Goal: Information Seeking & Learning: Find contact information

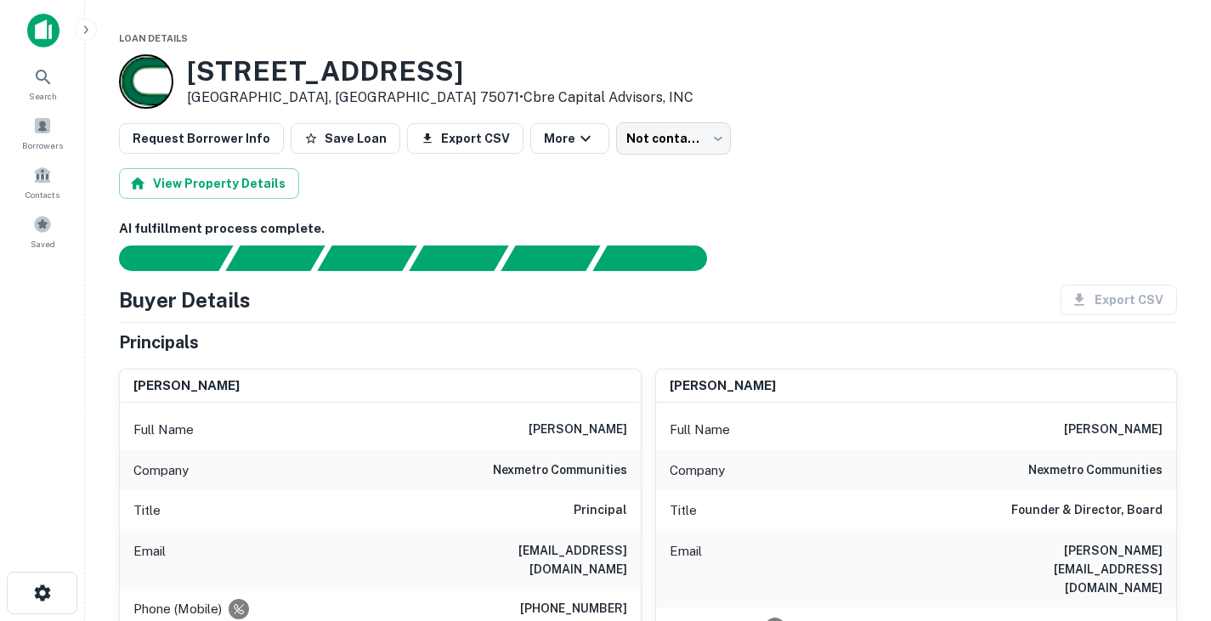
click at [488, 291] on div "Buyer Details Export CSV" at bounding box center [648, 300] width 1058 height 31
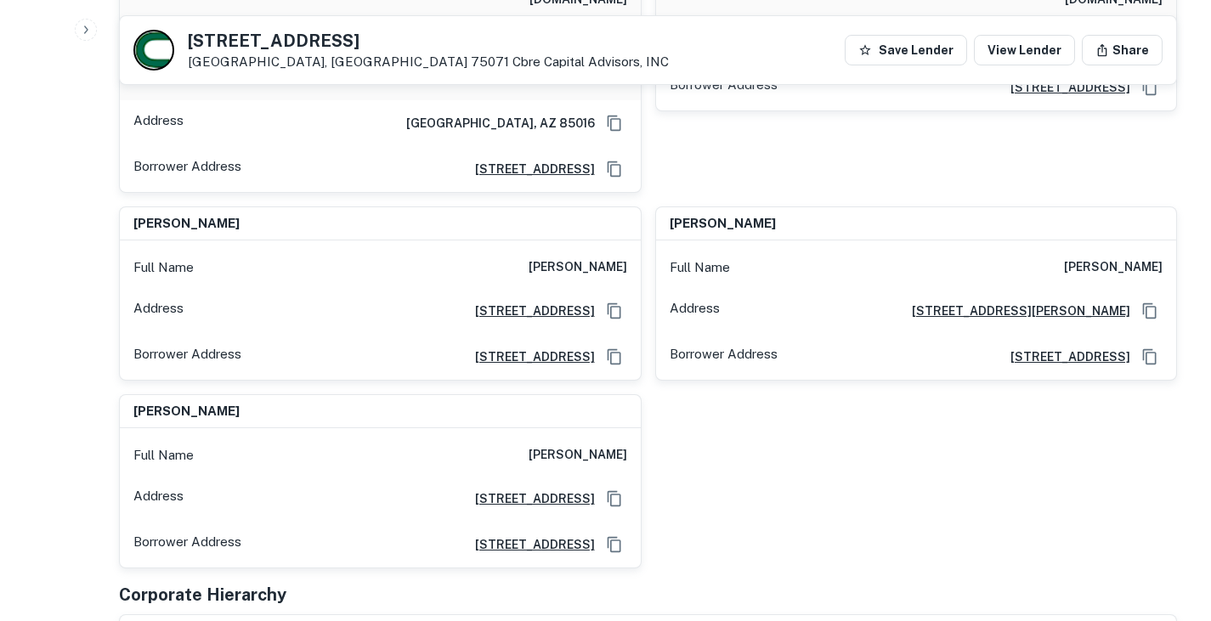
scroll to position [734, 0]
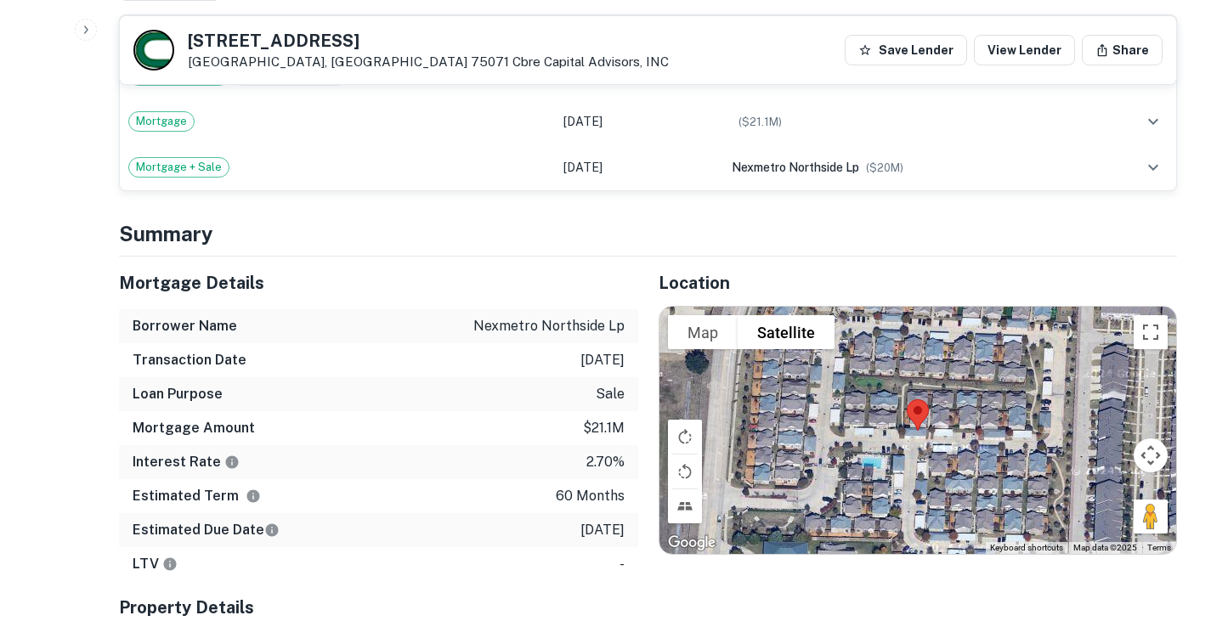
scroll to position [1772, 0]
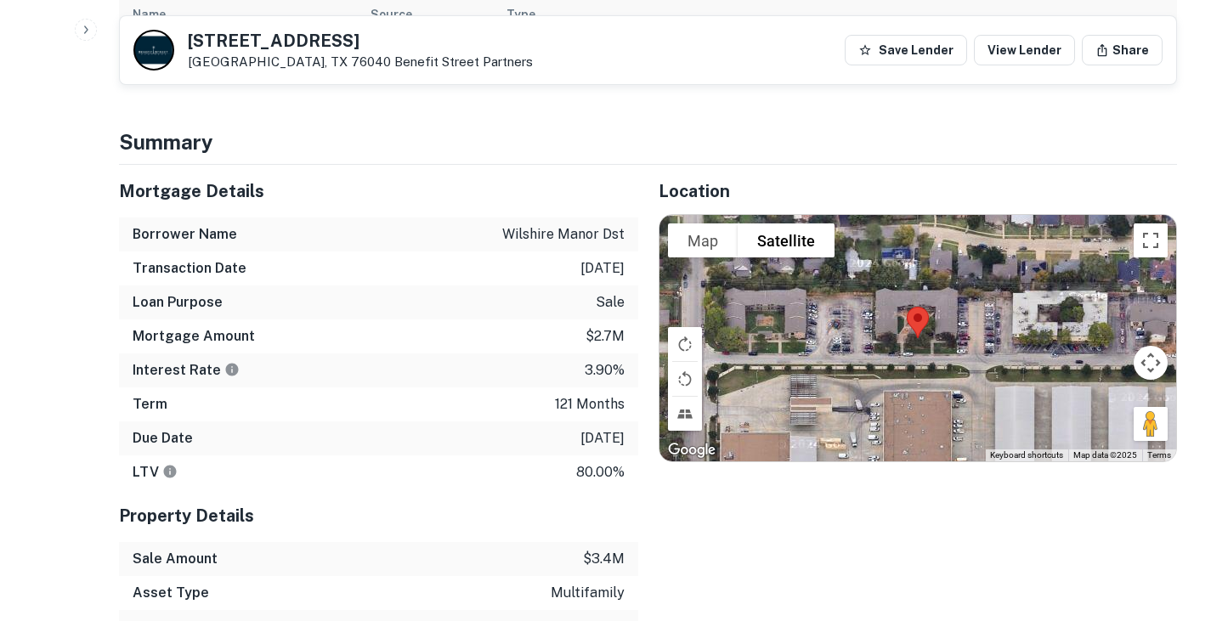
scroll to position [967, 0]
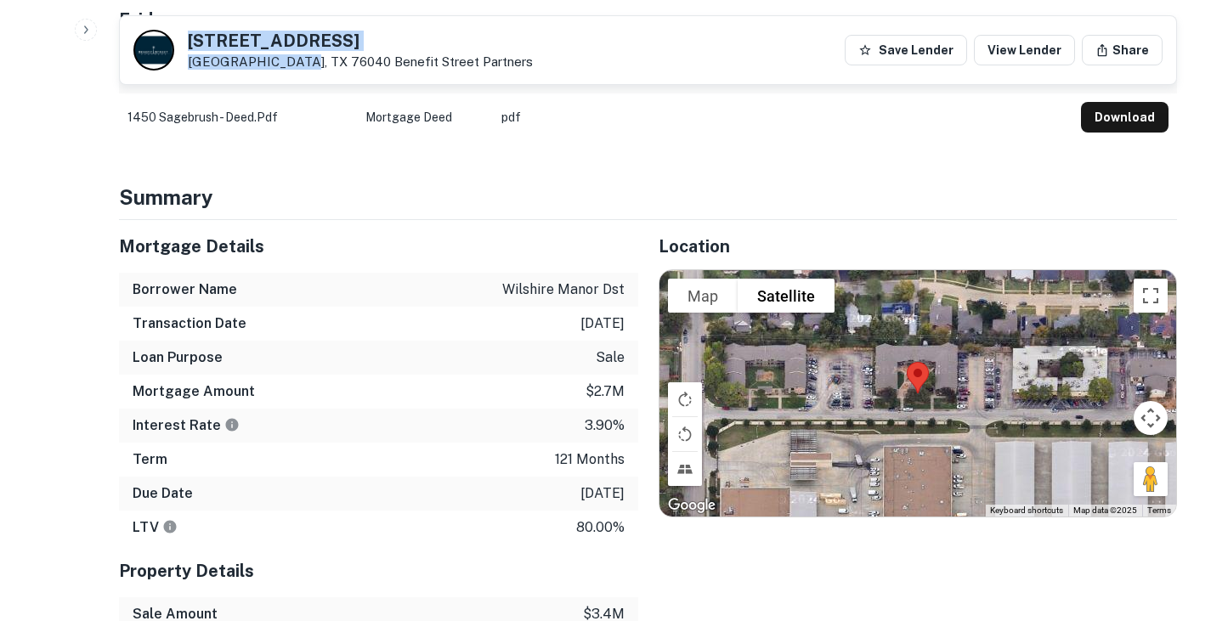
drag, startPoint x: 292, startPoint y: 59, endPoint x: 191, endPoint y: 32, distance: 103.7
click at [191, 32] on div "1450 Sagebrush Trl Euless, TX 76040 Benefit Street Partners" at bounding box center [360, 50] width 345 height 37
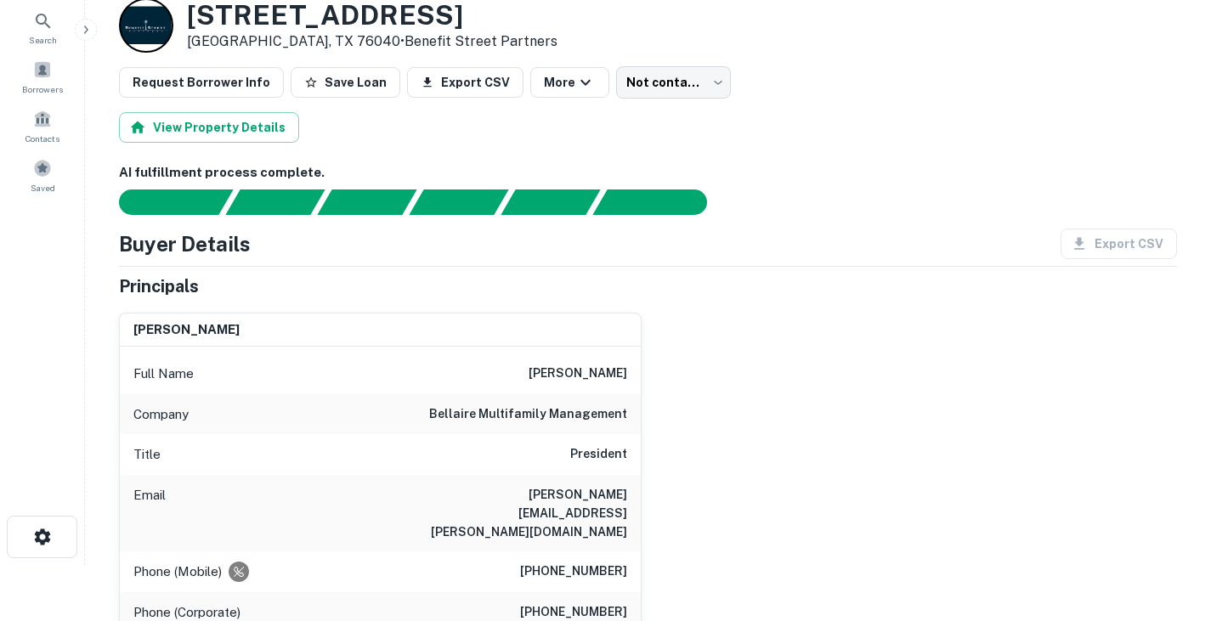
scroll to position [57, 0]
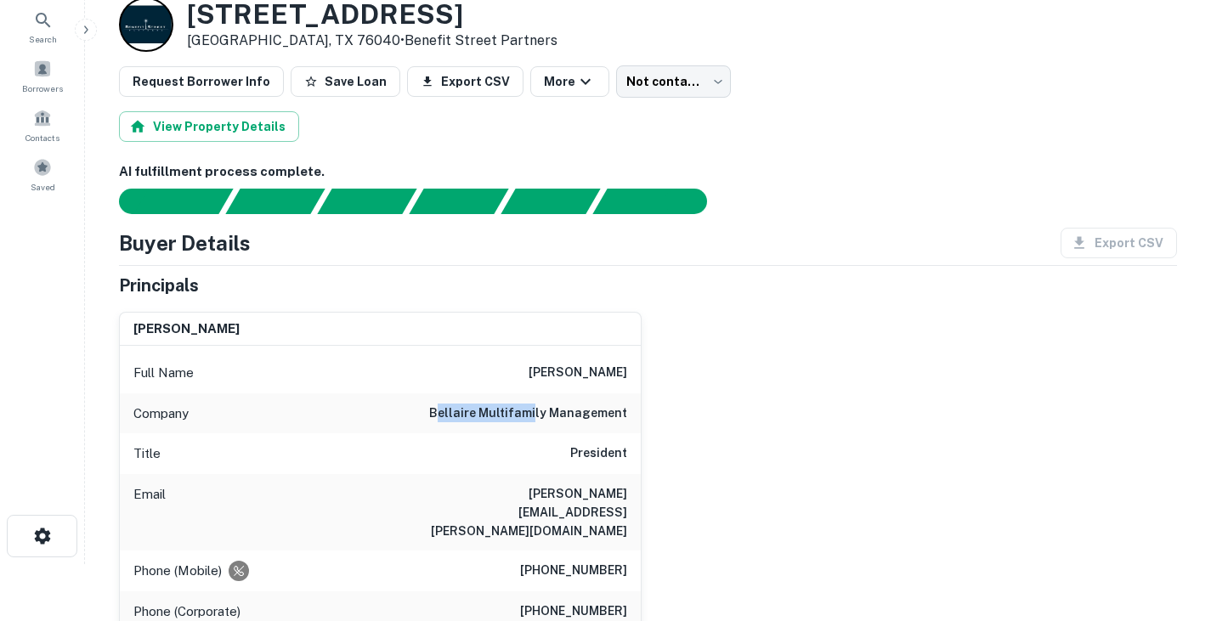
drag, startPoint x: 444, startPoint y: 414, endPoint x: 540, endPoint y: 418, distance: 96.2
click at [540, 418] on h6 "bellaire multifamily management" at bounding box center [528, 414] width 198 height 20
drag, startPoint x: 440, startPoint y: 411, endPoint x: 648, endPoint y: 408, distance: 207.5
click at [648, 408] on div "george m. lintz Full Name george m. lintz Company bellaire multifamily manageme…" at bounding box center [641, 566] width 1072 height 536
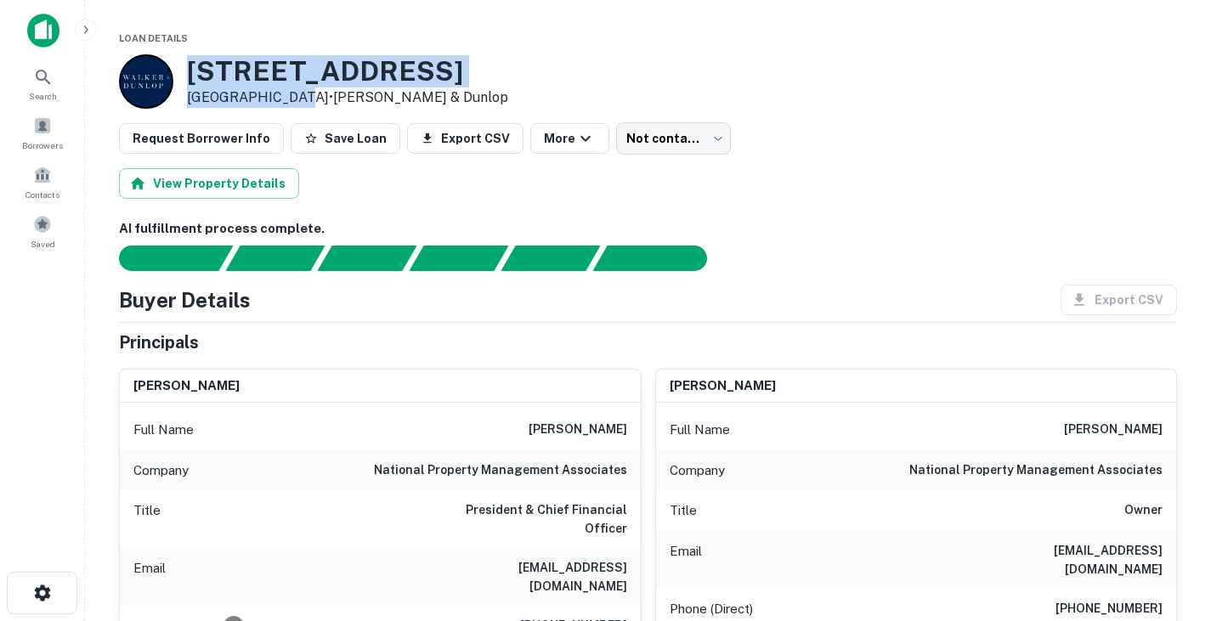
drag, startPoint x: 191, startPoint y: 74, endPoint x: 290, endPoint y: 101, distance: 102.3
click at [290, 101] on div "[STREET_ADDRESS] • [PERSON_NAME] & [PERSON_NAME]" at bounding box center [347, 81] width 321 height 53
drag, startPoint x: 524, startPoint y: 425, endPoint x: 633, endPoint y: 428, distance: 109.7
click at [633, 428] on div "Full Name michael t. gacioch" at bounding box center [380, 430] width 521 height 41
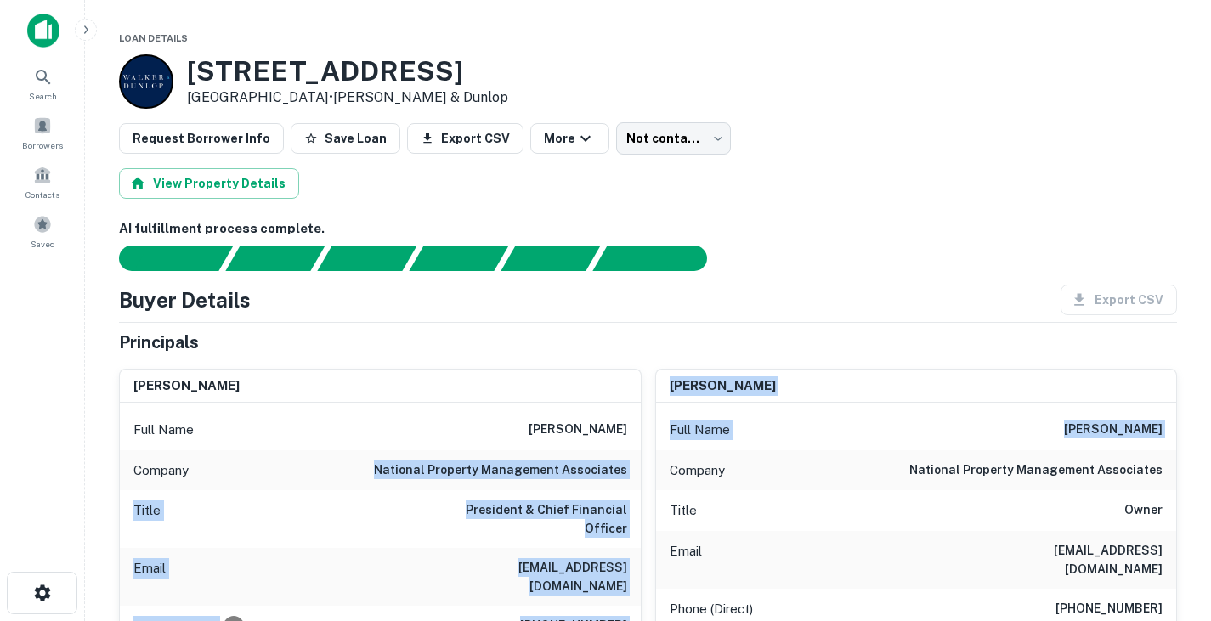
drag, startPoint x: 391, startPoint y: 468, endPoint x: 652, endPoint y: 462, distance: 261.1
click at [614, 469] on h6 "national property management associates" at bounding box center [500, 471] width 253 height 20
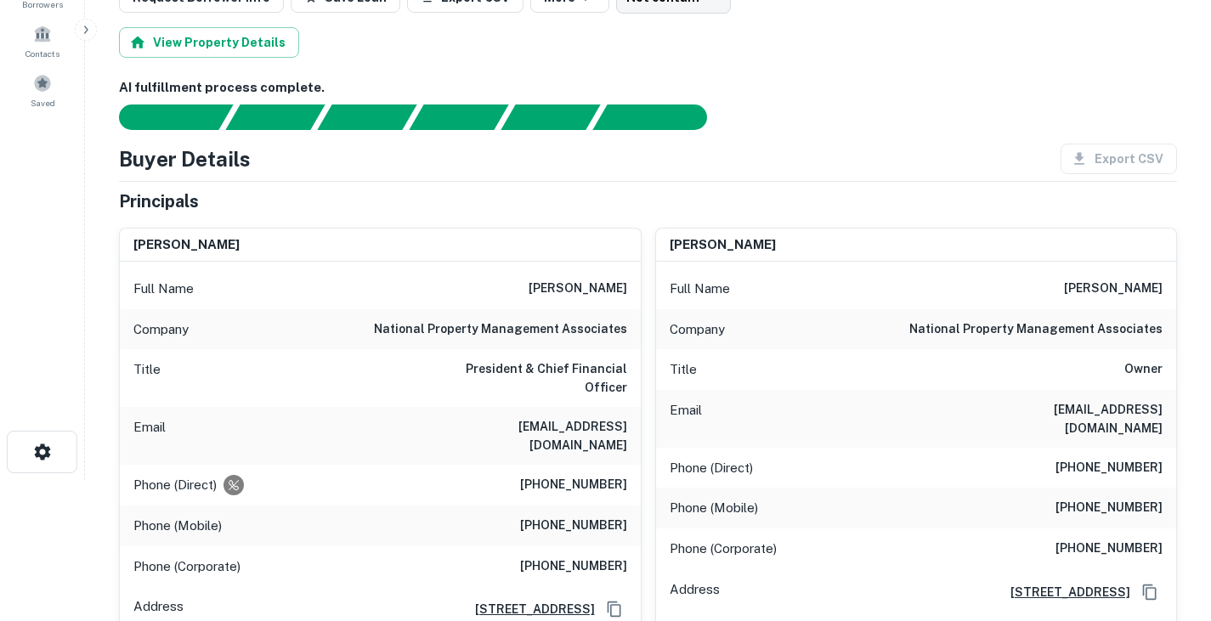
scroll to position [161, 0]
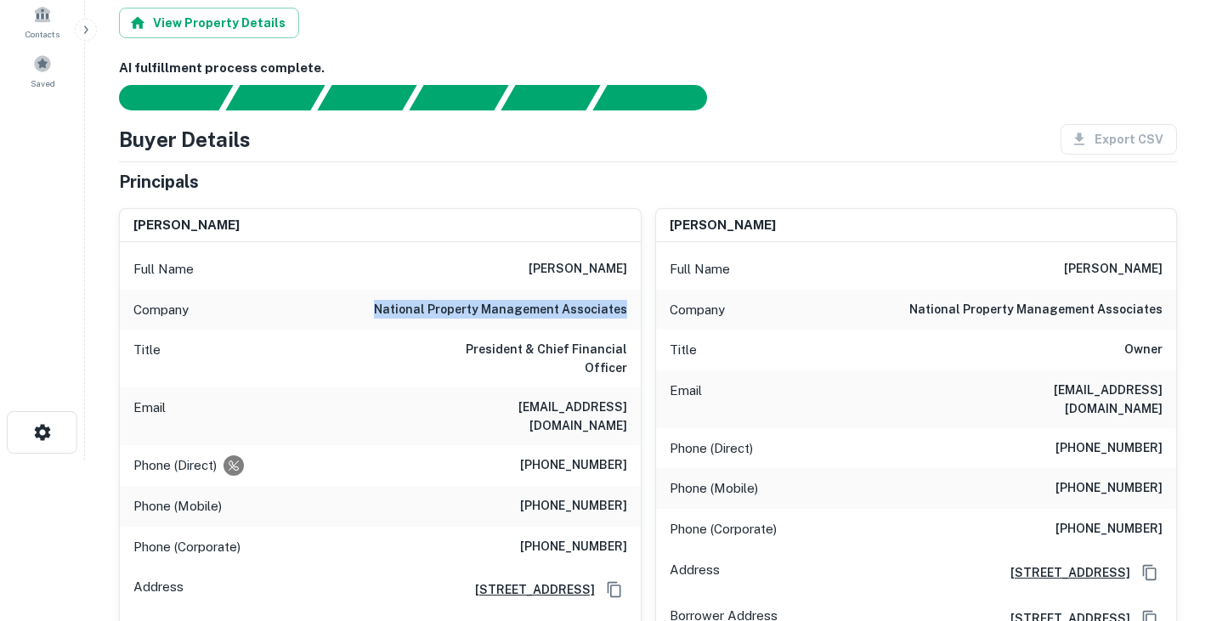
drag, startPoint x: 626, startPoint y: 299, endPoint x: 379, endPoint y: 306, distance: 246.6
click at [379, 306] on div "Company national property management associates" at bounding box center [380, 310] width 521 height 41
drag, startPoint x: 558, startPoint y: 369, endPoint x: 425, endPoint y: 380, distance: 133.1
click at [425, 388] on div "Email mgacioch@npmainfo.com" at bounding box center [380, 417] width 521 height 58
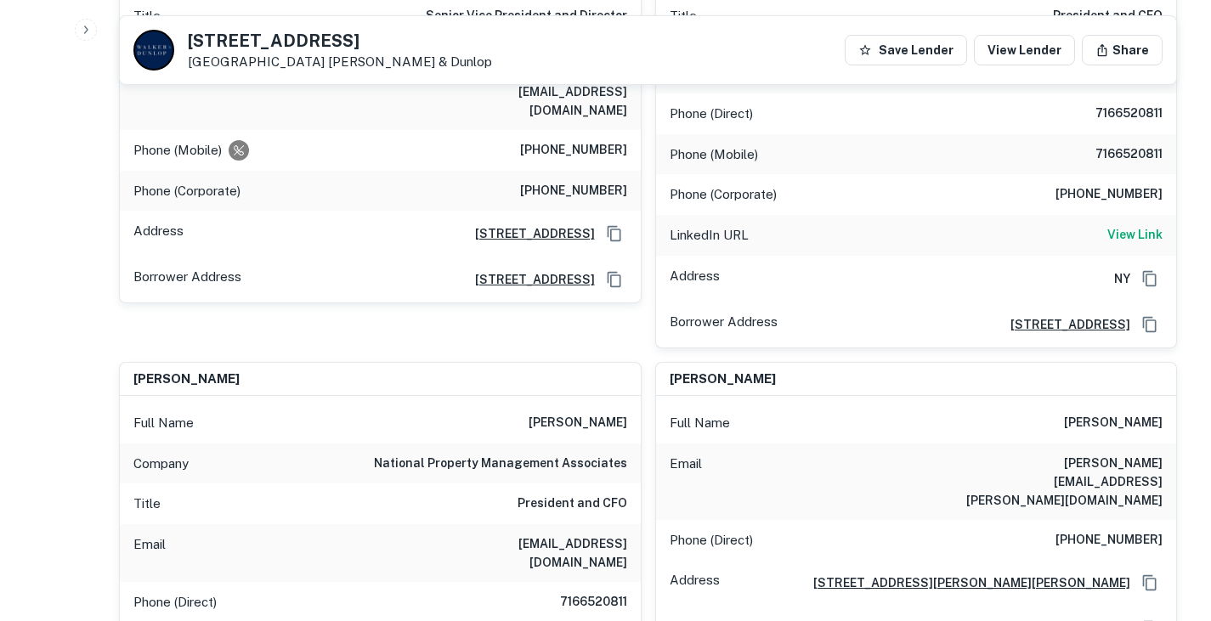
scroll to position [1343, 0]
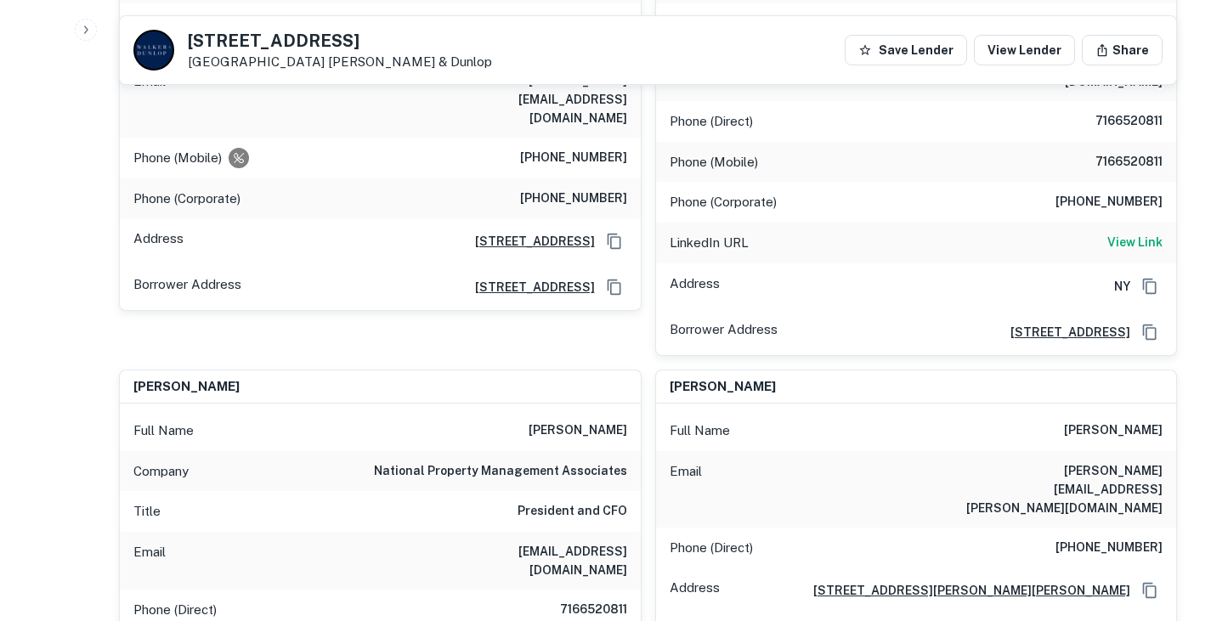
drag, startPoint x: 1047, startPoint y: 357, endPoint x: 1187, endPoint y: 363, distance: 139.5
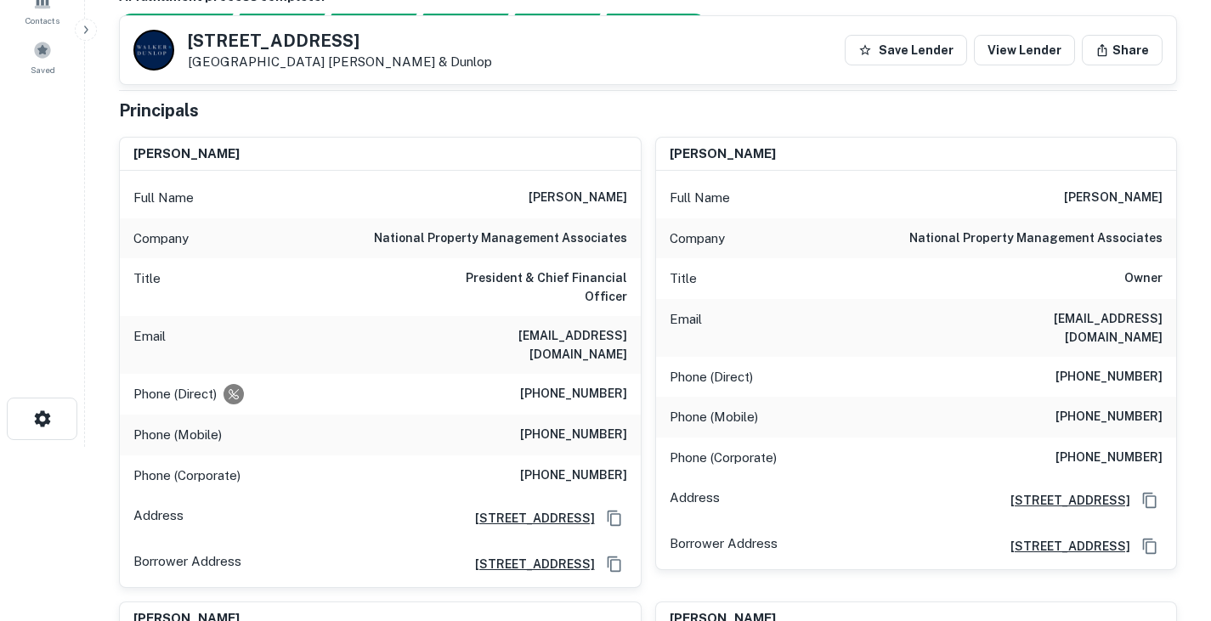
scroll to position [0, 0]
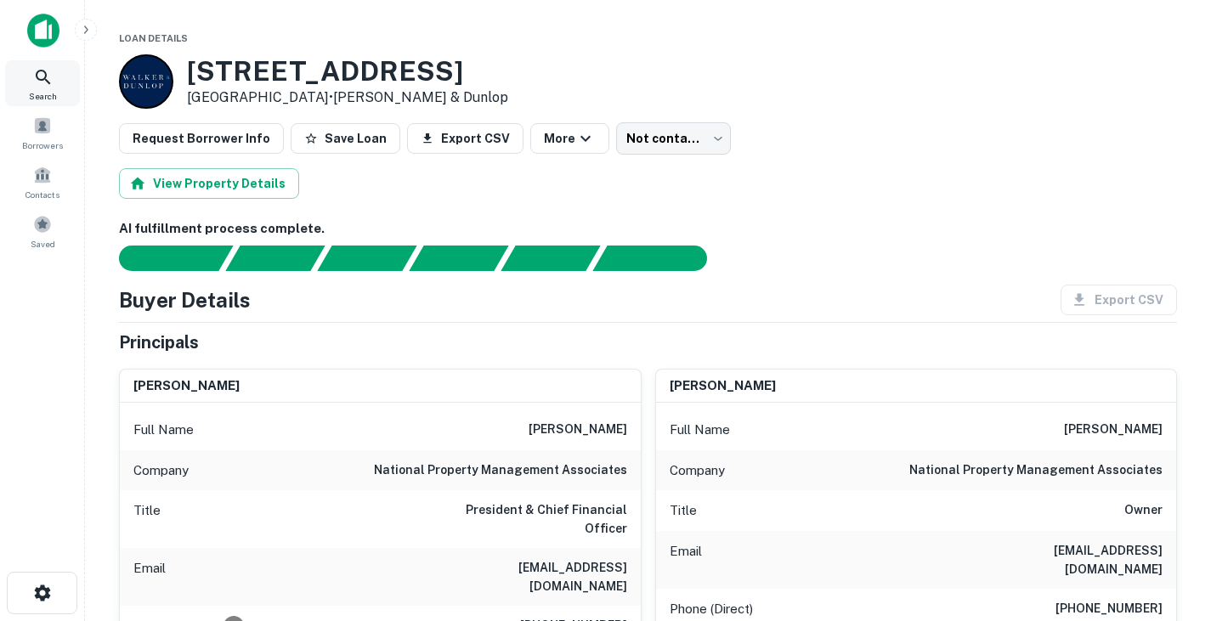
click at [23, 86] on div "Search" at bounding box center [42, 83] width 75 height 46
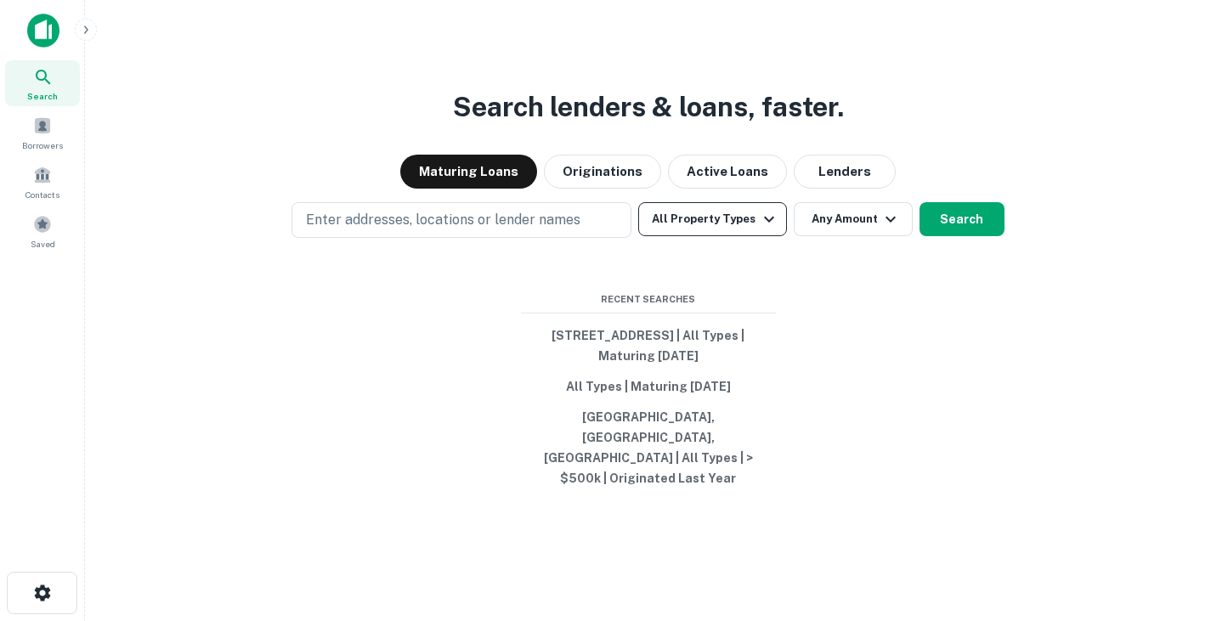
click at [725, 236] on button "All Property Types" at bounding box center [712, 219] width 148 height 34
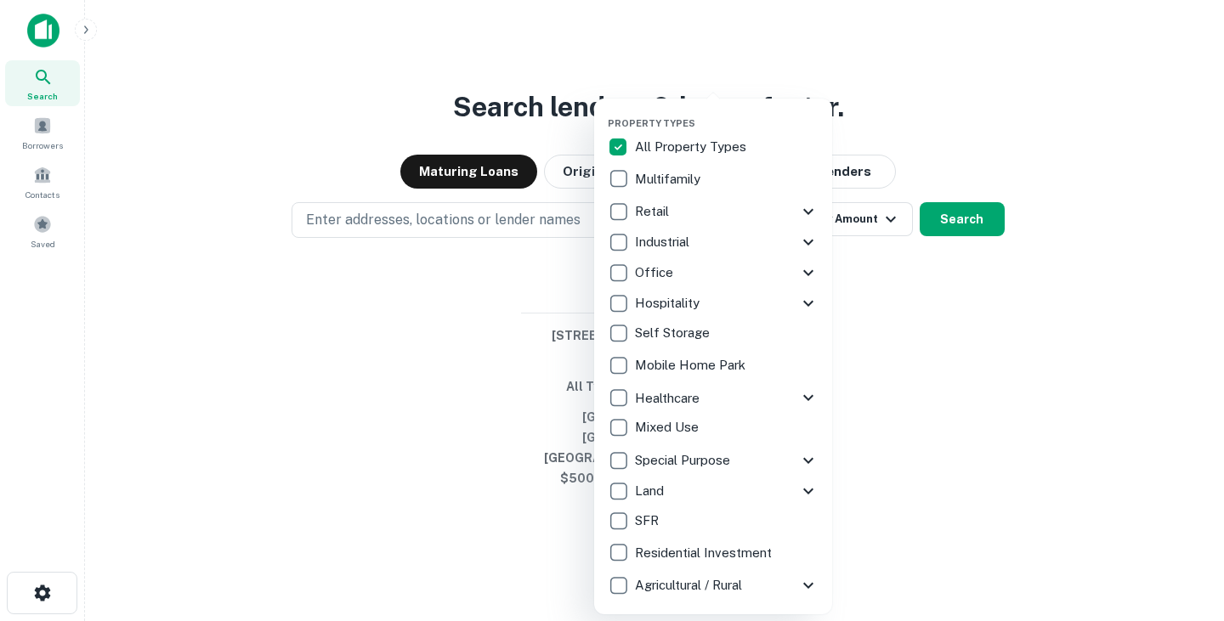
click at [666, 177] on p "Multifamily" at bounding box center [669, 179] width 69 height 20
click at [904, 302] on div at bounding box center [612, 310] width 1224 height 621
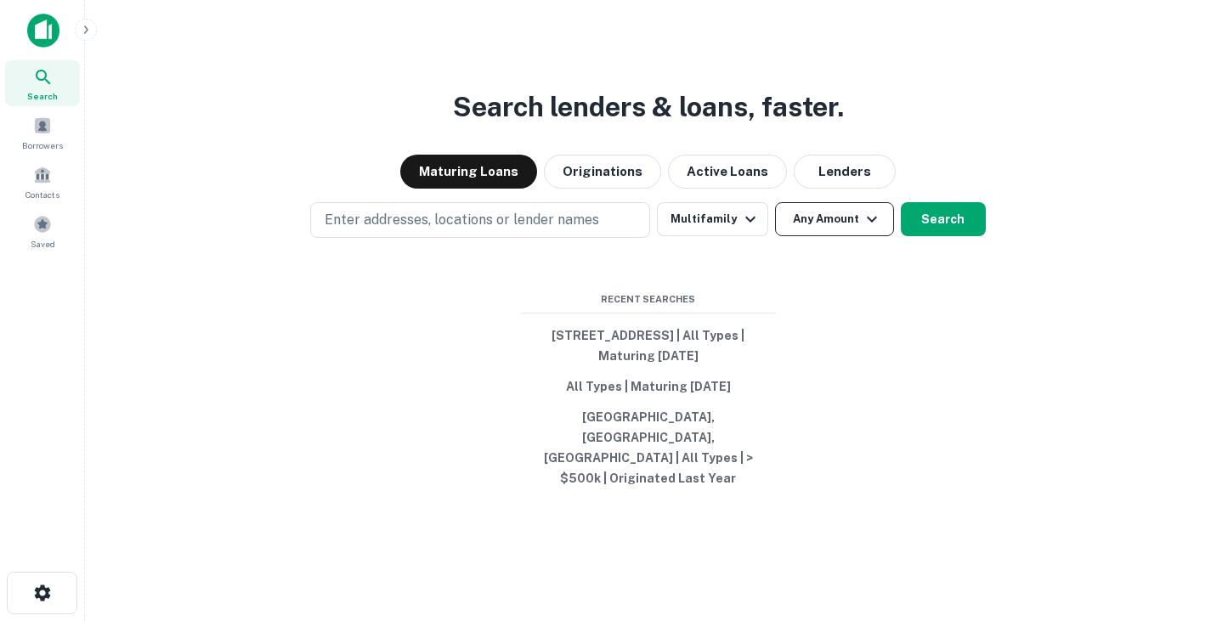
click at [851, 235] on button "Any Amount" at bounding box center [834, 219] width 119 height 34
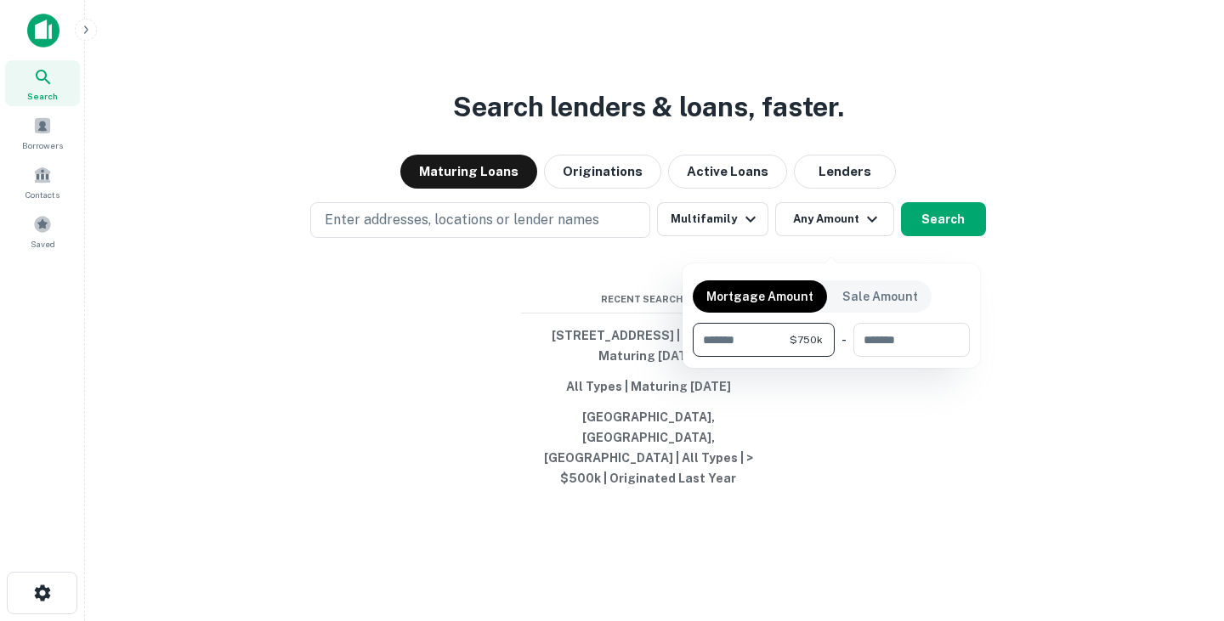
type input "******"
click at [830, 417] on div at bounding box center [612, 310] width 1224 height 621
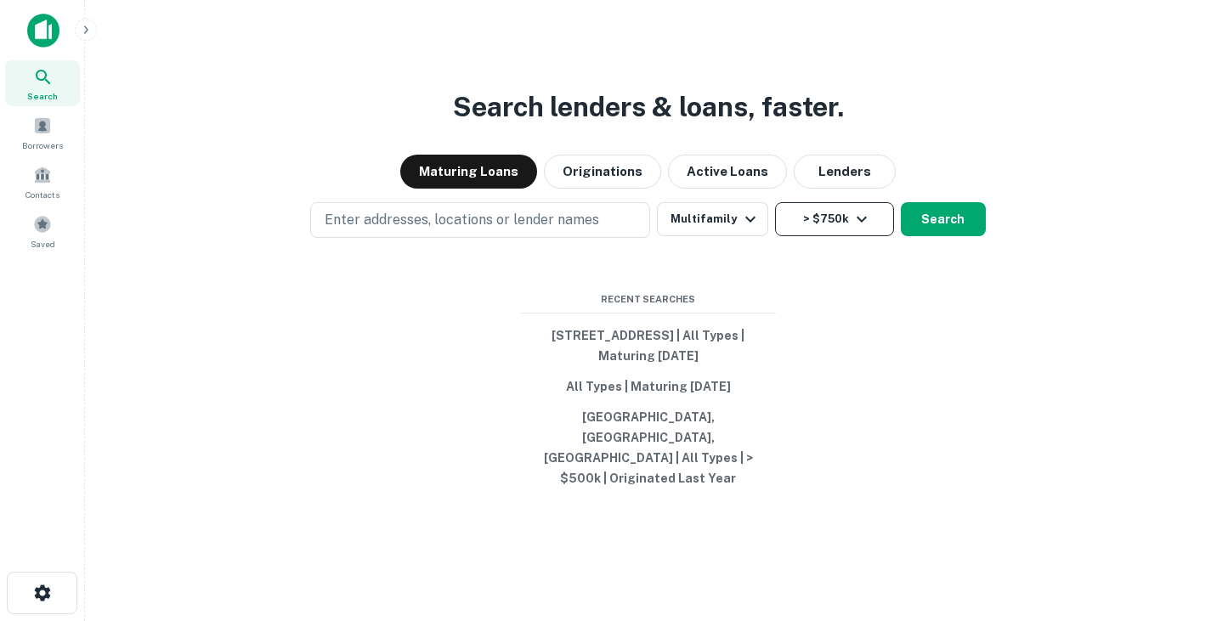
click at [837, 236] on button "> $750k" at bounding box center [834, 219] width 119 height 34
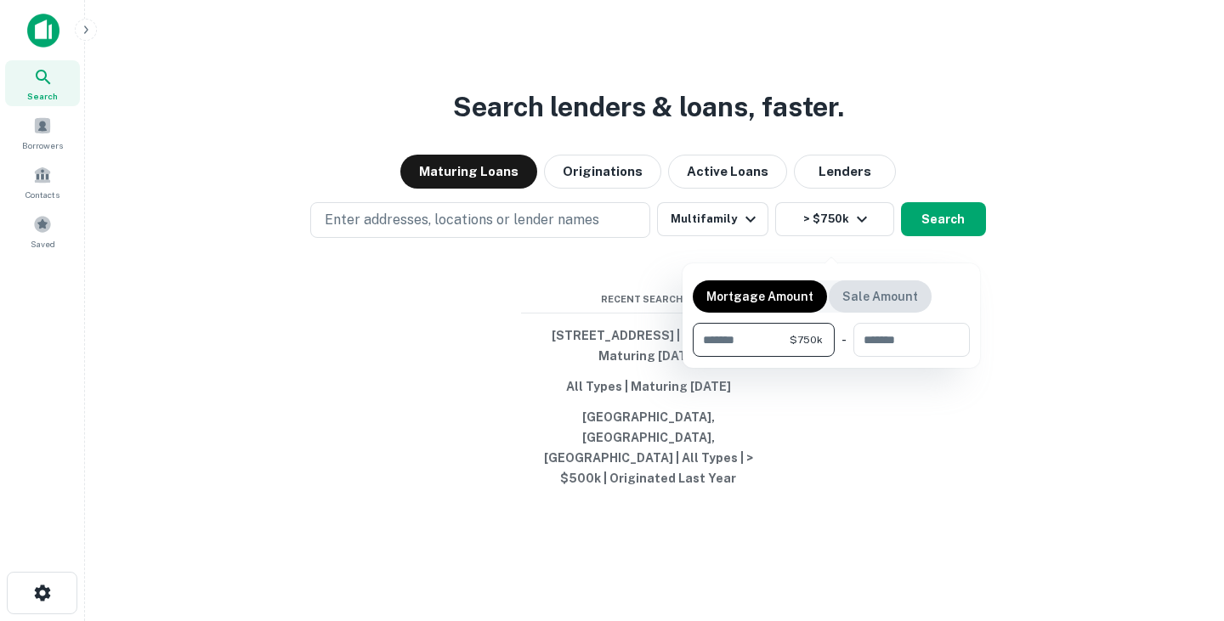
click at [859, 293] on p "Sale Amount" at bounding box center [880, 296] width 76 height 19
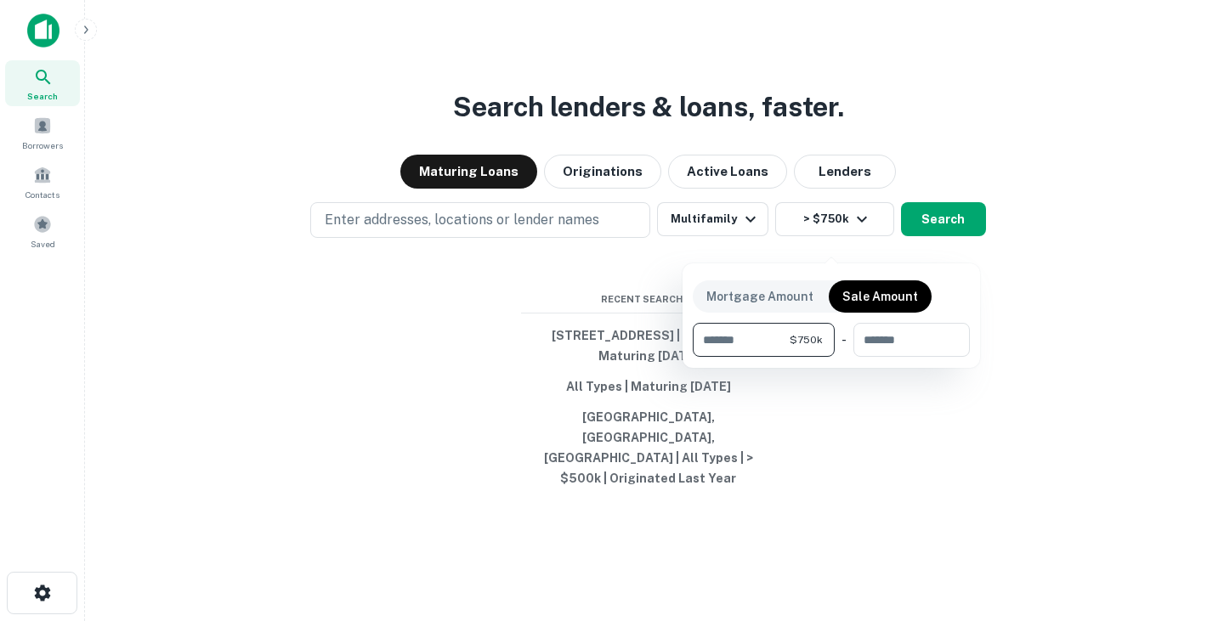
click at [757, 336] on input "******" at bounding box center [741, 340] width 97 height 34
type input "*******"
click at [855, 440] on div at bounding box center [612, 310] width 1224 height 621
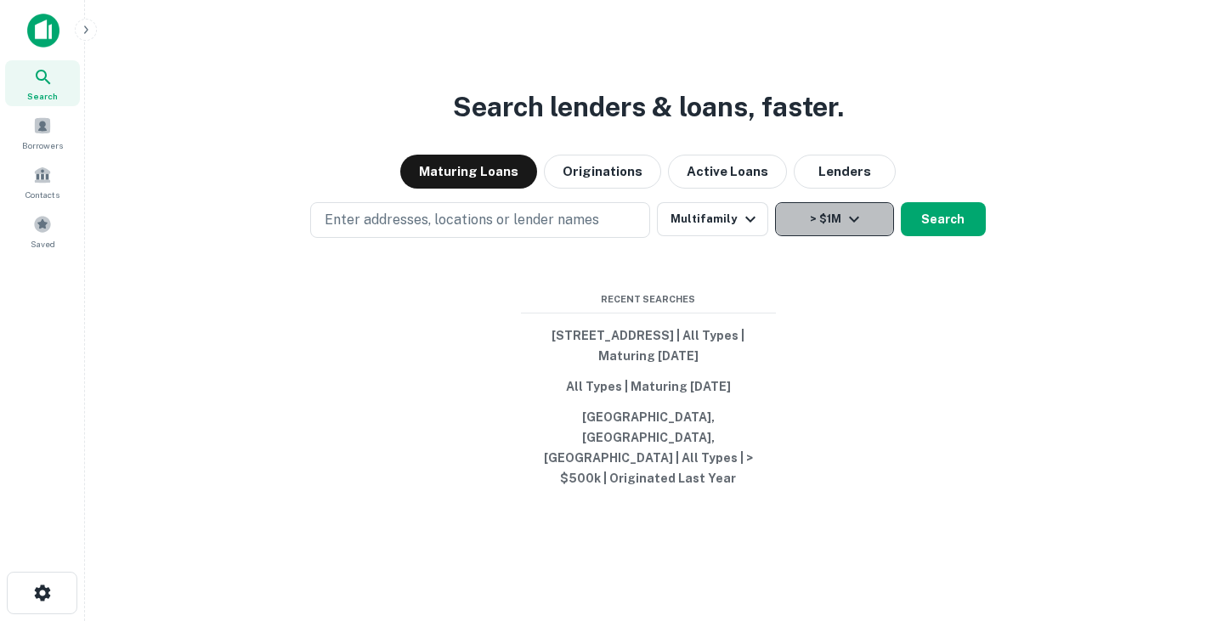
click at [820, 231] on button "> $1M" at bounding box center [834, 219] width 119 height 34
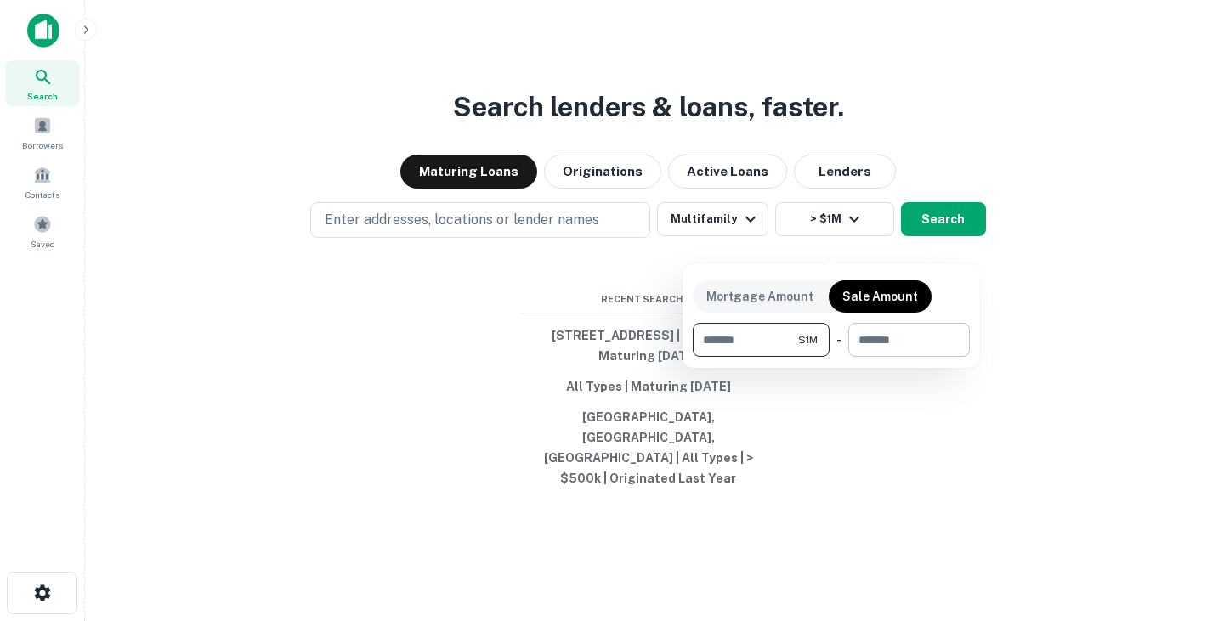
click at [876, 343] on input "number" at bounding box center [903, 340] width 110 height 34
type input "*"
type input "********"
click at [864, 431] on div at bounding box center [612, 310] width 1224 height 621
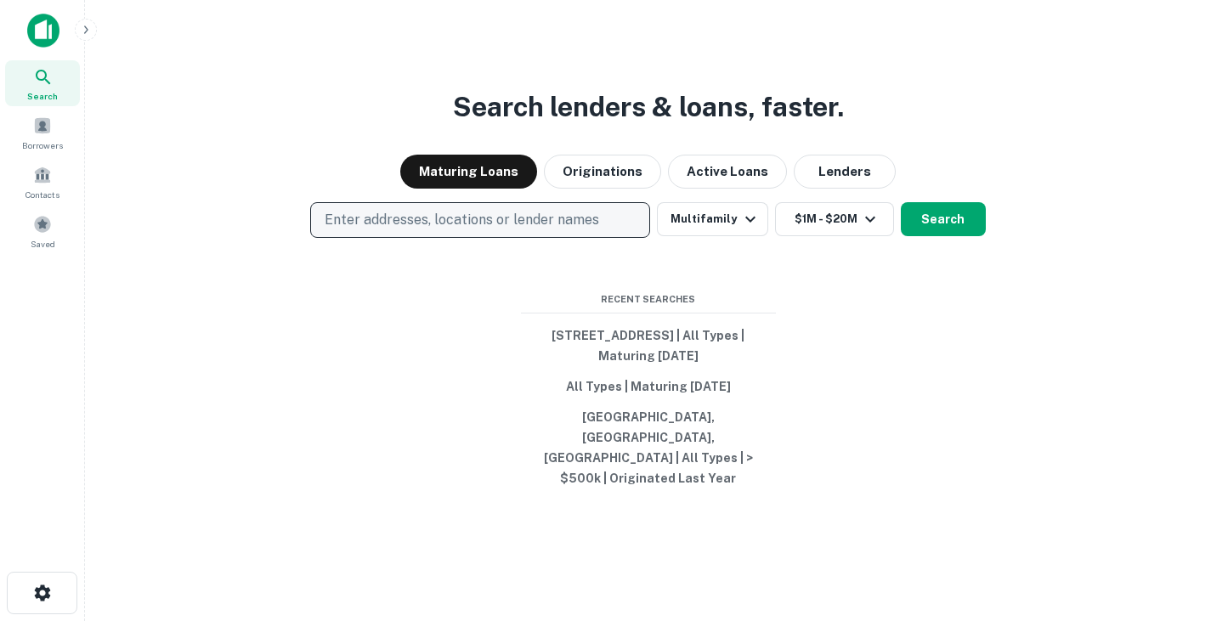
click at [620, 238] on button "Enter addresses, locations or lender names" at bounding box center [480, 220] width 340 height 36
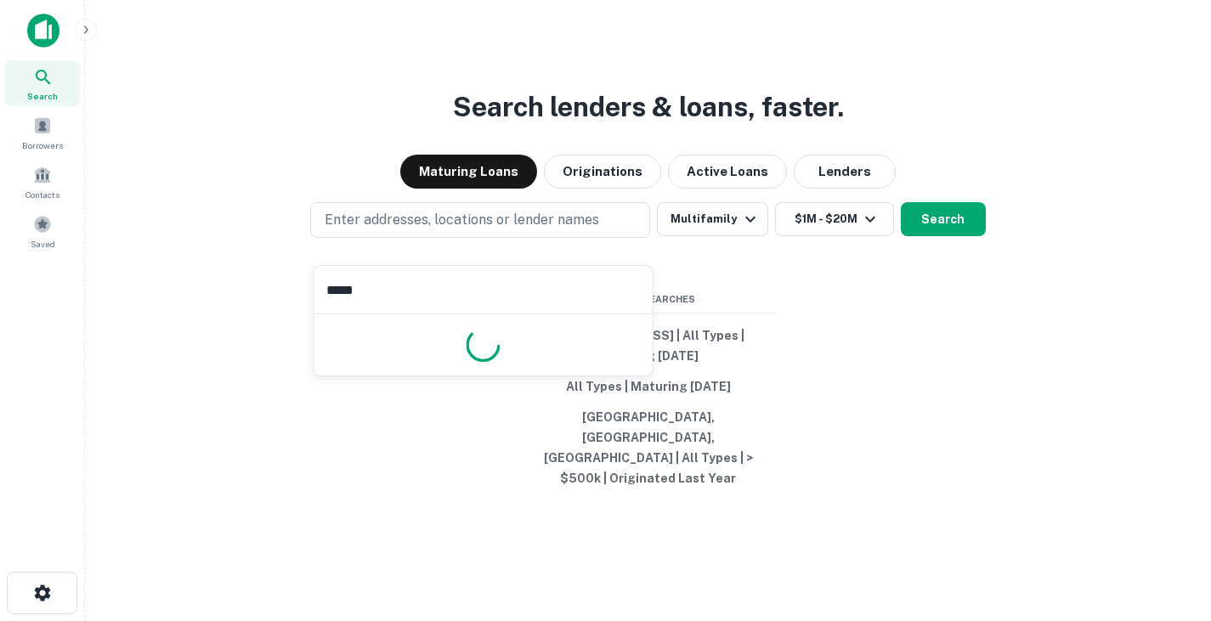
type input "******"
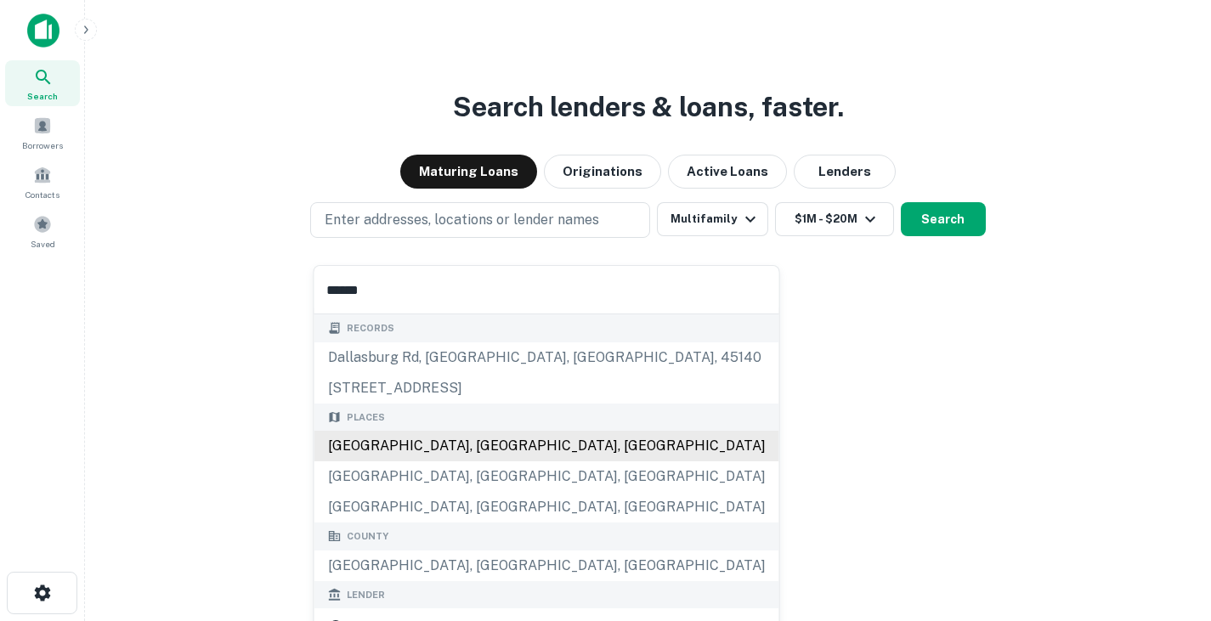
click at [446, 445] on div "Dallas, TX, USA" at bounding box center [547, 446] width 465 height 31
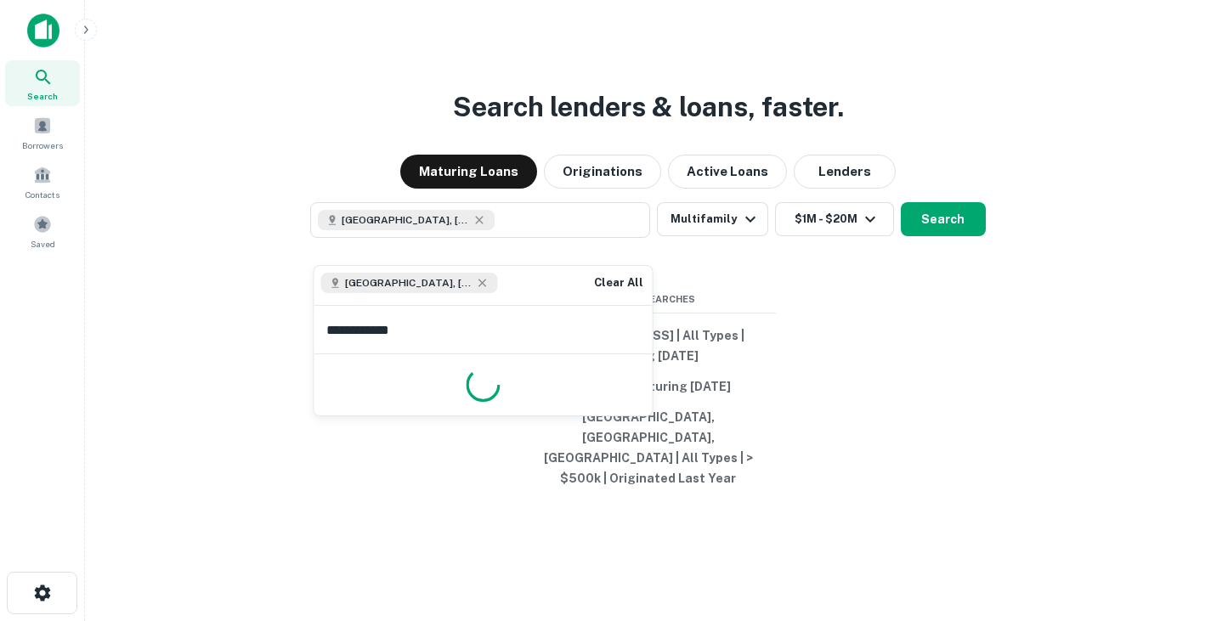
type input "**********"
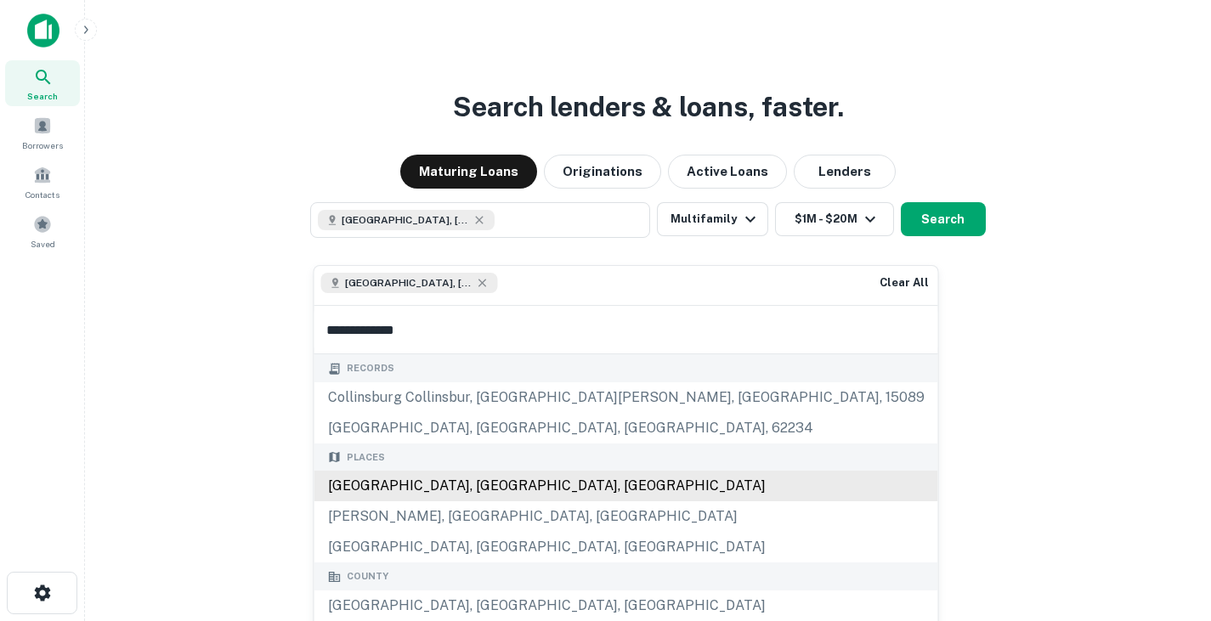
click at [469, 486] on div "Collin County, TX, USA" at bounding box center [627, 486] width 624 height 31
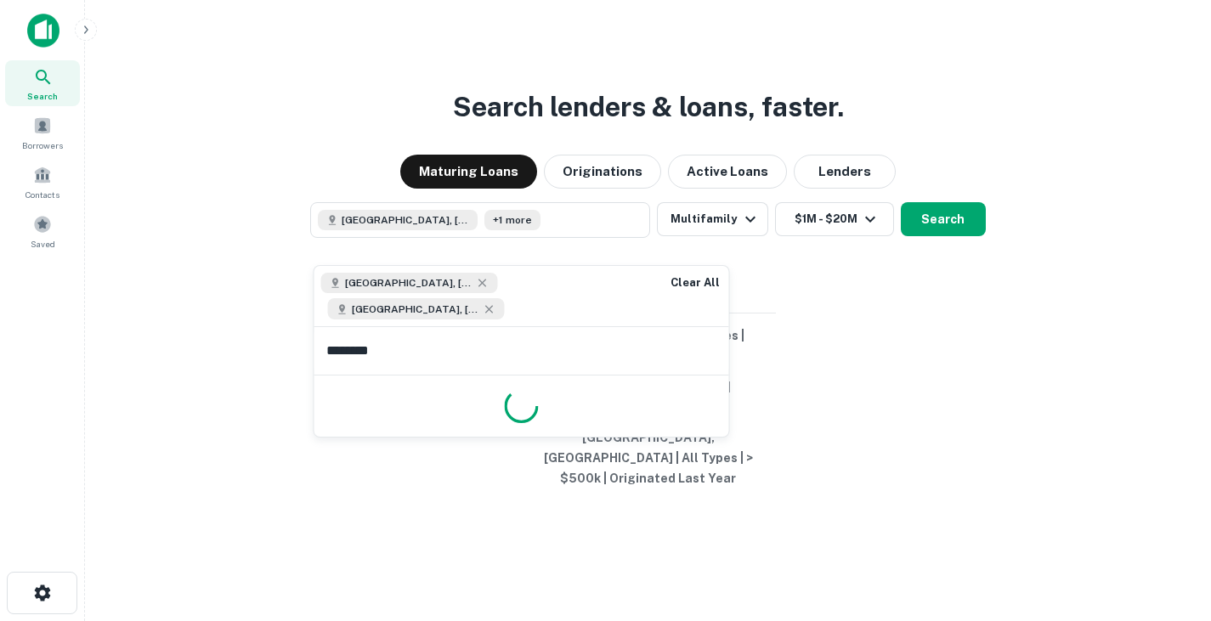
type input "*********"
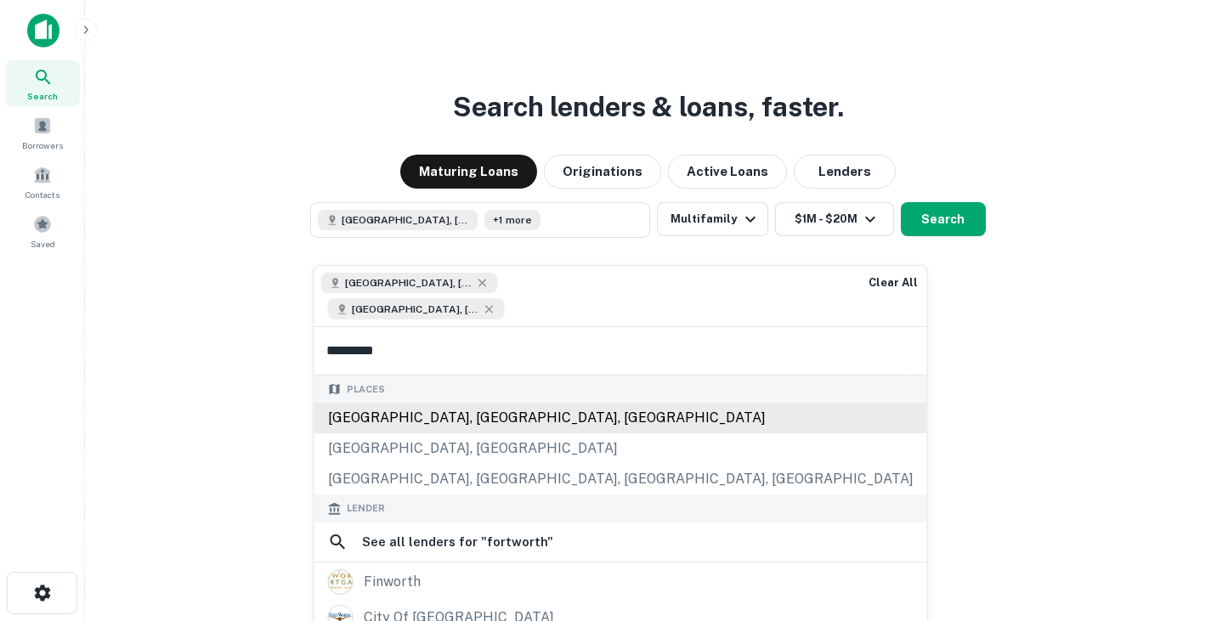
click at [432, 403] on div "Fort Worth, TX, USA" at bounding box center [621, 418] width 613 height 31
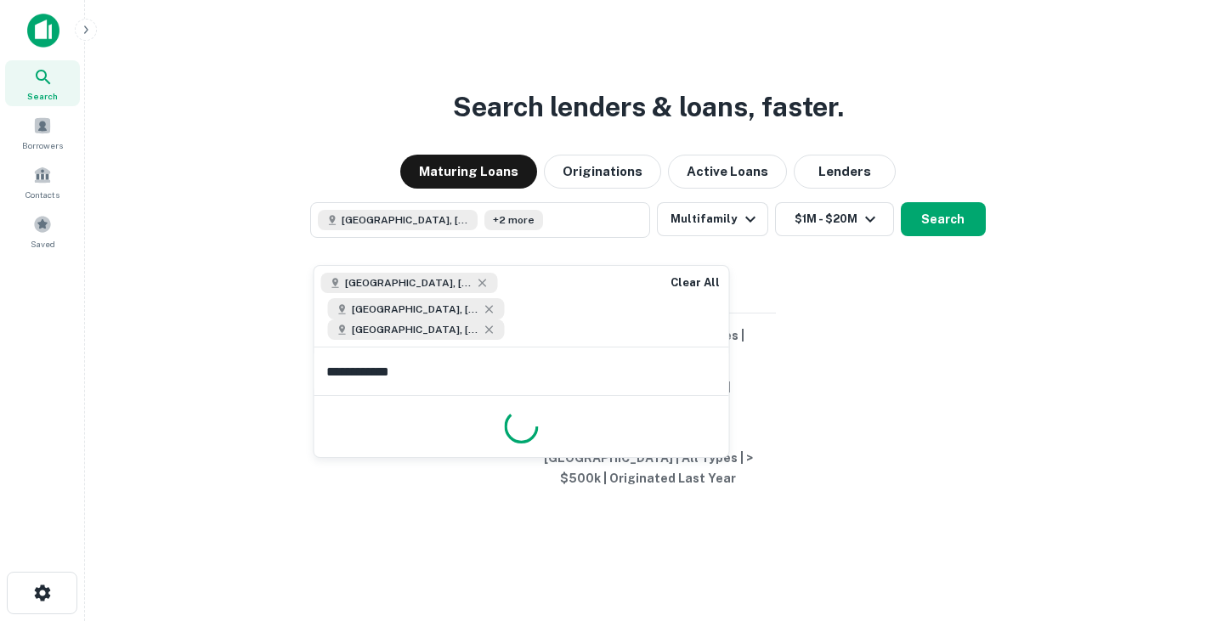
type input "**********"
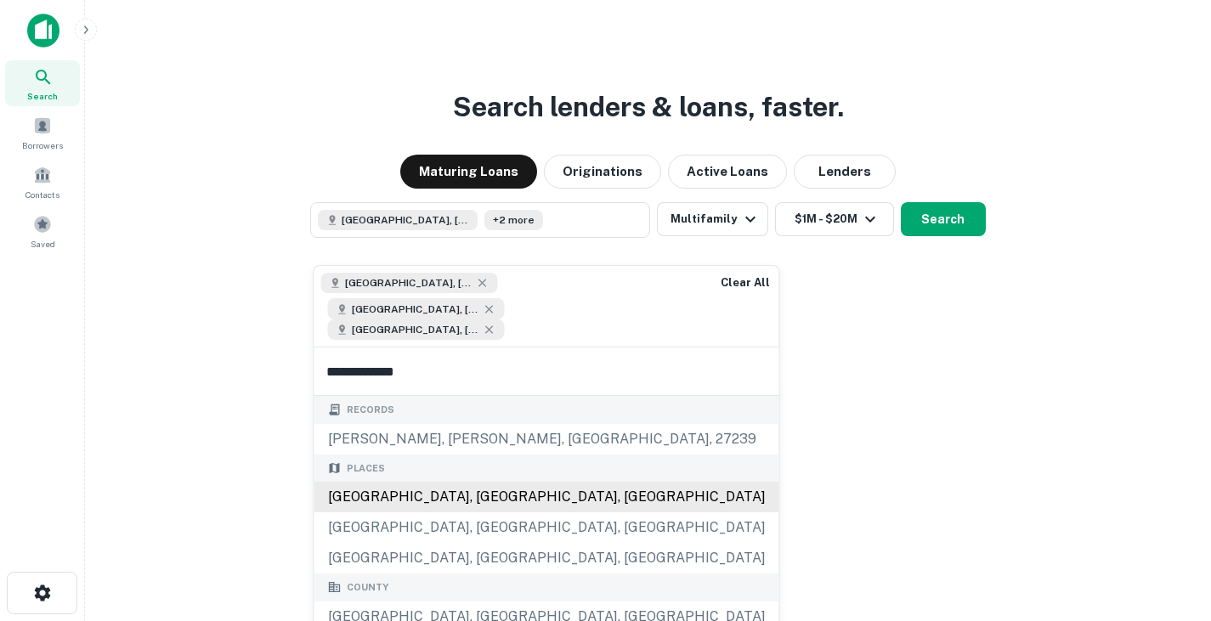
click at [469, 482] on div "Denton County, TX, USA" at bounding box center [547, 497] width 465 height 31
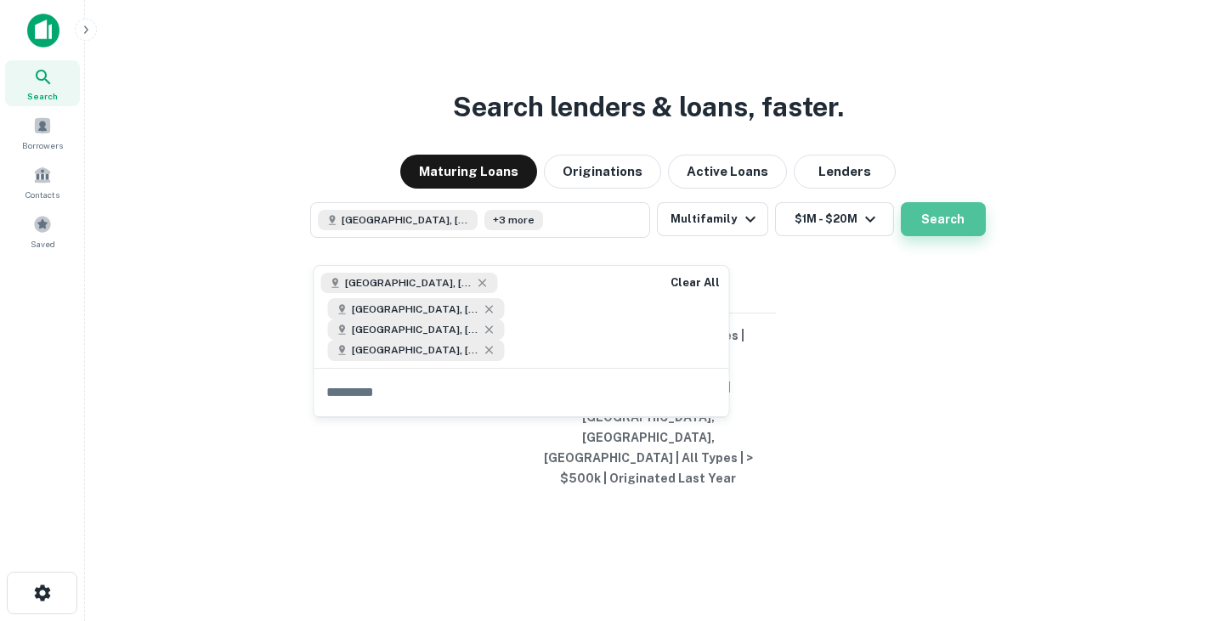
click at [951, 236] on button "Search" at bounding box center [943, 219] width 85 height 34
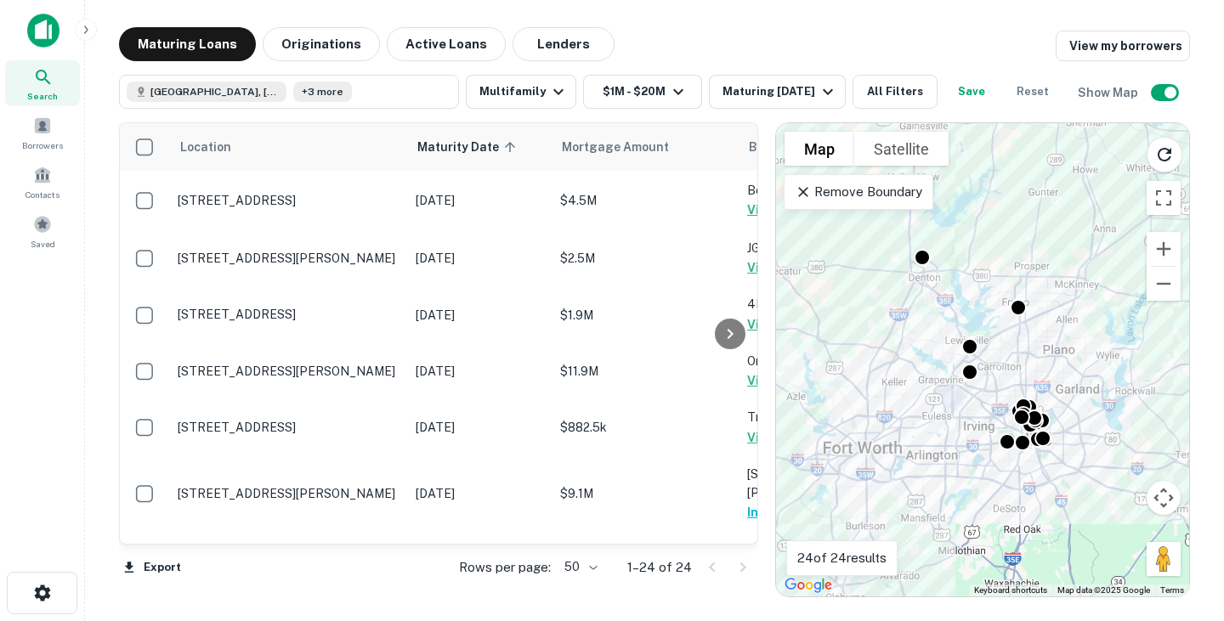
click at [900, 193] on p "Remove Boundary" at bounding box center [858, 192] width 127 height 20
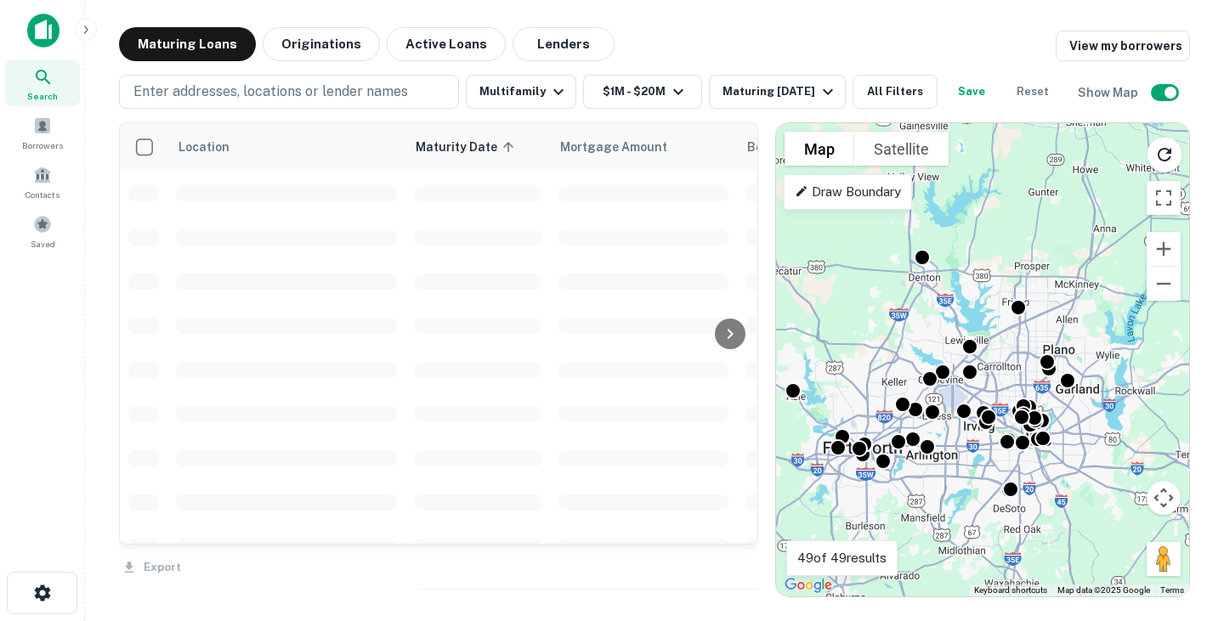
click at [874, 188] on p "Draw Boundary" at bounding box center [848, 192] width 106 height 20
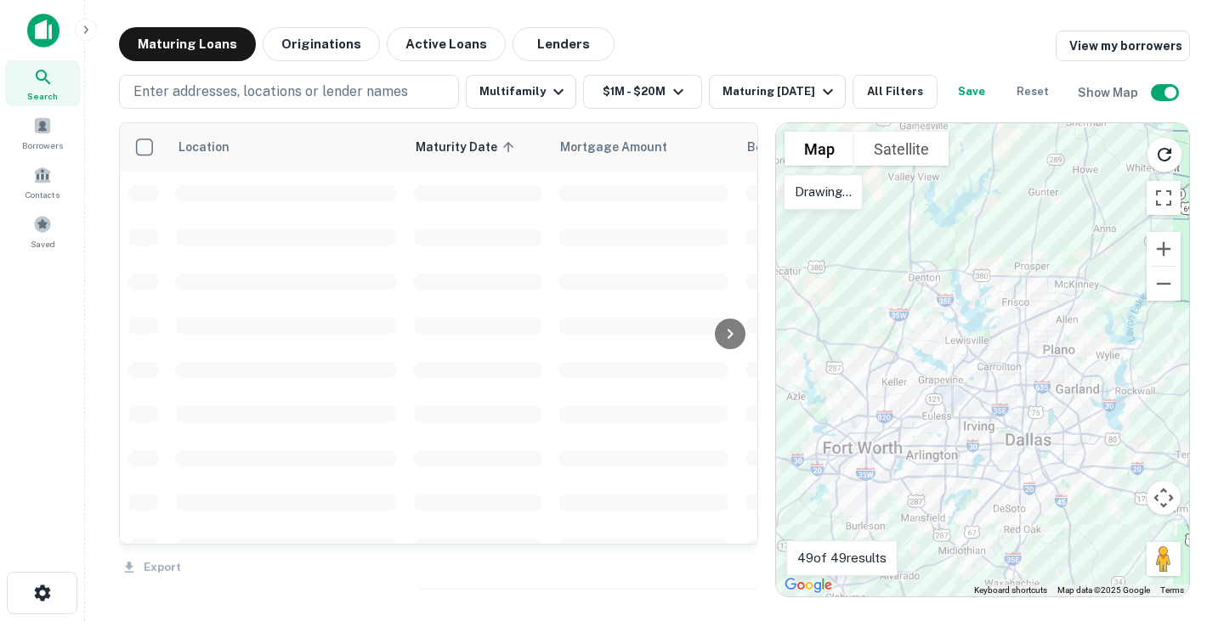
drag, startPoint x: 890, startPoint y: 229, endPoint x: 864, endPoint y: 239, distance: 28.3
click at [864, 239] on div at bounding box center [982, 360] width 413 height 474
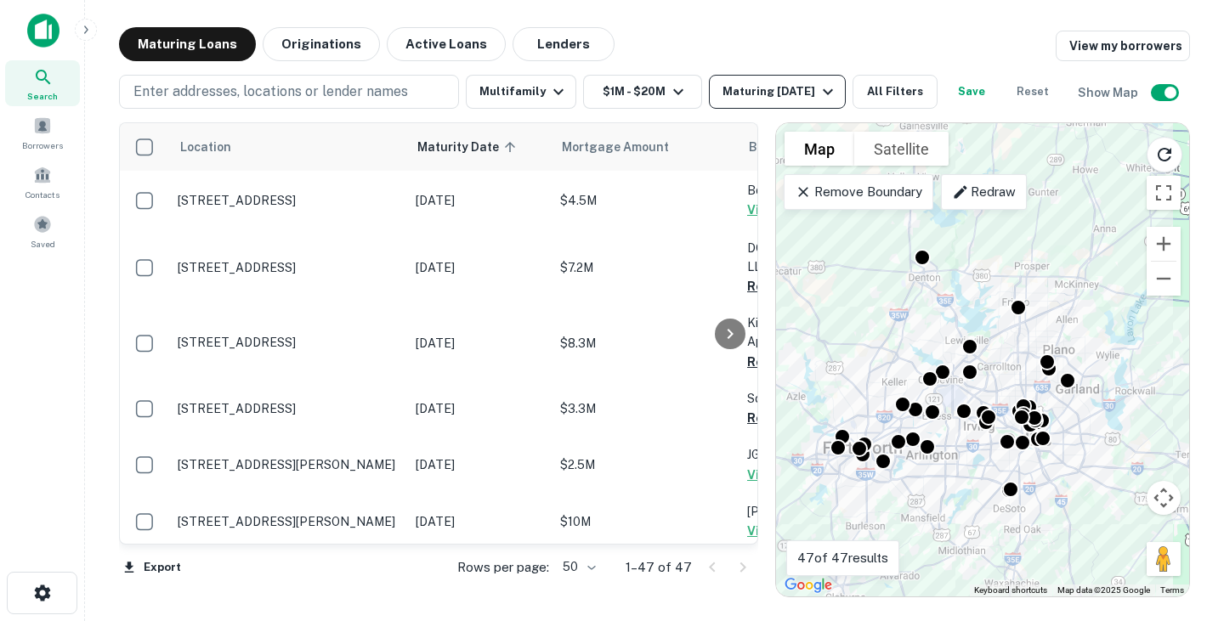
click at [795, 89] on div "Maturing In 1 Year" at bounding box center [781, 92] width 116 height 20
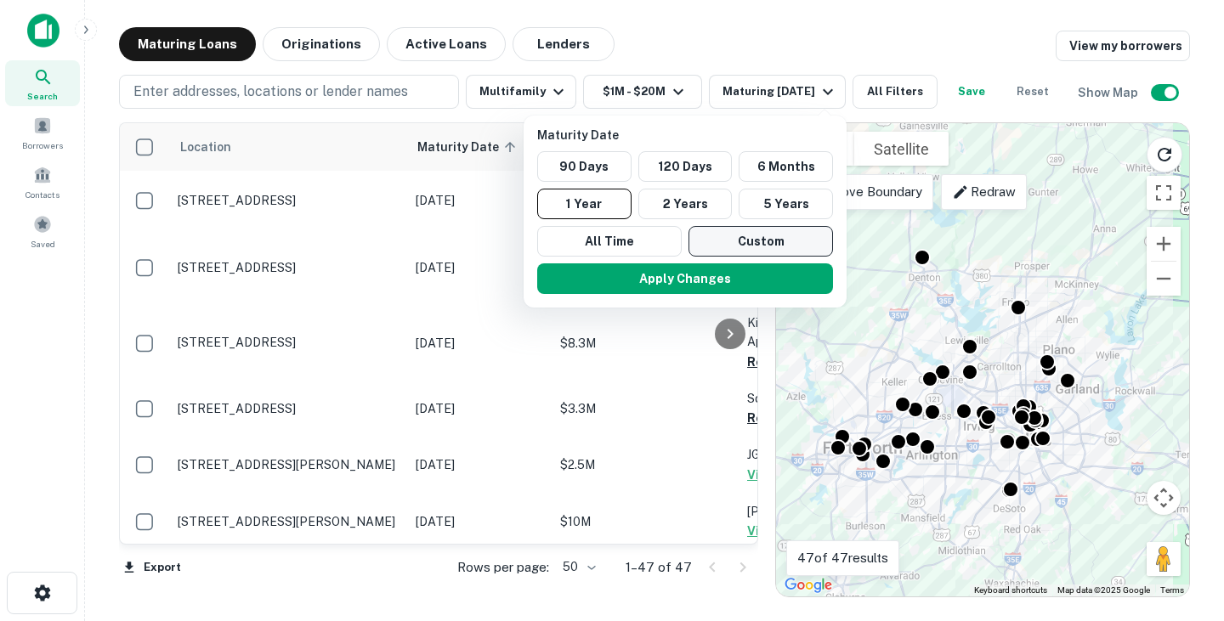
click at [754, 237] on button "Custom" at bounding box center [761, 241] width 145 height 31
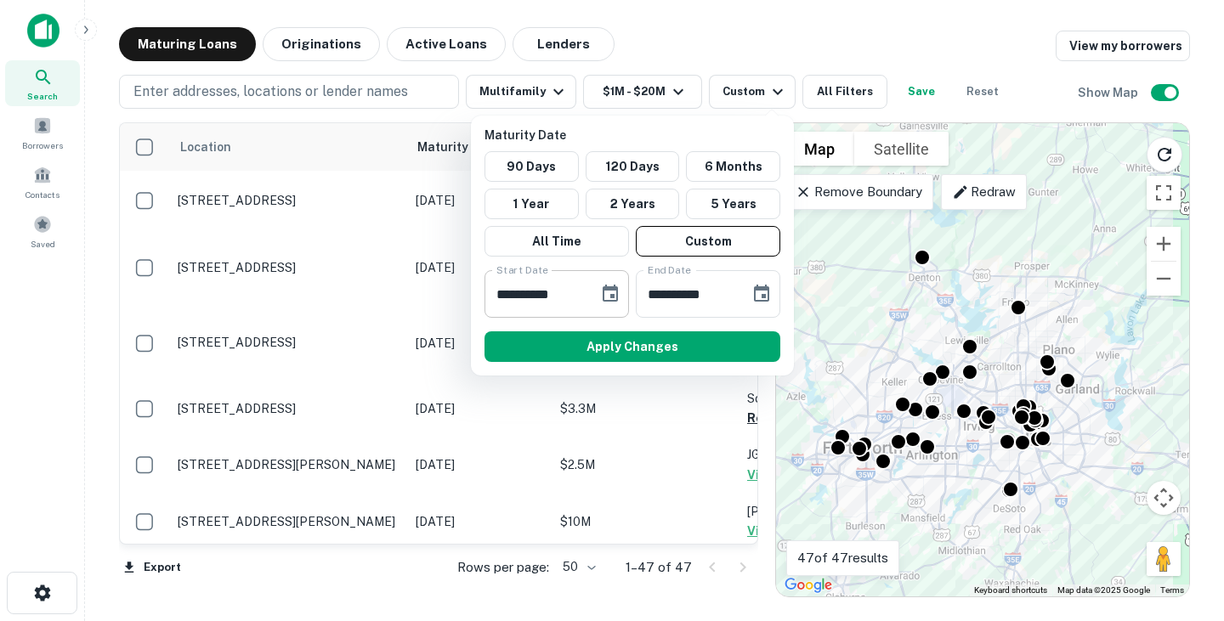
click at [616, 290] on icon "Choose date, selected date is Sep 26, 2025" at bounding box center [610, 293] width 15 height 17
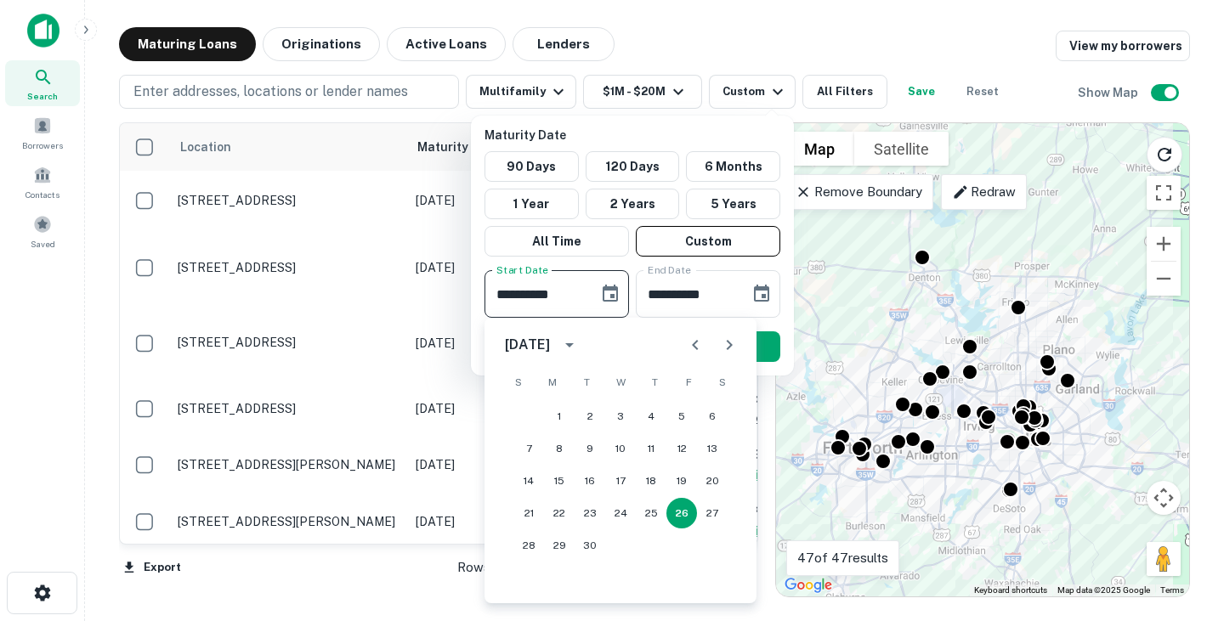
click at [733, 348] on icon "Next month" at bounding box center [729, 345] width 20 height 20
click at [732, 347] on icon "Next month" at bounding box center [729, 345] width 20 height 20
click at [649, 419] on button "1" at bounding box center [651, 416] width 31 height 31
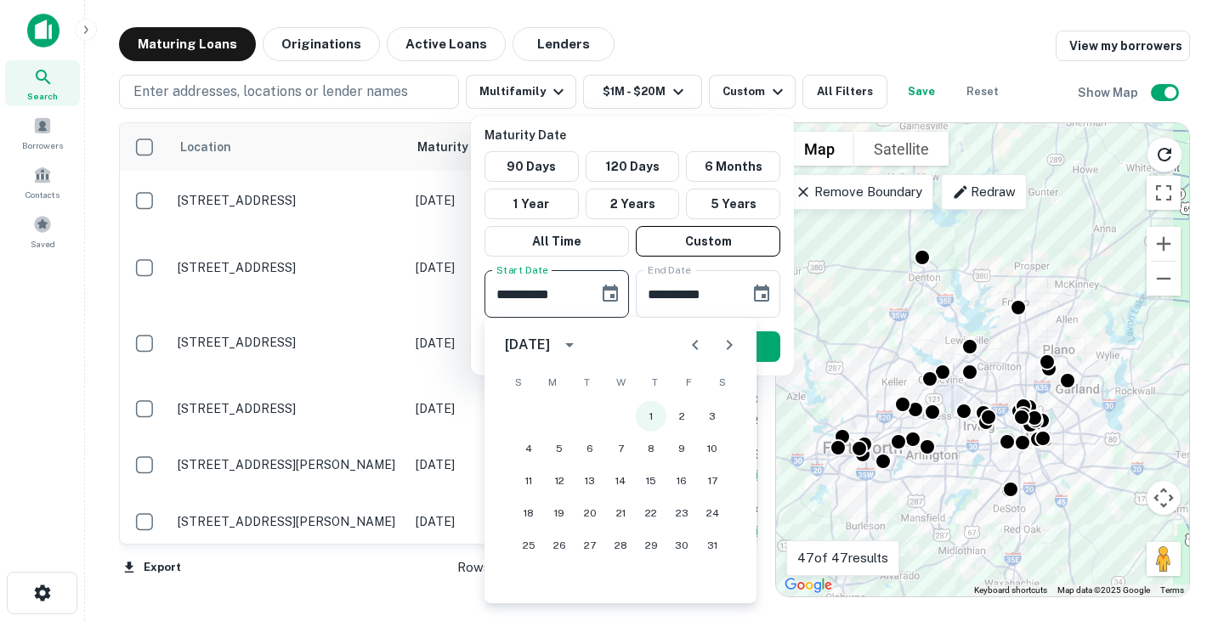
type input "**********"
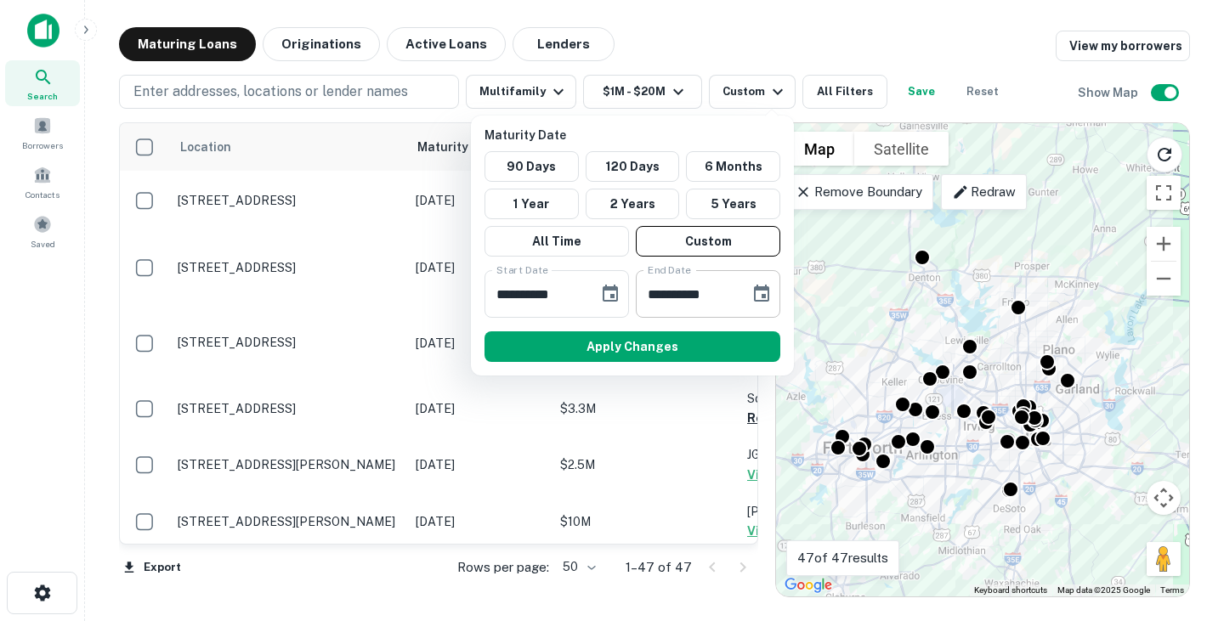
click at [766, 298] on icon "Choose date, selected date is Mar 25, 2026" at bounding box center [761, 293] width 15 height 17
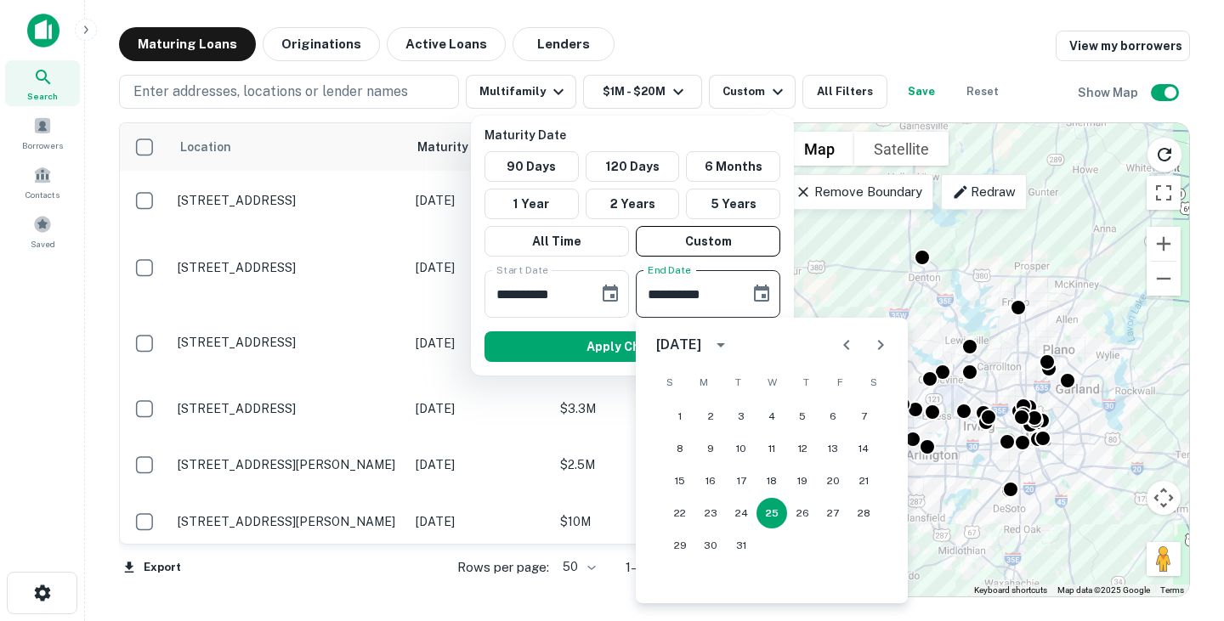
click at [886, 347] on icon "Next month" at bounding box center [881, 345] width 20 height 20
click at [680, 576] on button "31" at bounding box center [680, 578] width 31 height 31
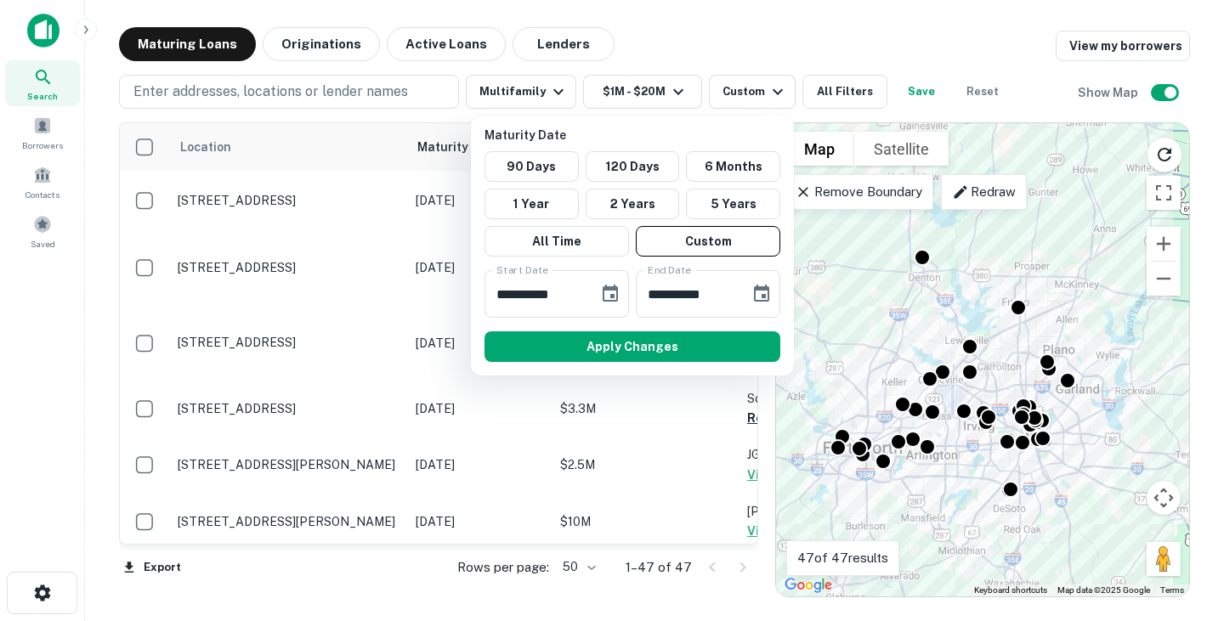
type input "**********"
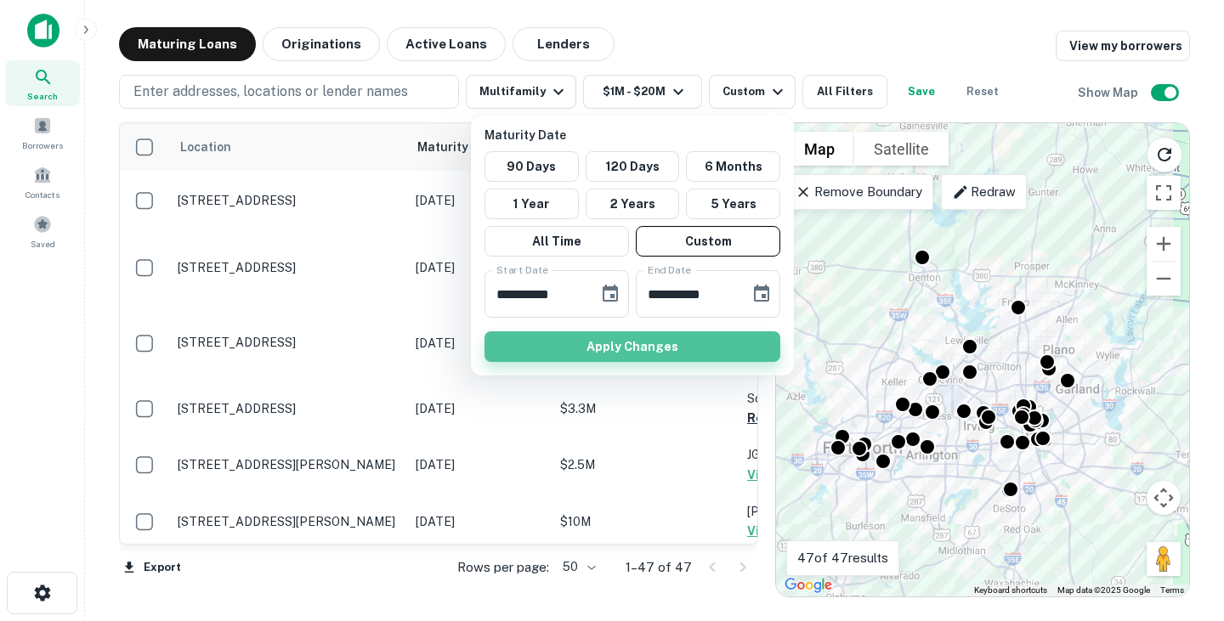
click at [652, 351] on button "Apply Changes" at bounding box center [633, 347] width 296 height 31
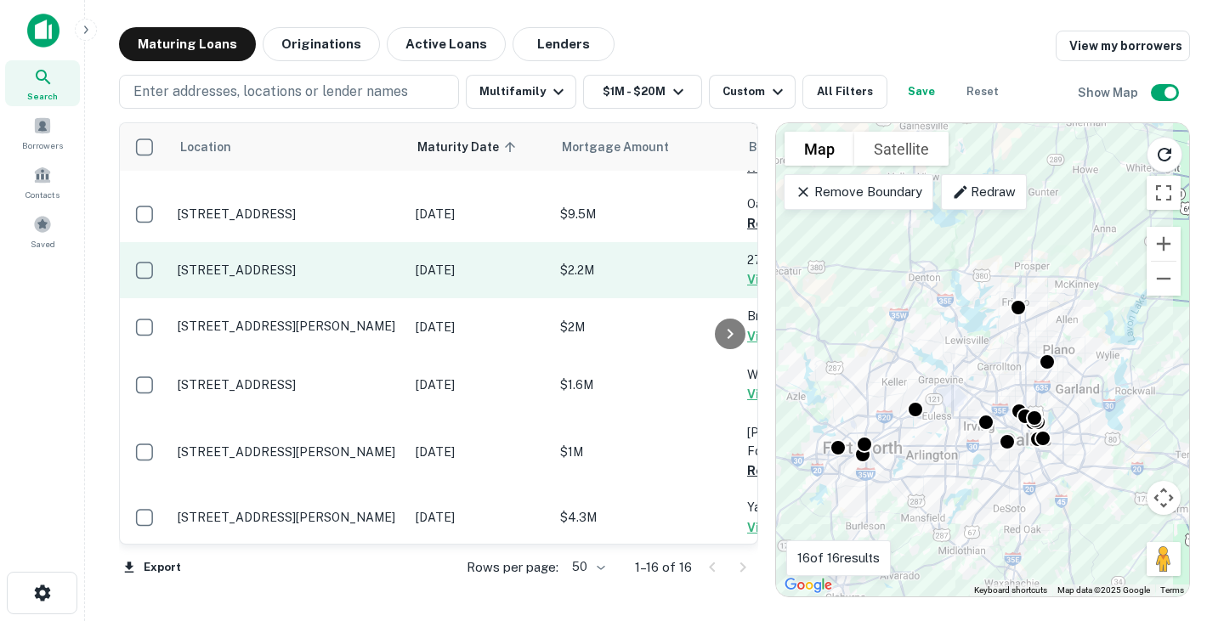
scroll to position [438, 0]
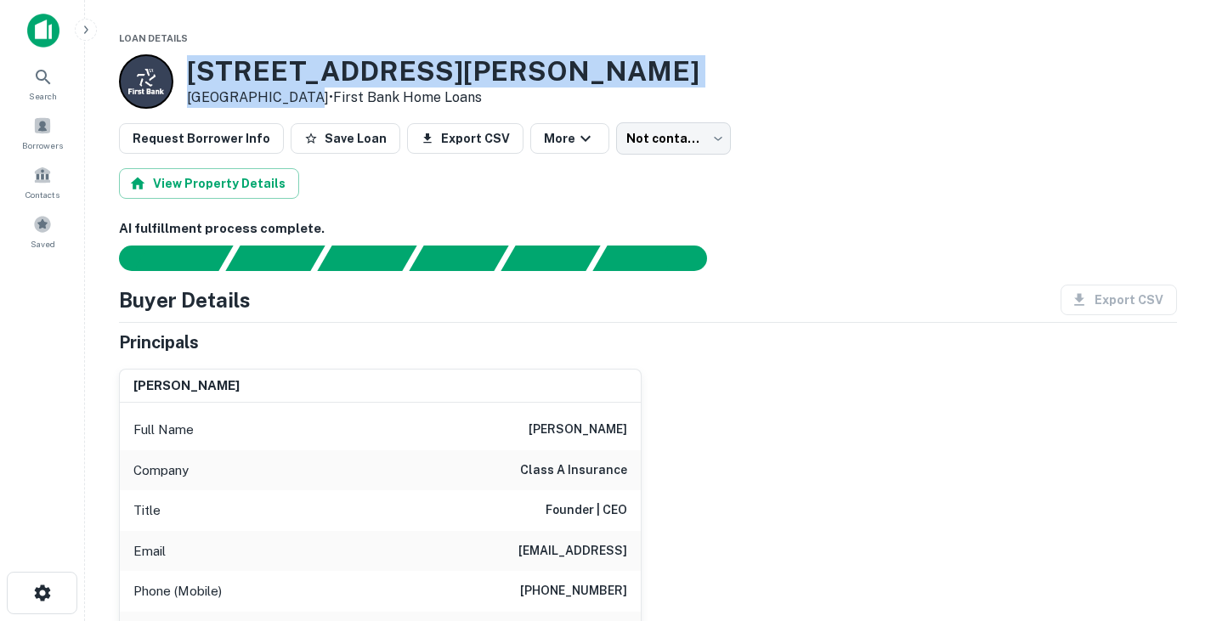
drag, startPoint x: 191, startPoint y: 71, endPoint x: 296, endPoint y: 100, distance: 108.5
click at [296, 100] on div "[STREET_ADDRESS][PERSON_NAME] • First Bank Home Loans" at bounding box center [443, 81] width 513 height 53
copy div "[STREET_ADDRESS][PERSON_NAME]"
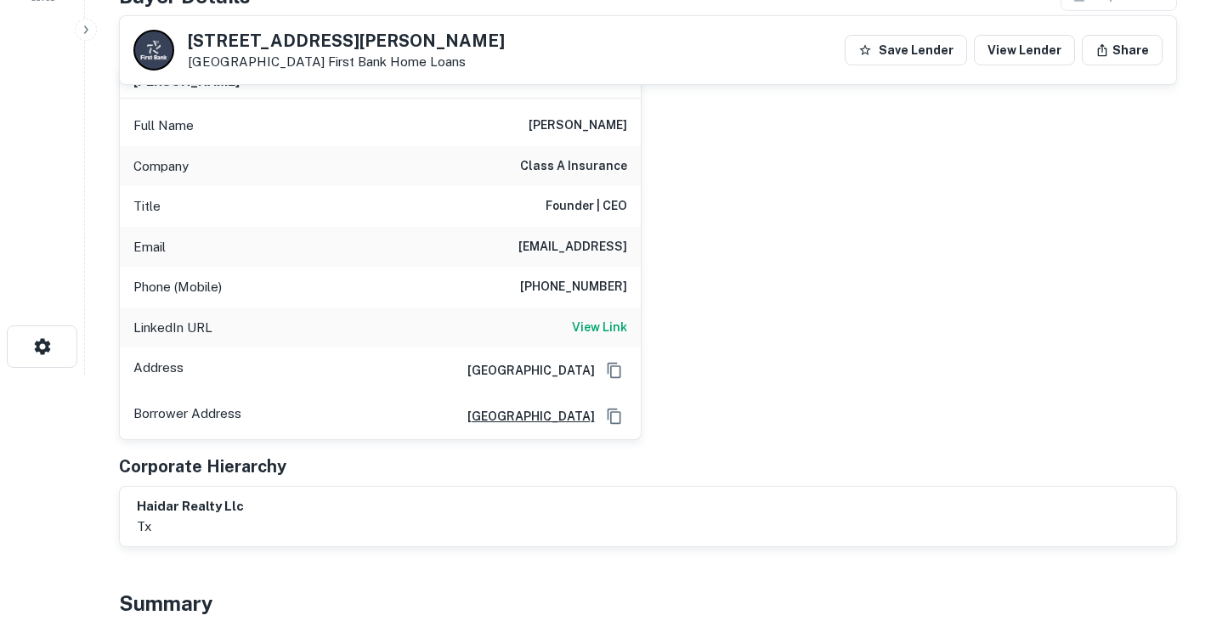
scroll to position [260, 0]
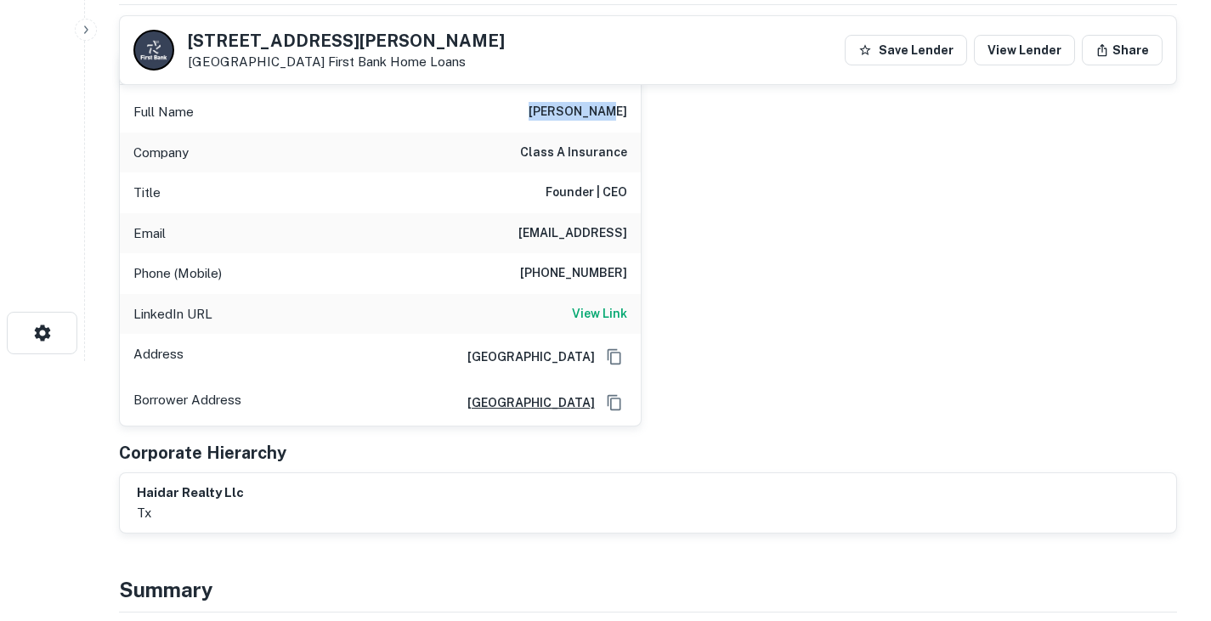
drag, startPoint x: 560, startPoint y: 113, endPoint x: 661, endPoint y: 111, distance: 100.3
click at [661, 111] on div "[PERSON_NAME] Full Name [PERSON_NAME] Company class a insurance Title Founder |…" at bounding box center [641, 232] width 1072 height 390
copy h6 "[PERSON_NAME]"
click at [589, 224] on h6 "[EMAIL_ADDRESS]" at bounding box center [573, 234] width 109 height 20
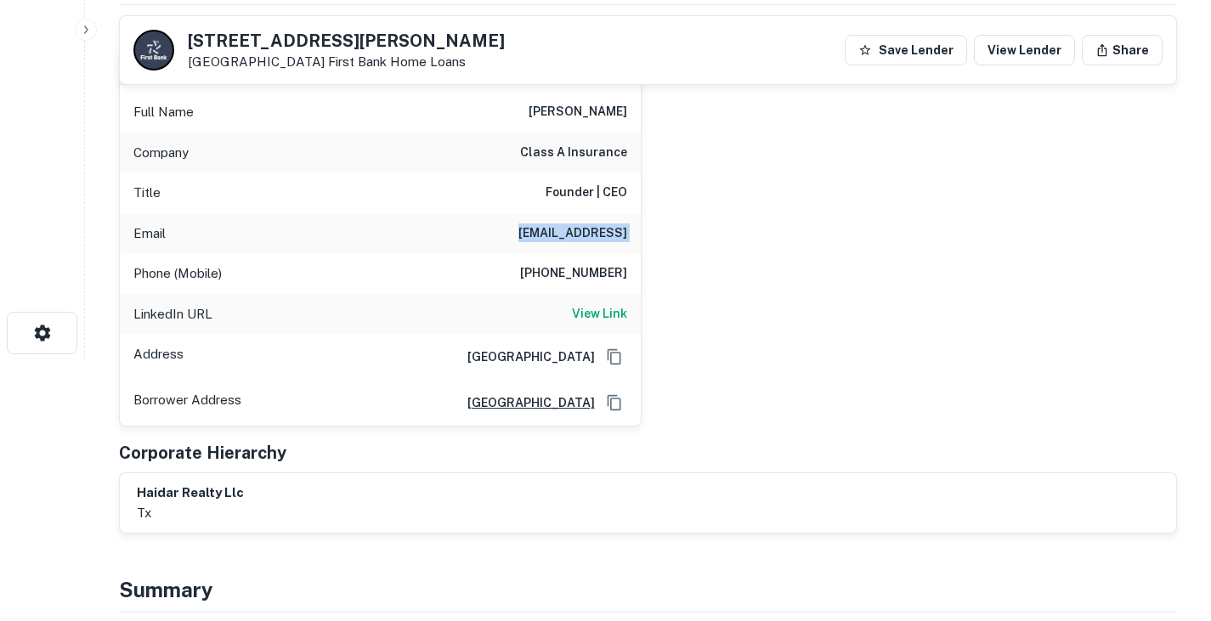
click at [589, 224] on h6 "mark@classa.ai" at bounding box center [573, 234] width 109 height 20
copy h6 "mark@classa.ai"
click at [577, 267] on h6 "469-644-1941" at bounding box center [573, 274] width 107 height 20
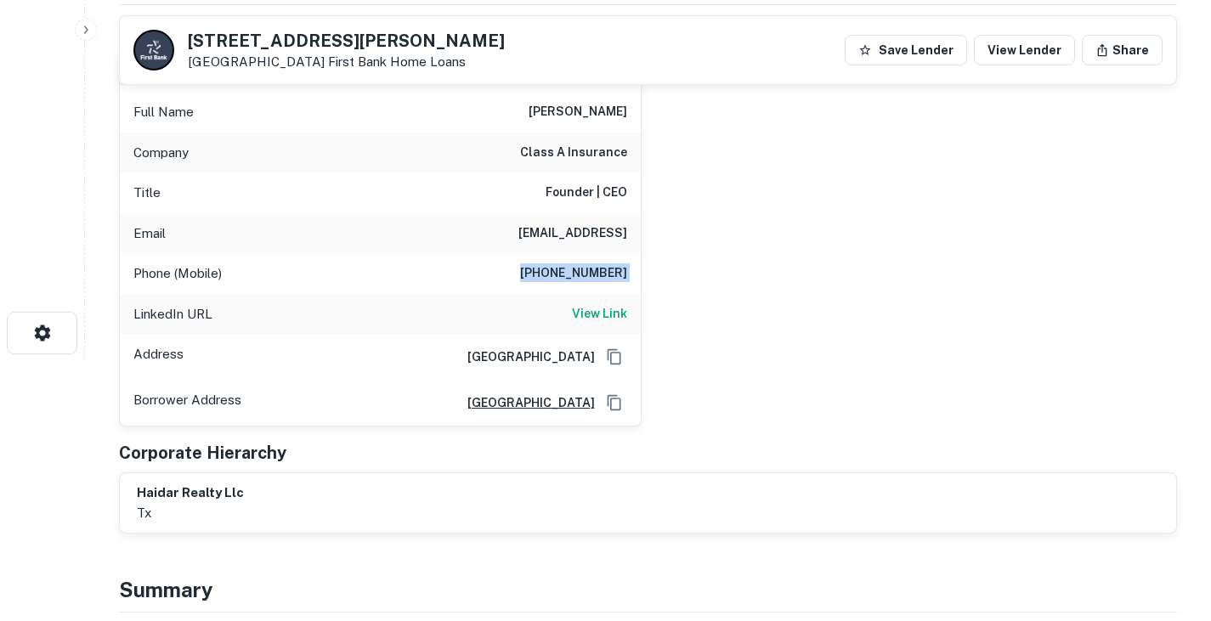
copy h6 "469-644-1941"
click at [726, 397] on div "mark haidar Full Name mark haidar Company class a insurance Title Founder | CEO…" at bounding box center [641, 232] width 1072 height 390
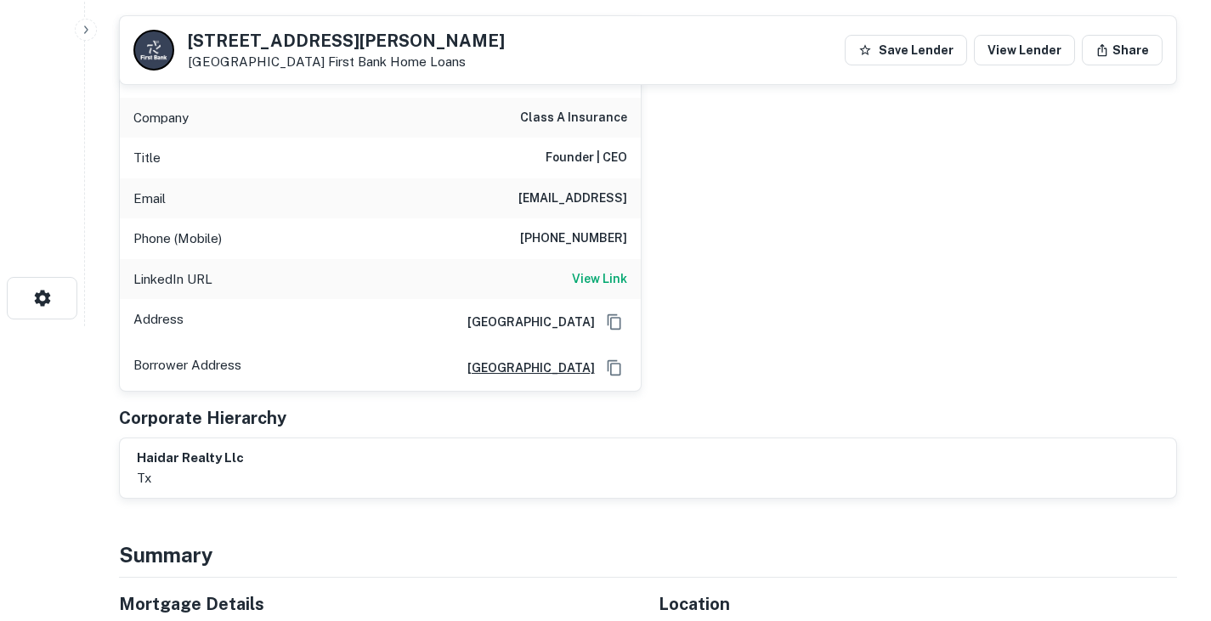
scroll to position [305, 0]
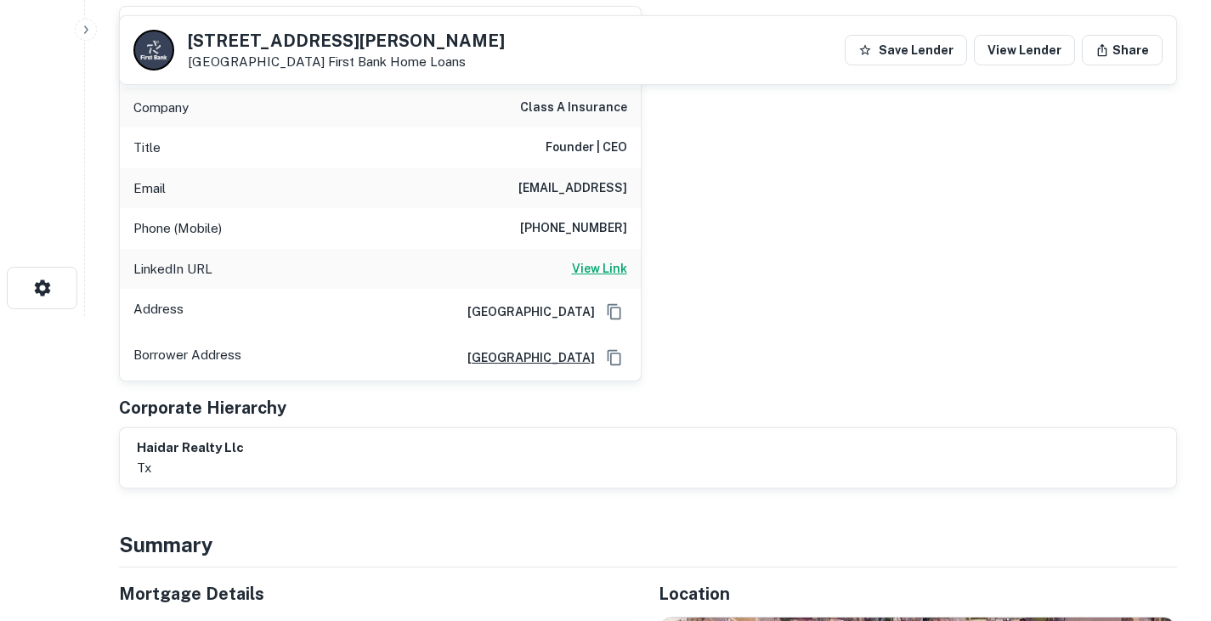
click at [592, 267] on h6 "View Link" at bounding box center [599, 268] width 55 height 19
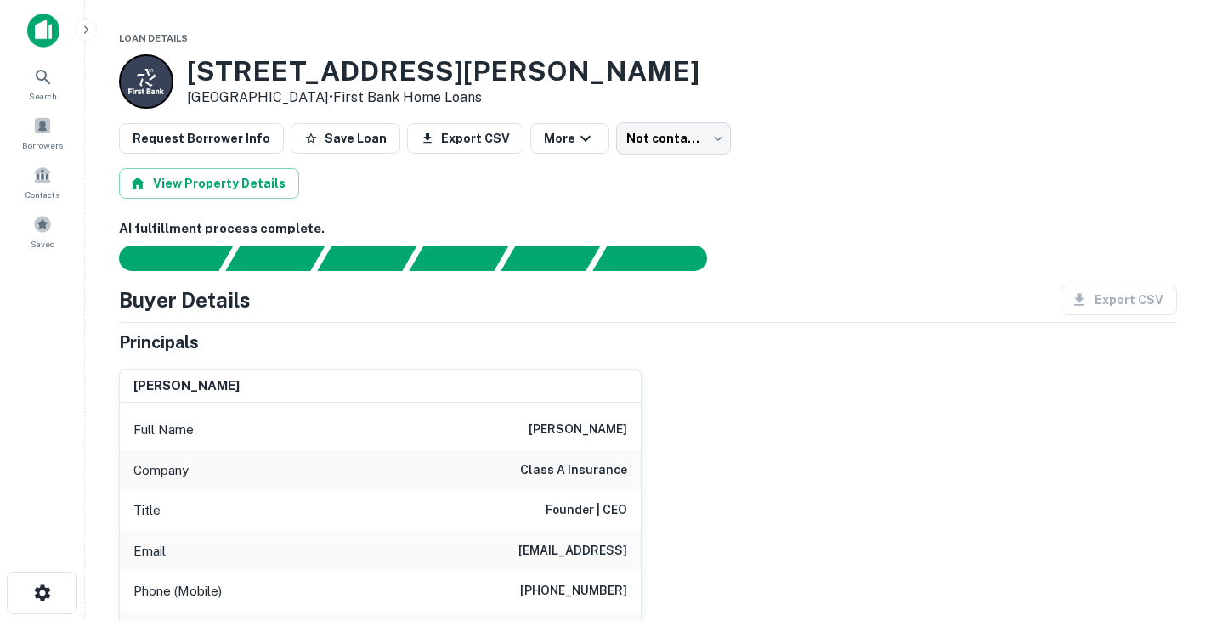
click at [907, 401] on div "mark haidar Full Name mark haidar Company class a insurance Title Founder | CEO…" at bounding box center [641, 550] width 1072 height 390
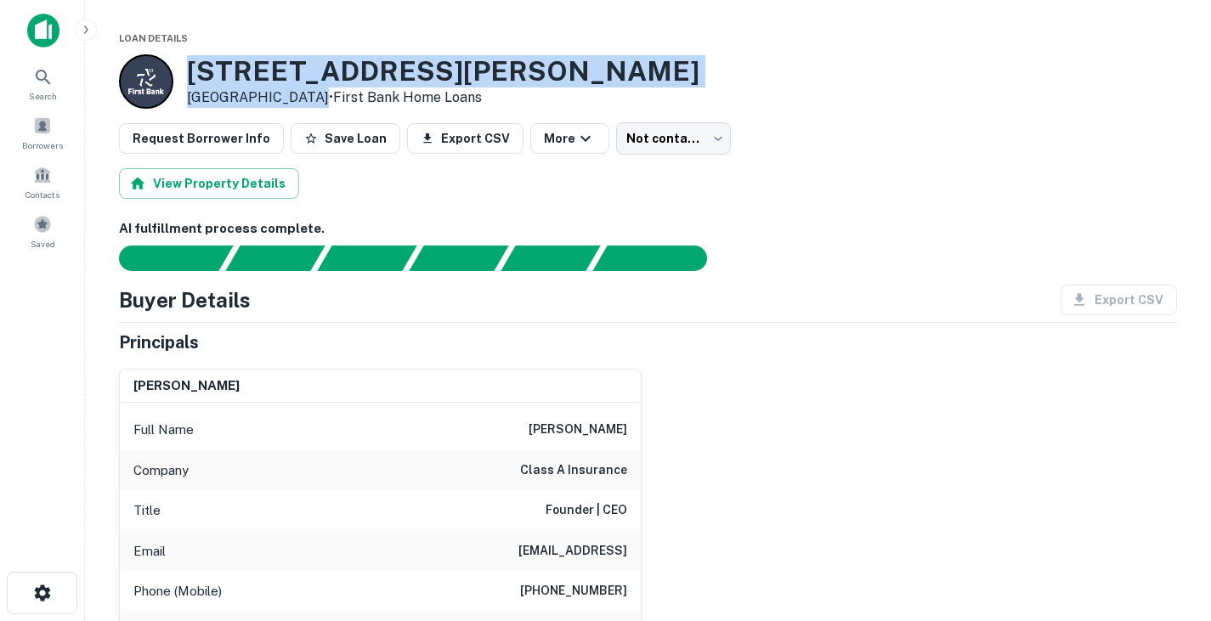
drag, startPoint x: 191, startPoint y: 67, endPoint x: 297, endPoint y: 96, distance: 109.3
click at [297, 96] on div "1901 Mcmillan Ave Dallas, TX 75206 • First Bank Home Loans" at bounding box center [443, 81] width 513 height 53
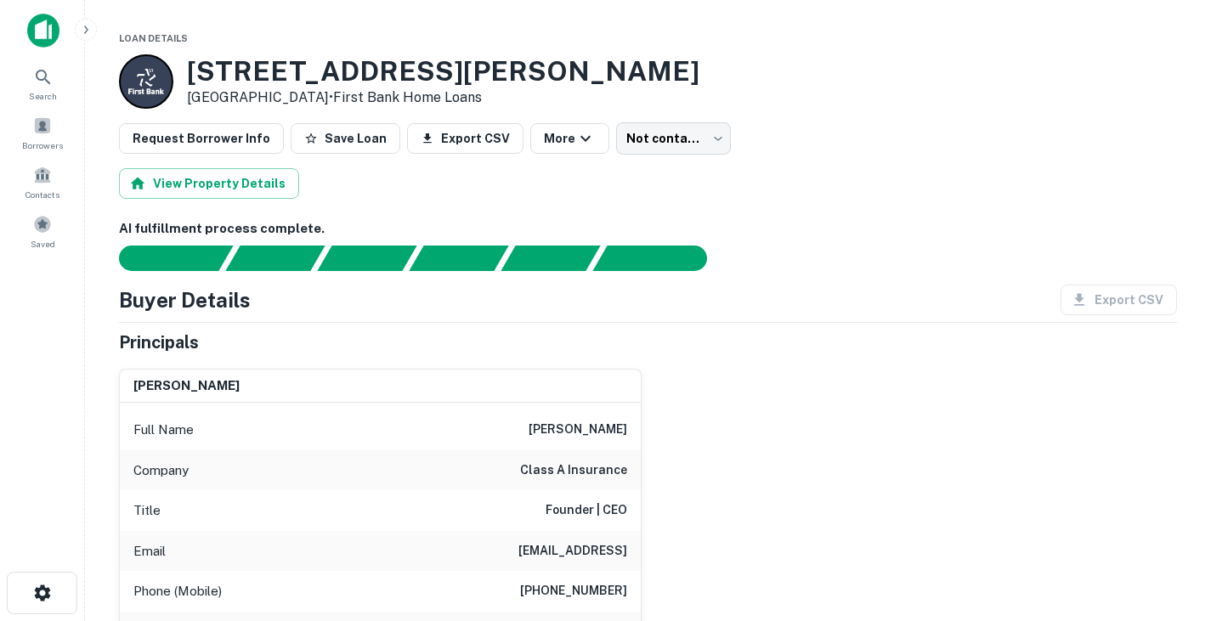
click at [481, 366] on div "mark haidar Full Name mark haidar Company class a insurance Title Founder | CEO…" at bounding box center [373, 550] width 536 height 390
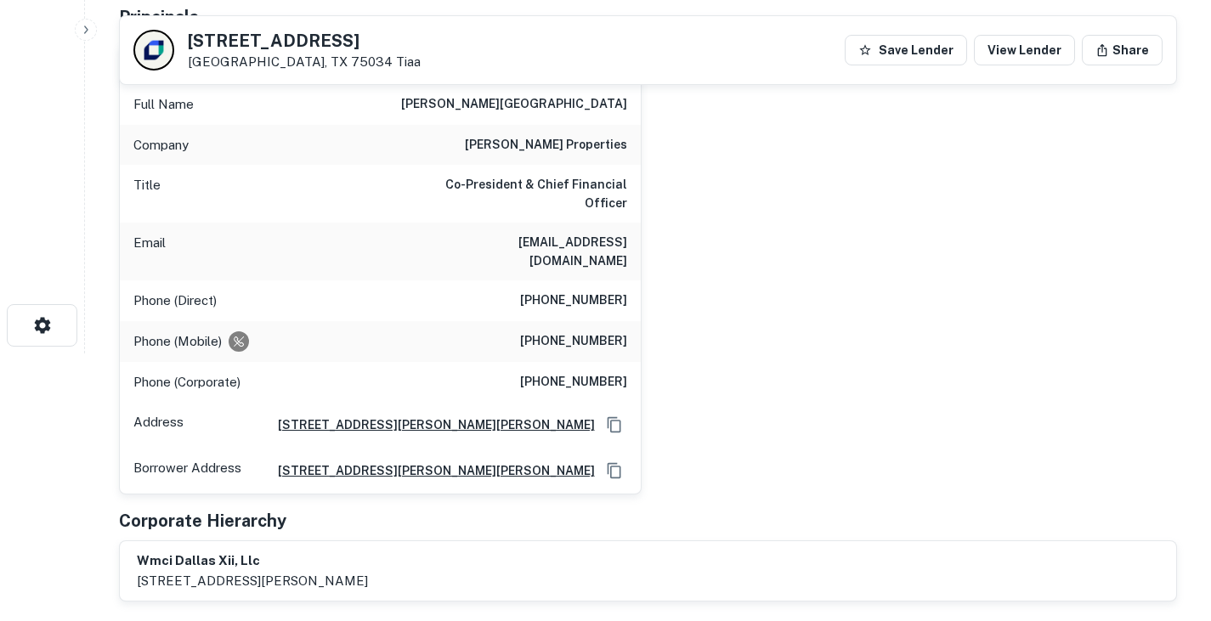
scroll to position [187, 0]
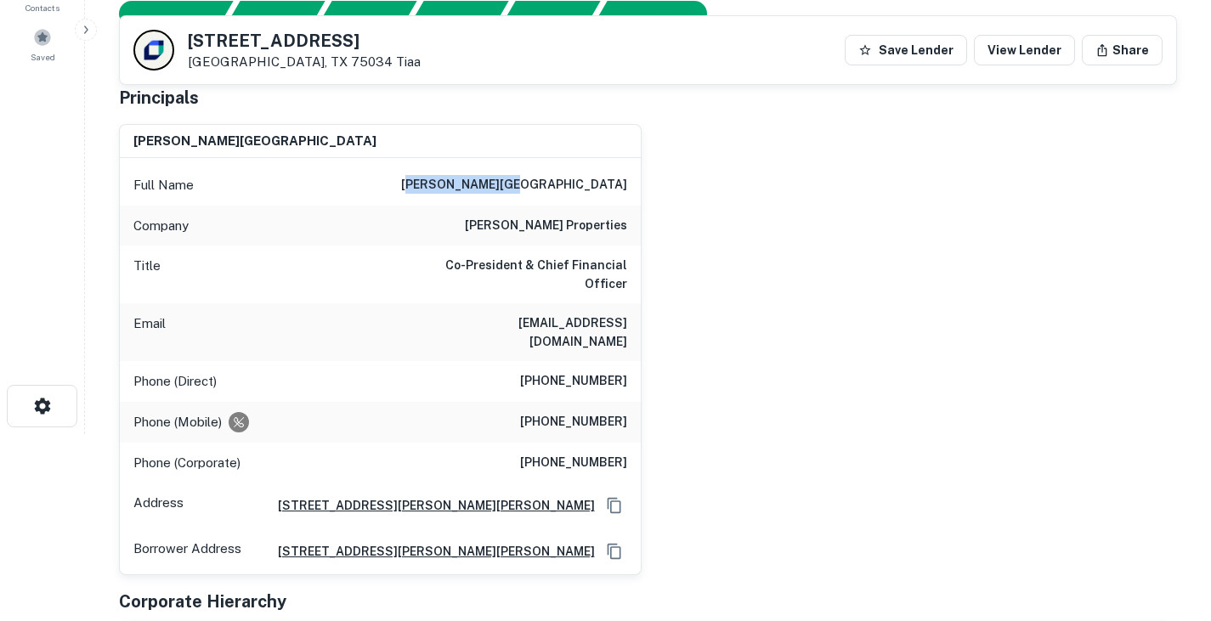
drag, startPoint x: 533, startPoint y: 184, endPoint x: 620, endPoint y: 185, distance: 86.7
click at [620, 185] on h6 "[PERSON_NAME][GEOGRAPHIC_DATA]" at bounding box center [514, 185] width 226 height 20
drag, startPoint x: 532, startPoint y: 186, endPoint x: 689, endPoint y: 188, distance: 157.3
click at [689, 188] on div "john t. lancaster Full Name john t. lancaster Company weinstein properties Titl…" at bounding box center [641, 344] width 1072 height 466
copy h6 "john t. lancaster"
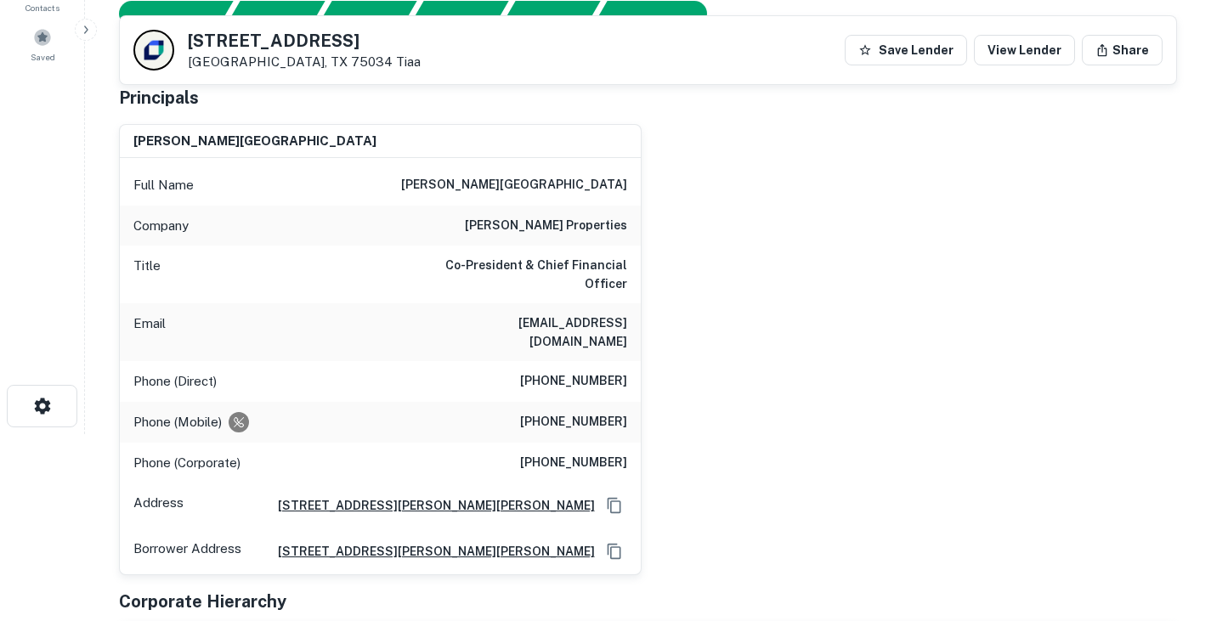
click at [571, 280] on h6 "Co-President & Chief Financial Officer" at bounding box center [525, 274] width 204 height 37
drag, startPoint x: 429, startPoint y: 323, endPoint x: 649, endPoint y: 348, distance: 221.6
click at [649, 348] on div "john t. lancaster Full Name john t. lancaster Company weinstein properties Titl…" at bounding box center [641, 344] width 1072 height 466
copy h6 "jlancaster@weinsteinproperties.com"
click at [524, 380] on div "Phone (Direct) (804) 967-5123" at bounding box center [380, 381] width 521 height 41
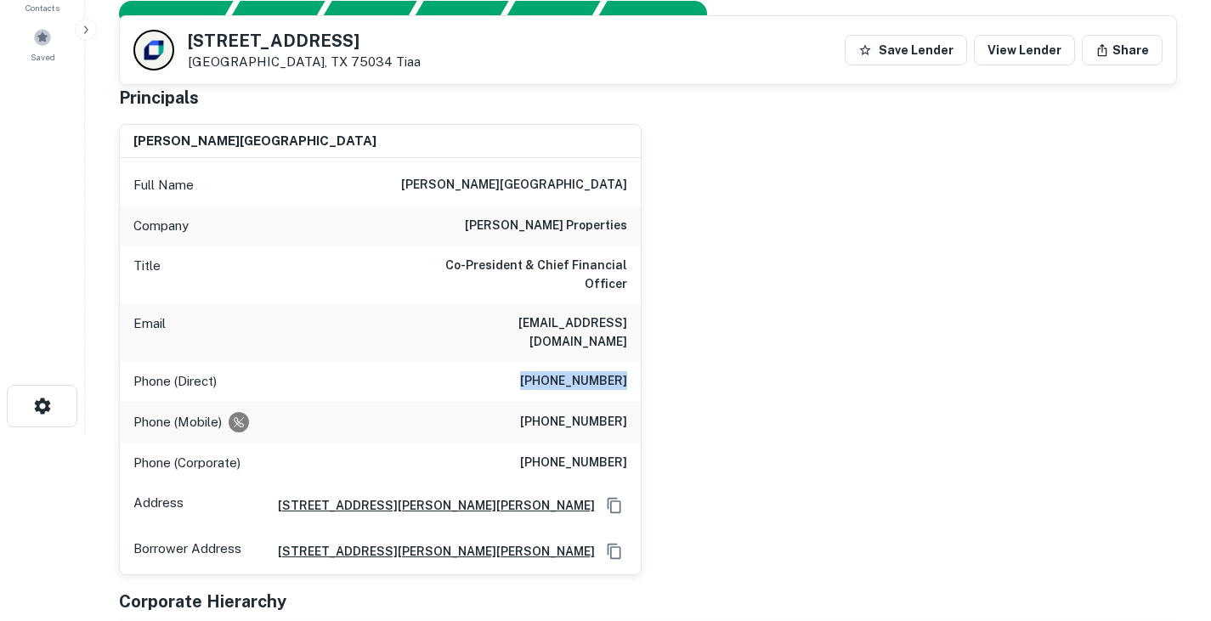
drag, startPoint x: 539, startPoint y: 378, endPoint x: 691, endPoint y: 389, distance: 152.5
click at [691, 389] on div "john t. lancaster Full Name john t. lancaster Company weinstein properties Titl…" at bounding box center [641, 344] width 1072 height 466
copy h6 "(804) 967-5123"
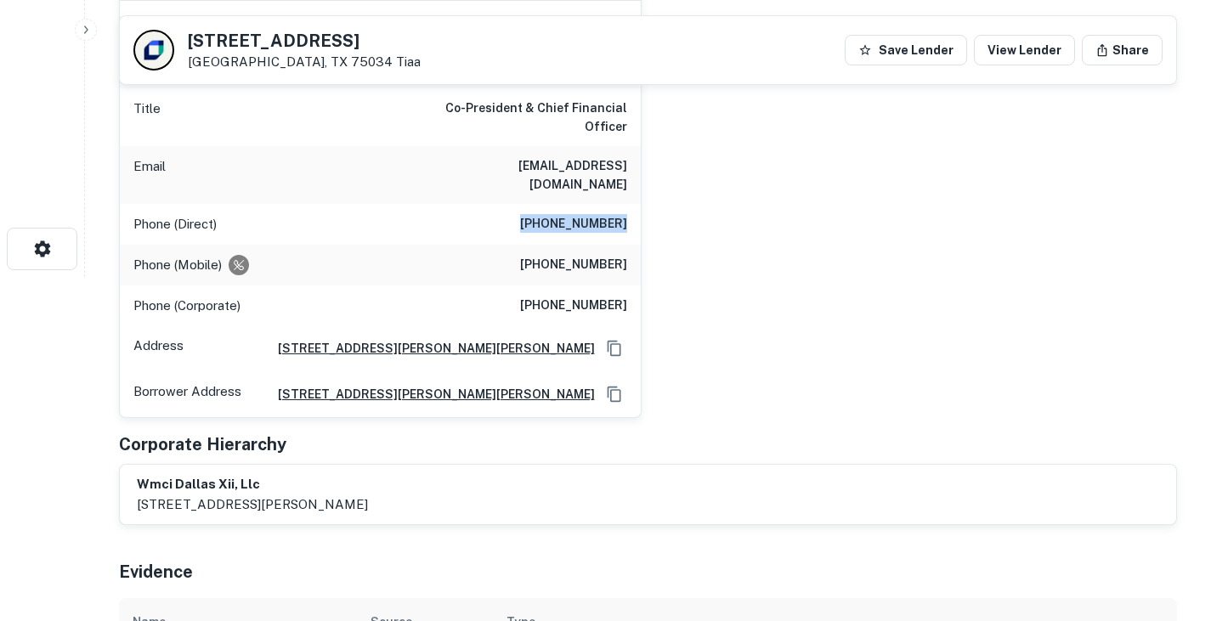
scroll to position [0, 0]
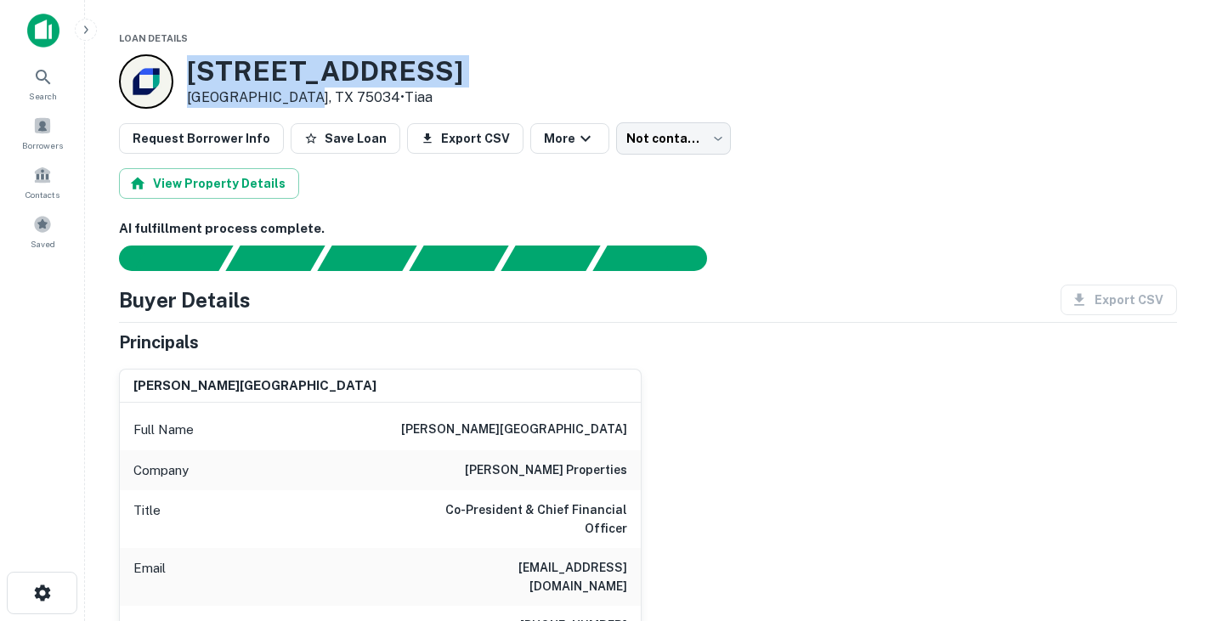
drag, startPoint x: 195, startPoint y: 69, endPoint x: 292, endPoint y: 99, distance: 101.6
click at [292, 99] on div "4141 Frisco Green Ave Frisco, TX 75034 • Tiaa" at bounding box center [325, 81] width 276 height 53
copy div "4141 Frisco Green Ave Frisco, TX 75034"
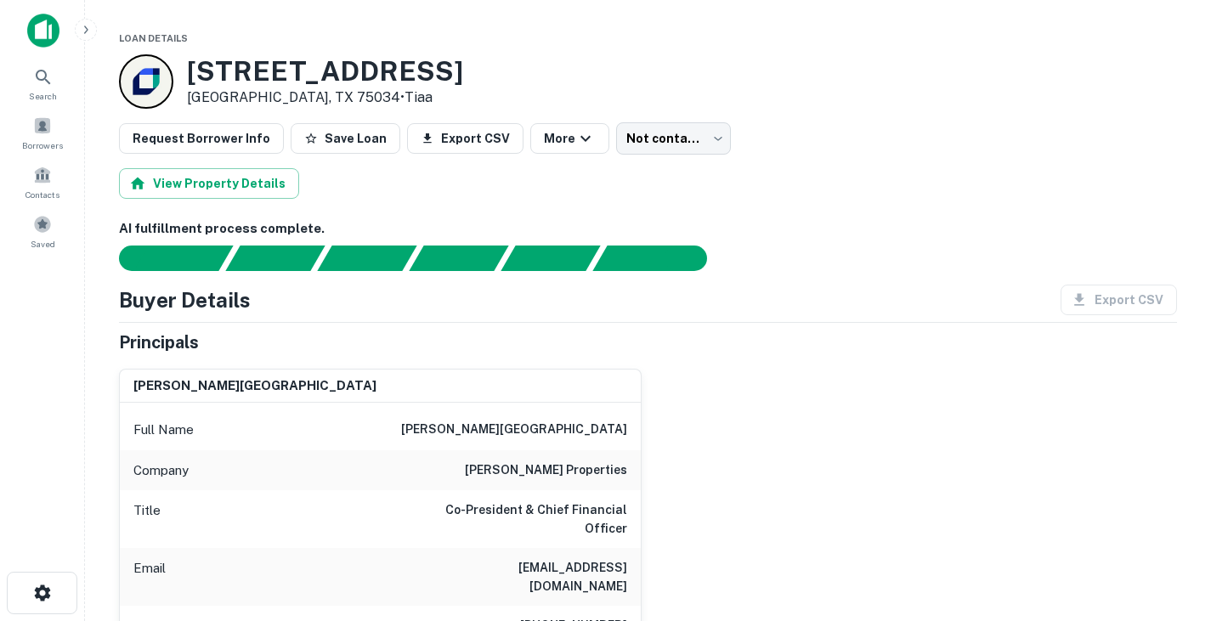
click at [527, 196] on div "View Property Details" at bounding box center [648, 183] width 1058 height 31
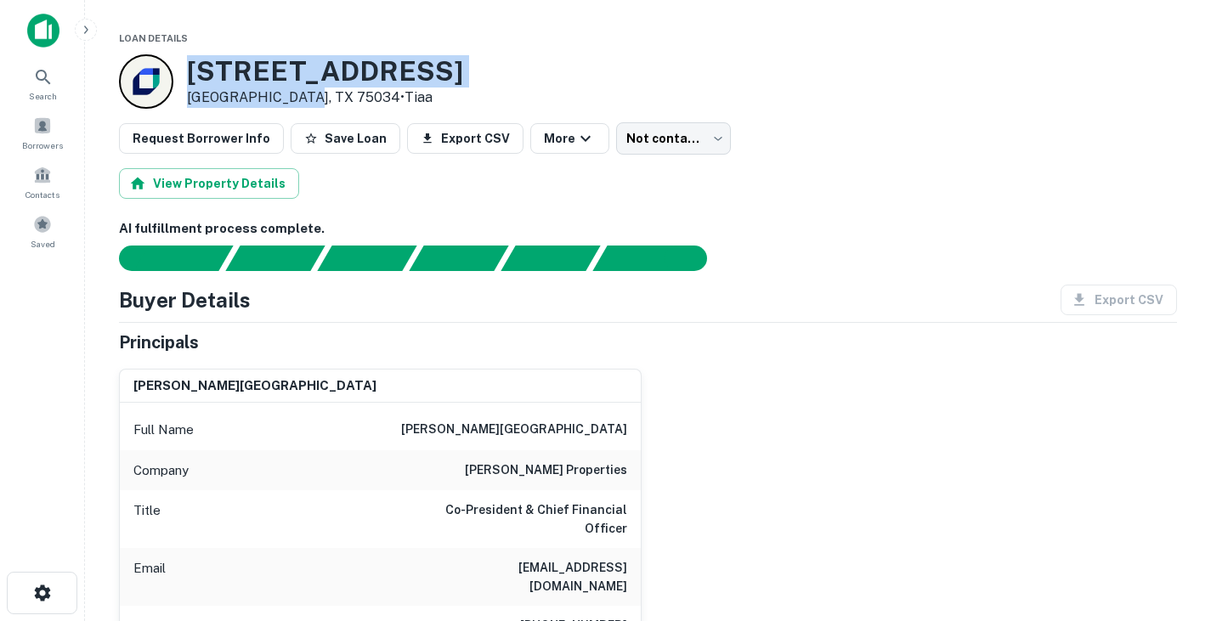
drag, startPoint x: 193, startPoint y: 70, endPoint x: 292, endPoint y: 99, distance: 102.8
click at [292, 99] on div "4141 Frisco Green Ave Frisco, TX 75034 • Tiaa" at bounding box center [325, 81] width 276 height 53
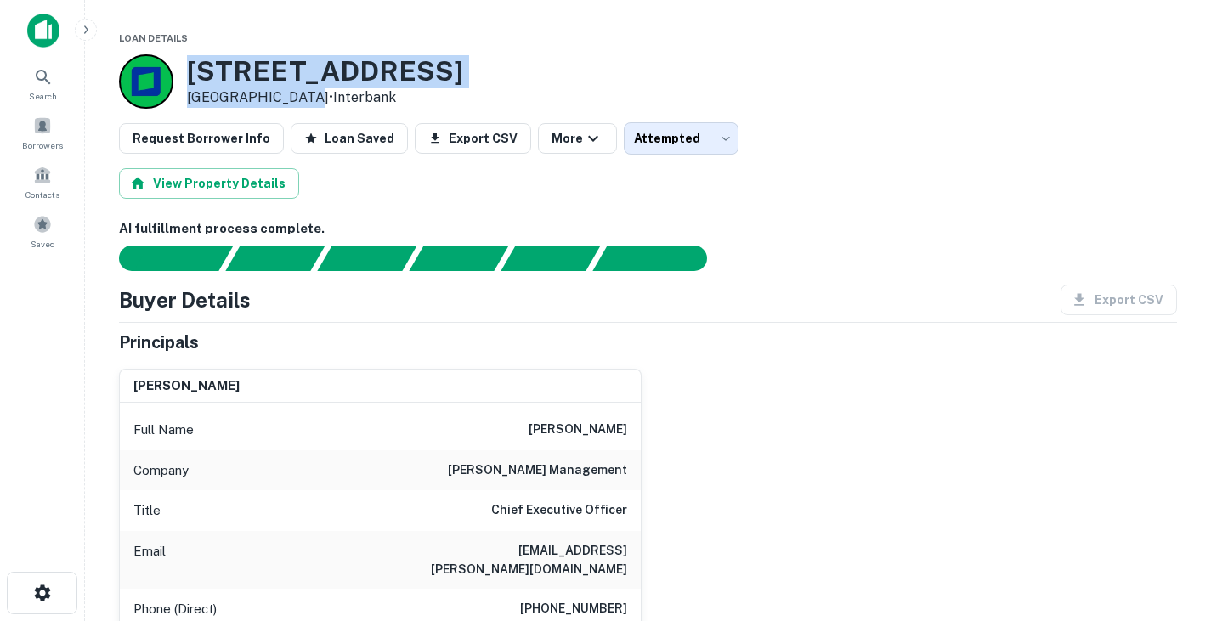
drag, startPoint x: 189, startPoint y: 73, endPoint x: 294, endPoint y: 98, distance: 108.3
click at [294, 98] on div "[STREET_ADDRESS] • Interbank" at bounding box center [325, 81] width 276 height 53
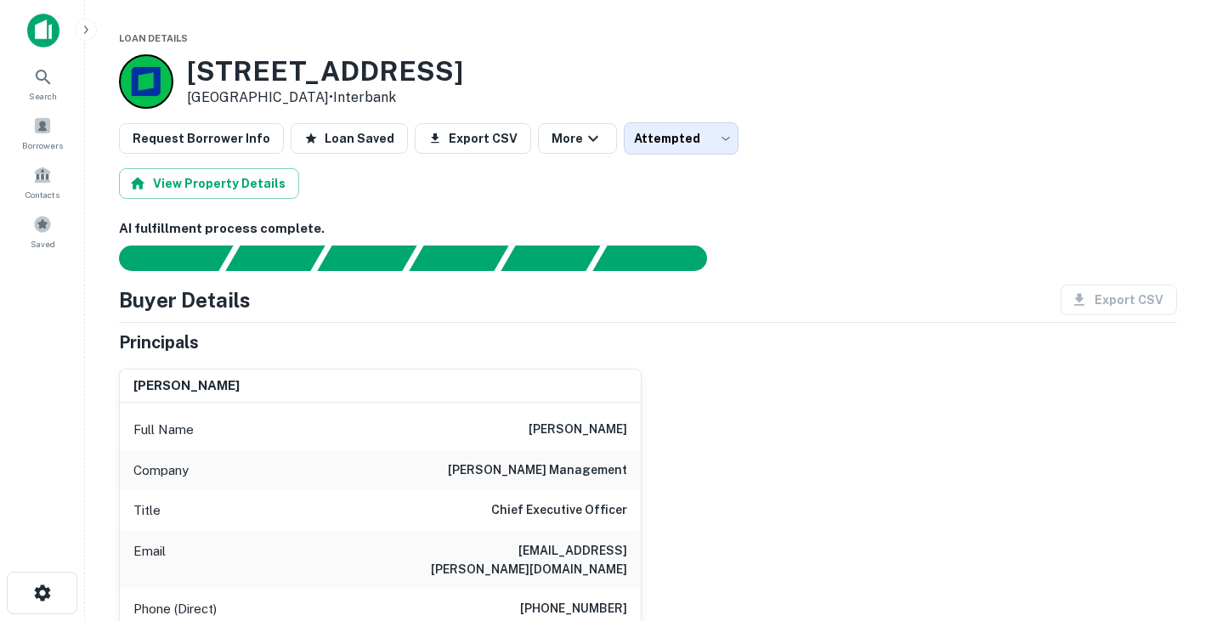
click at [538, 427] on h6 "[PERSON_NAME]" at bounding box center [578, 430] width 99 height 20
copy h6 "[PERSON_NAME]"
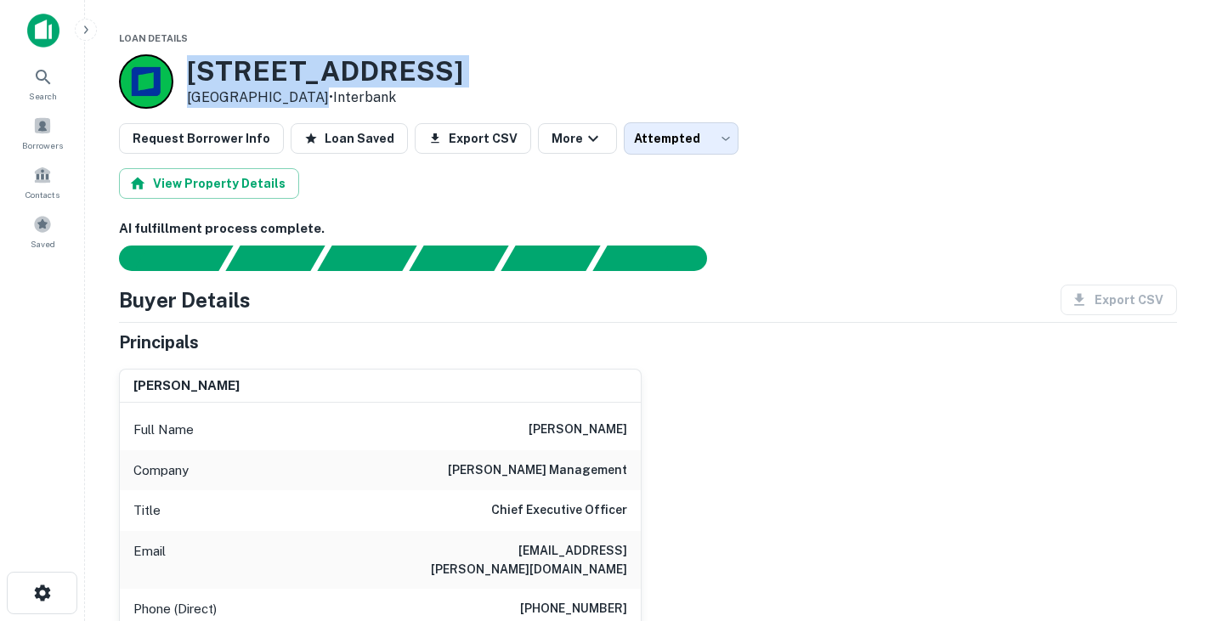
drag, startPoint x: 190, startPoint y: 63, endPoint x: 297, endPoint y: 94, distance: 110.6
click at [297, 94] on div "3700 Inwood Rd Dallas, TX 75209 • Interbank" at bounding box center [325, 81] width 276 height 53
copy div "3700 Inwood Rd Dallas, TX 75209"
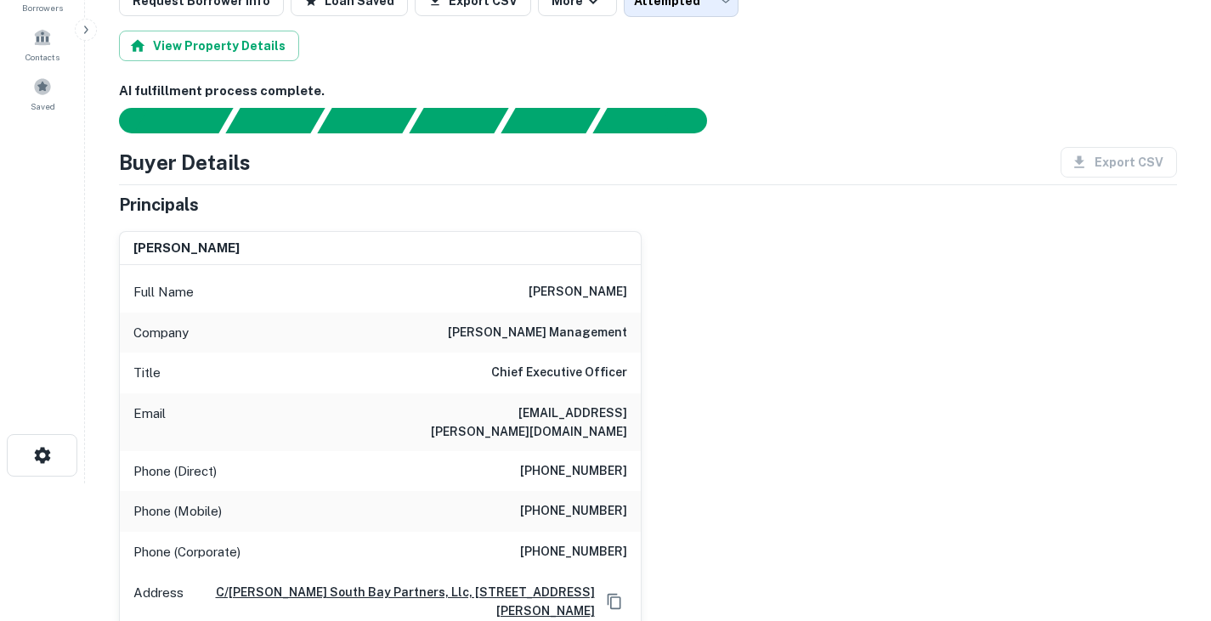
scroll to position [139, 0]
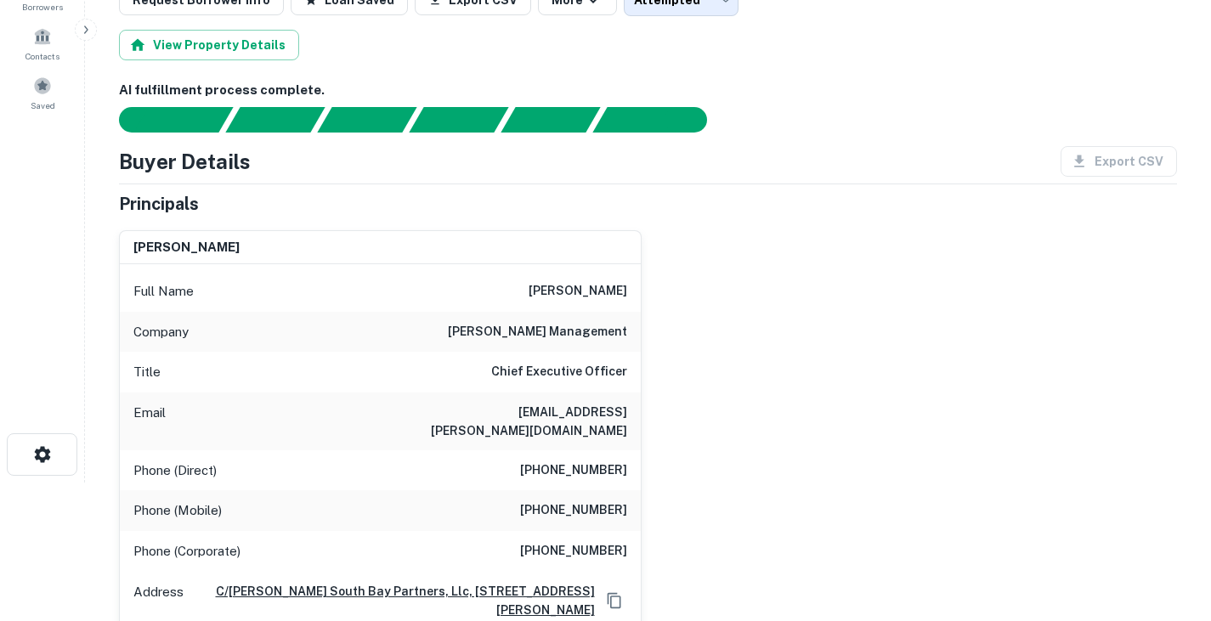
click at [534, 411] on h6 "pmcgonigle@harbert.net" at bounding box center [525, 421] width 204 height 37
copy h6 "pmcgonigle@harbert.net"
click at [610, 461] on h6 "(214) 370-2650" at bounding box center [573, 471] width 107 height 20
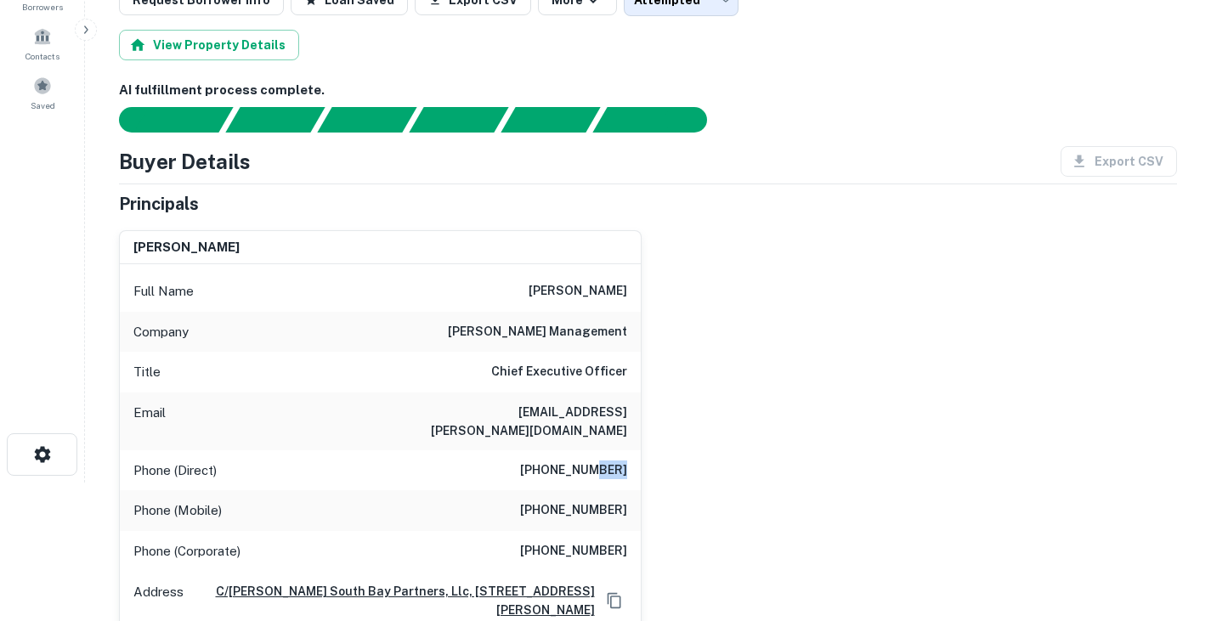
click at [610, 461] on h6 "(214) 370-2650" at bounding box center [573, 471] width 107 height 20
copy h6 "(214) 370-2650"
click at [615, 349] on div "Company harbert management" at bounding box center [380, 332] width 521 height 41
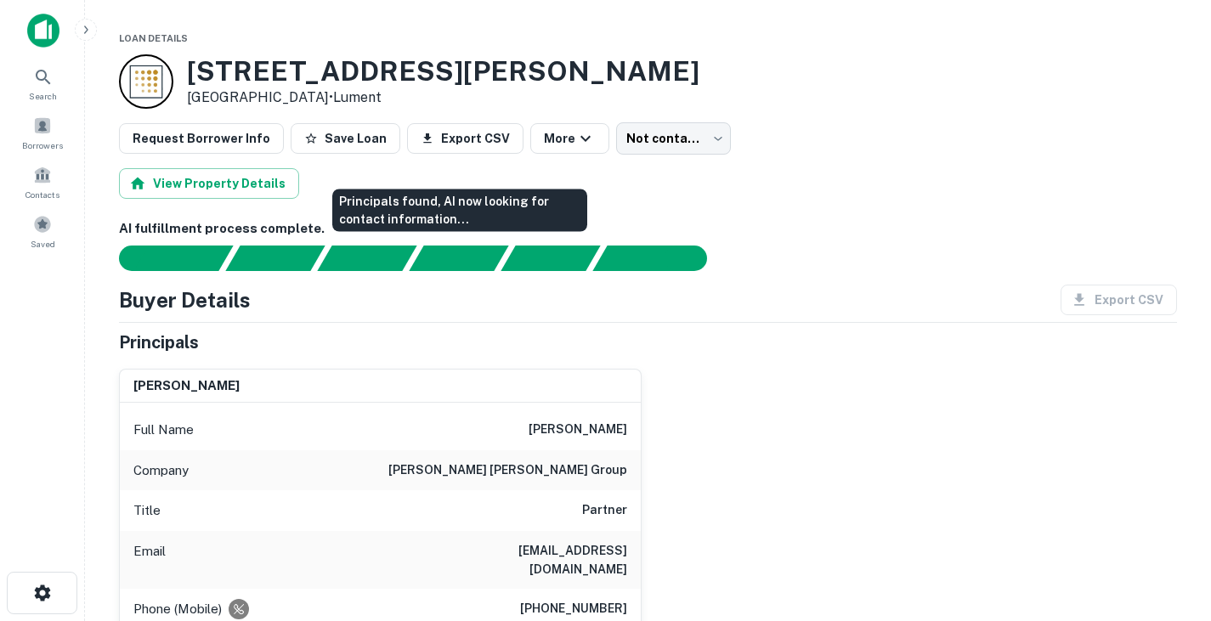
scroll to position [38, 0]
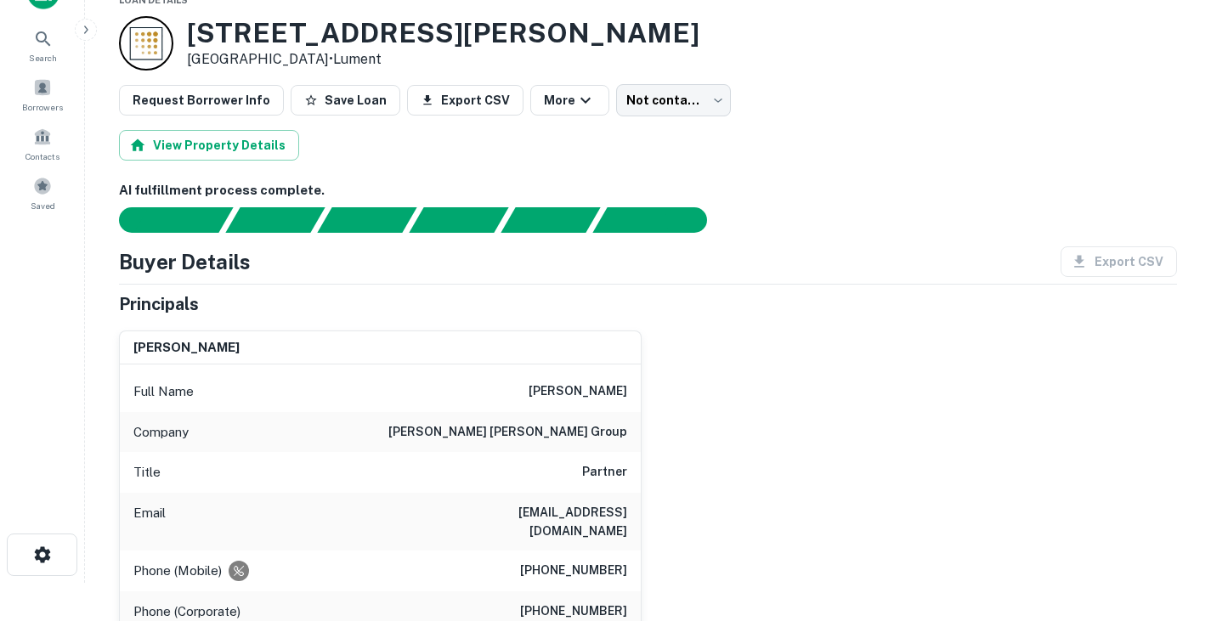
drag, startPoint x: 320, startPoint y: 58, endPoint x: 197, endPoint y: 36, distance: 125.2
click at [197, 36] on div "[STREET_ADDRESS][PERSON_NAME] • Lument" at bounding box center [443, 43] width 513 height 53
drag, startPoint x: 194, startPoint y: 35, endPoint x: 317, endPoint y: 56, distance: 125.1
click at [317, 56] on div "[STREET_ADDRESS][PERSON_NAME] • Lument" at bounding box center [443, 43] width 513 height 53
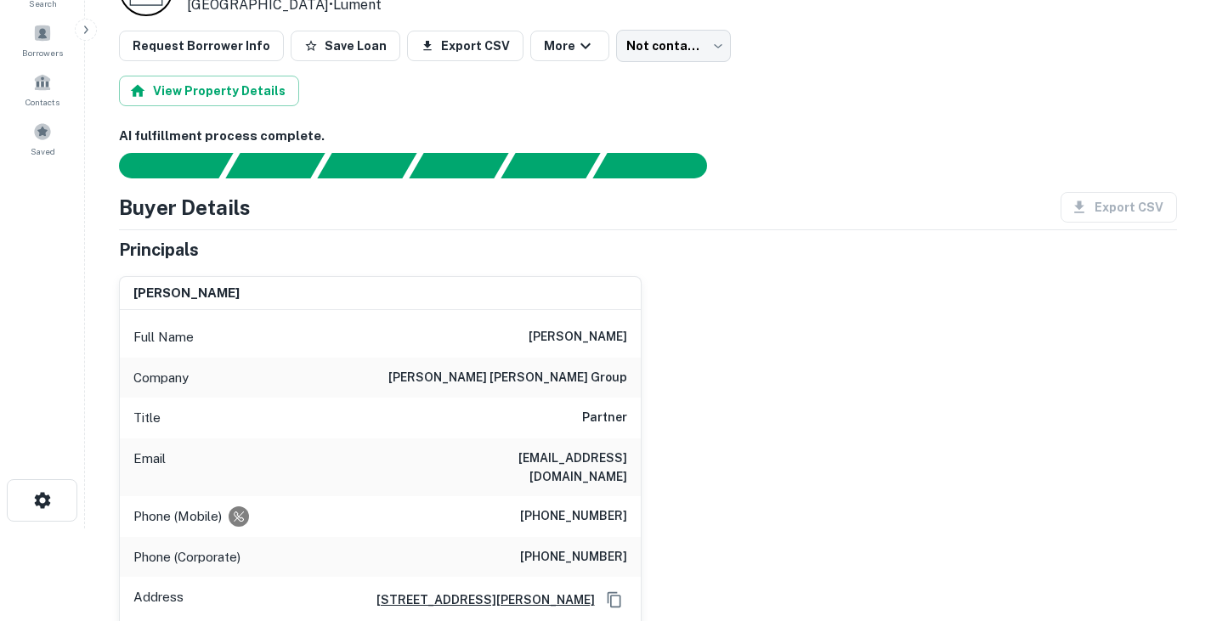
scroll to position [0, 0]
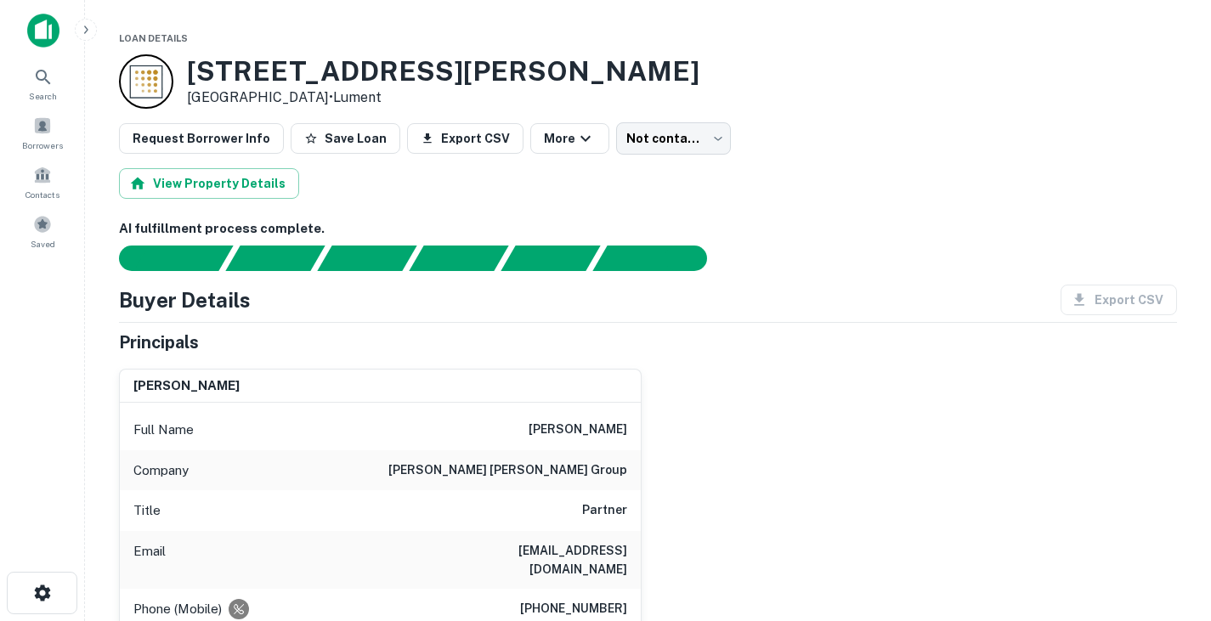
drag, startPoint x: 547, startPoint y: 428, endPoint x: 710, endPoint y: 435, distance: 163.4
click at [710, 435] on div "[PERSON_NAME] Full Name [PERSON_NAME] Company [PERSON_NAME] [PERSON_NAME] group…" at bounding box center [641, 559] width 1072 height 408
copy h6 "[PERSON_NAME]"
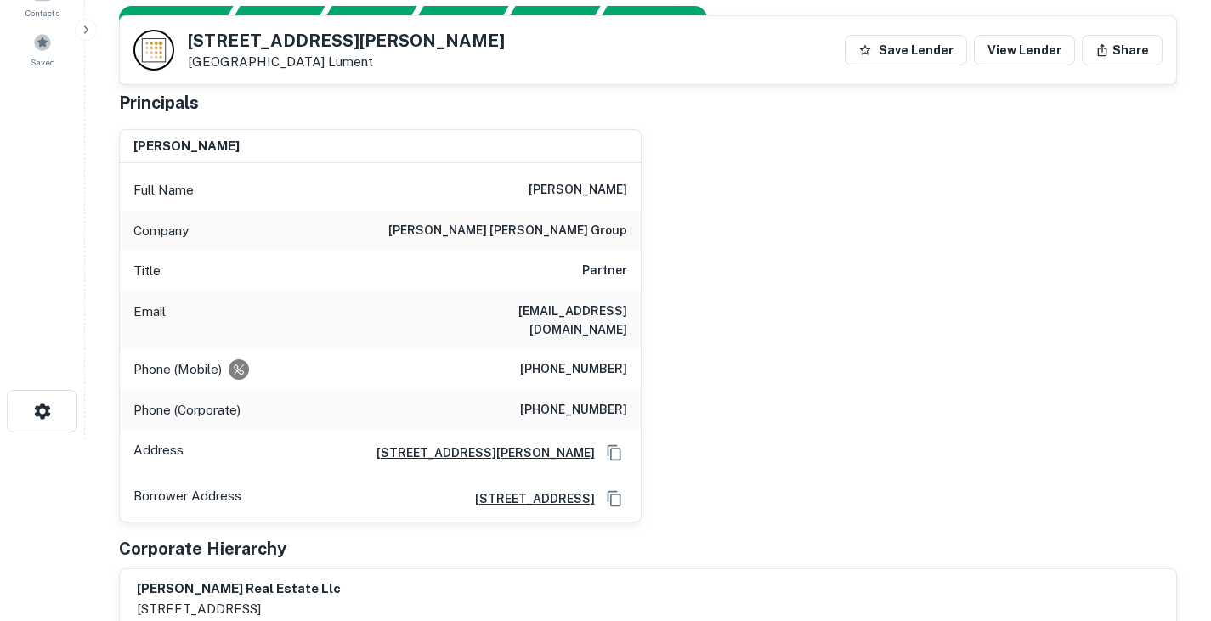
scroll to position [183, 0]
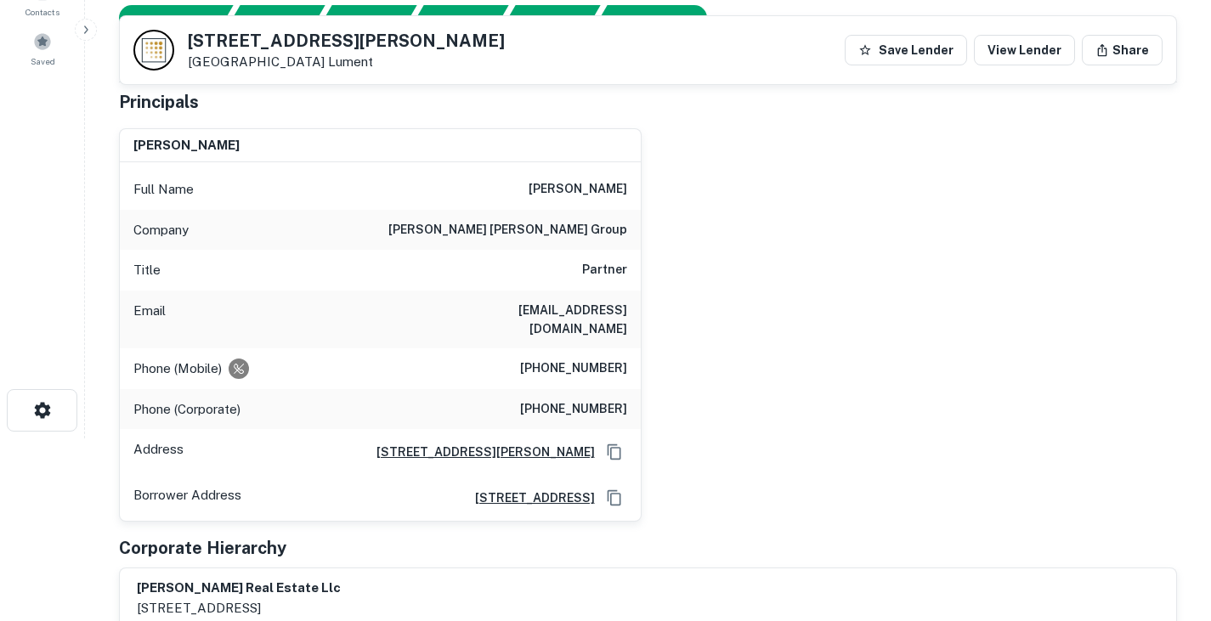
click at [533, 304] on h6 "djones@roggedunngroup.com" at bounding box center [525, 319] width 204 height 37
copy h6 "djones@roggedunngroup.com"
click at [508, 308] on h6 "djones@roggedunngroup.com" at bounding box center [525, 319] width 204 height 37
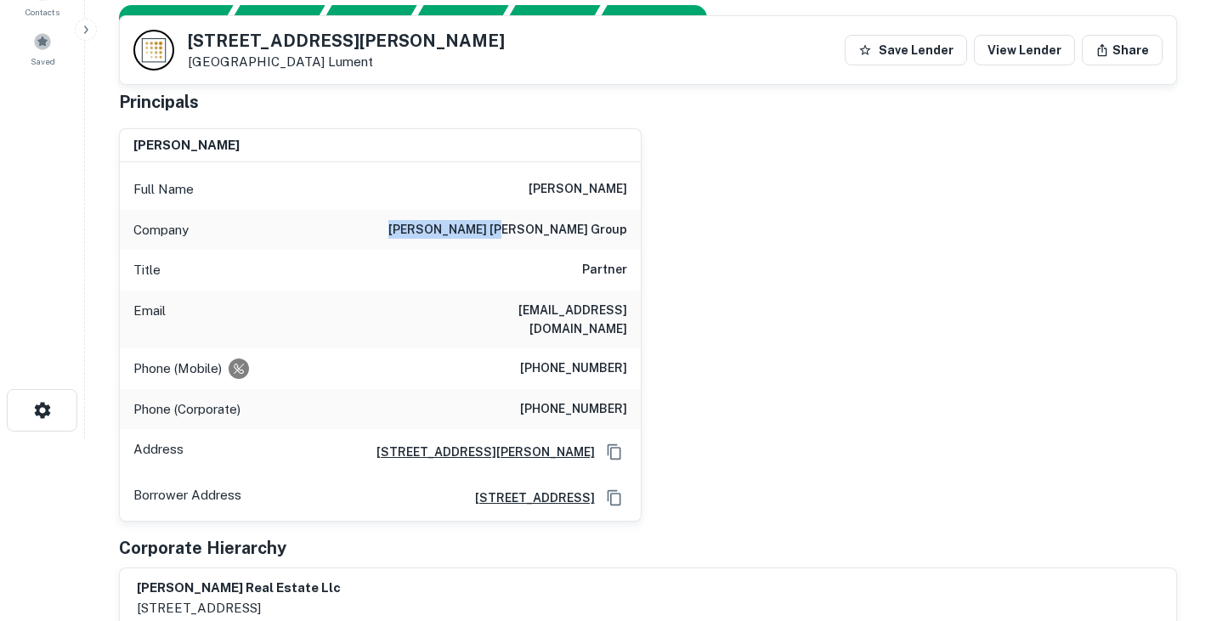
drag, startPoint x: 522, startPoint y: 225, endPoint x: 682, endPoint y: 213, distance: 160.3
click at [682, 213] on div "drew a . jones Full Name drew a . jones Company rogge dunn group Title Partner …" at bounding box center [641, 319] width 1072 height 408
click at [671, 363] on div "drew a . jones Full Name drew a . jones Company rogge dunn group Title Partner …" at bounding box center [641, 319] width 1072 height 408
click at [570, 359] on h6 "(817) 247-3194" at bounding box center [573, 369] width 107 height 20
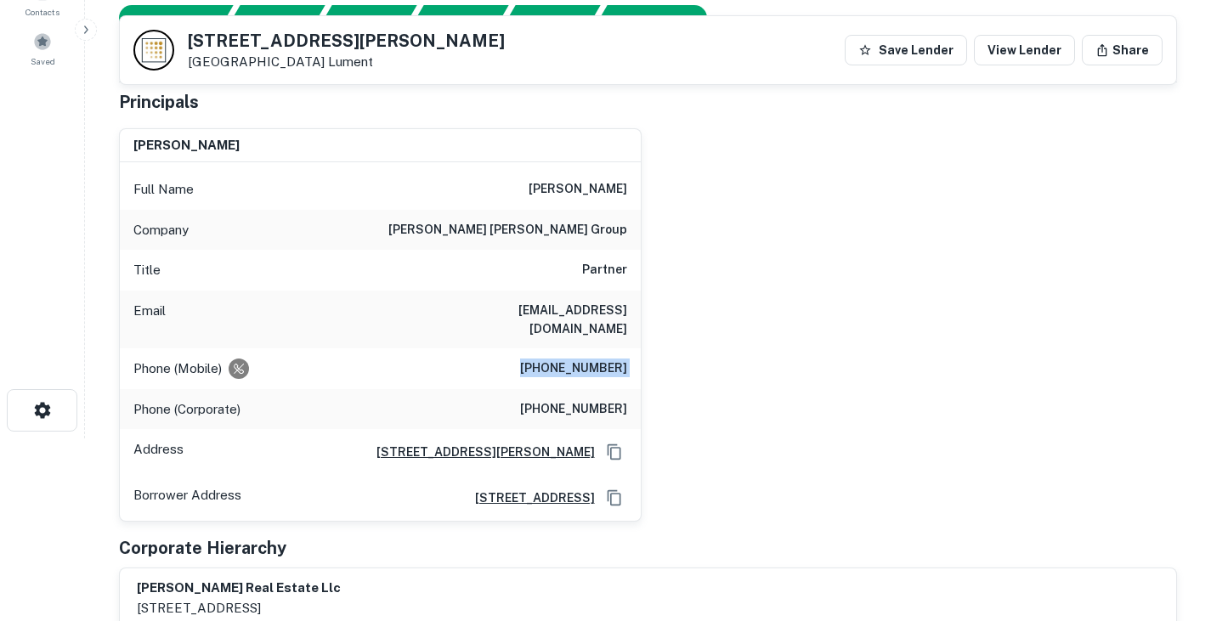
click at [570, 359] on h6 "(817) 247-3194" at bounding box center [573, 369] width 107 height 20
copy h6 "(817) 247-3194"
click at [509, 315] on h6 "djones@roggedunngroup.com" at bounding box center [525, 319] width 204 height 37
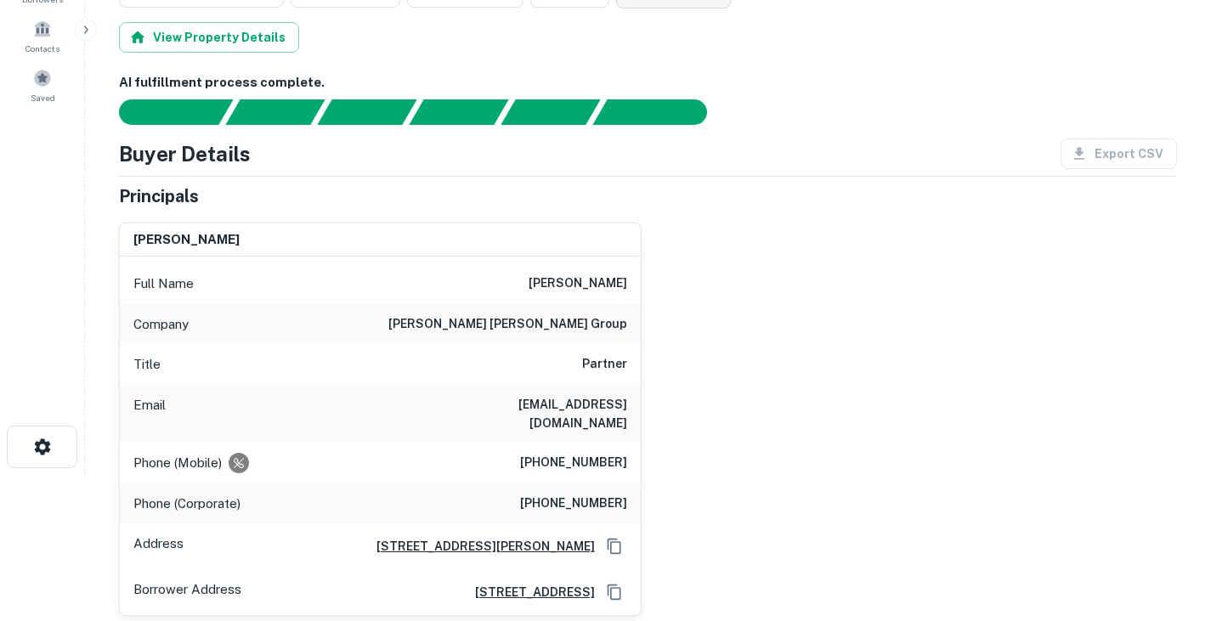
scroll to position [0, 0]
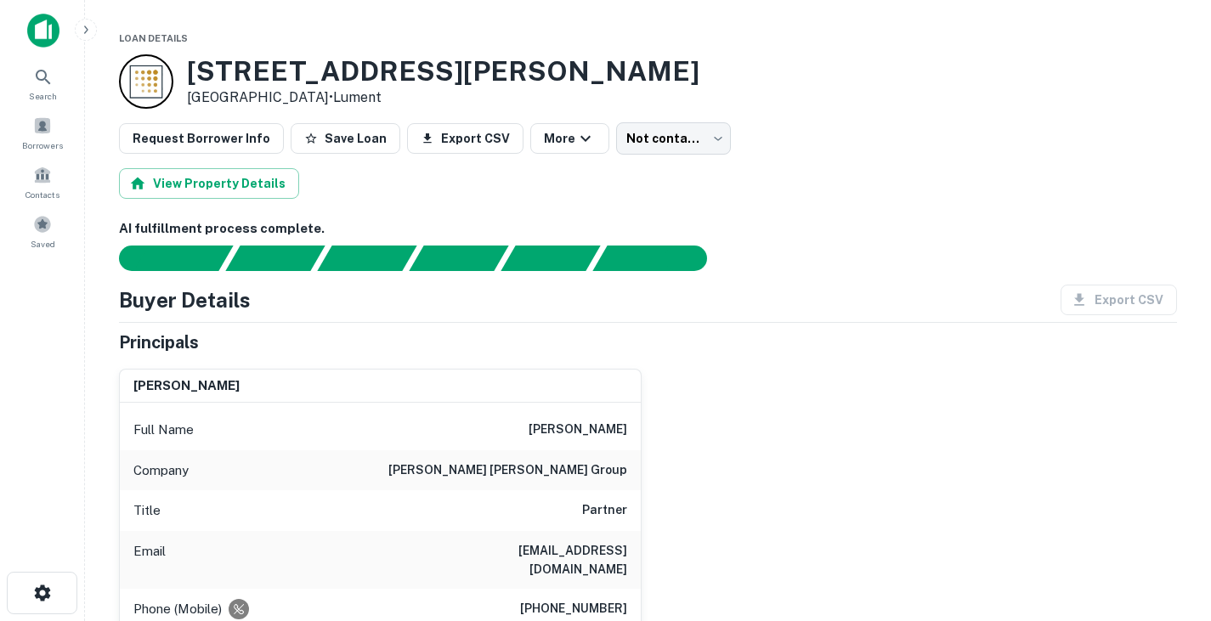
drag, startPoint x: 321, startPoint y: 99, endPoint x: 182, endPoint y: 69, distance: 142.7
click at [182, 69] on div "311 Bryan Ave Fort Worth, TX 76104 • Lument" at bounding box center [409, 81] width 581 height 54
copy div "311 Bryan Ave Fort Worth, TX 76104"
click at [411, 183] on div "View Property Details" at bounding box center [648, 183] width 1058 height 31
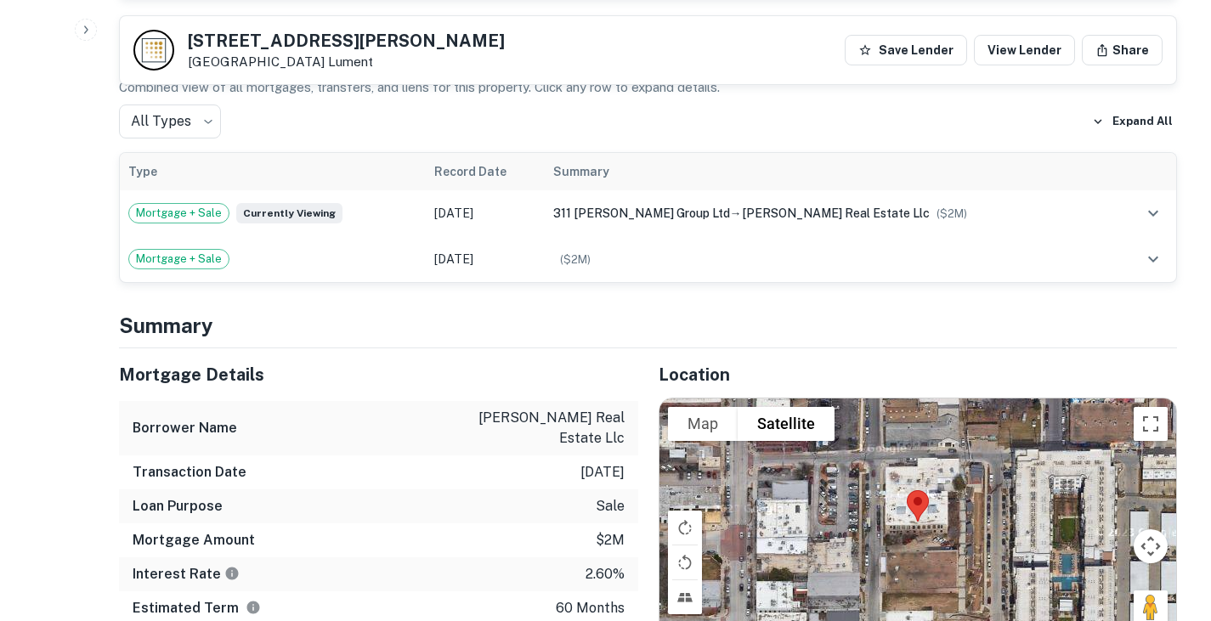
scroll to position [818, 0]
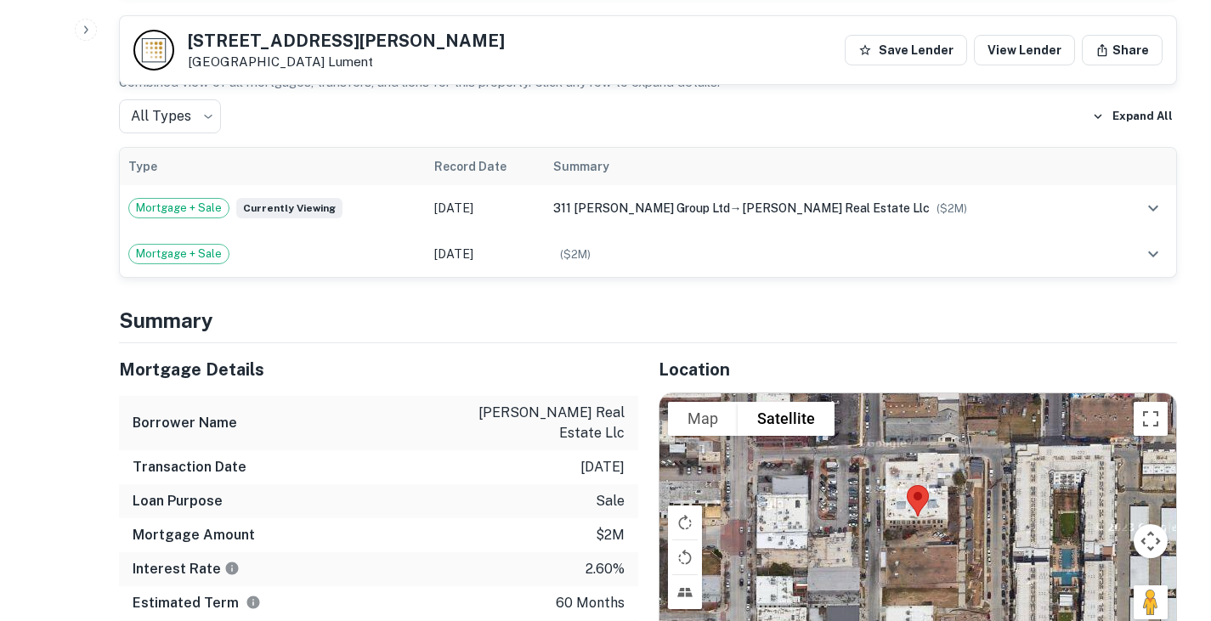
drag, startPoint x: 487, startPoint y: 393, endPoint x: 622, endPoint y: 417, distance: 137.2
click at [622, 417] on p "bethany thomas real estate llc" at bounding box center [548, 423] width 153 height 41
drag, startPoint x: 538, startPoint y: 503, endPoint x: 346, endPoint y: 372, distance: 232.5
click at [346, 372] on div "Mortgage Details" at bounding box center [378, 369] width 519 height 53
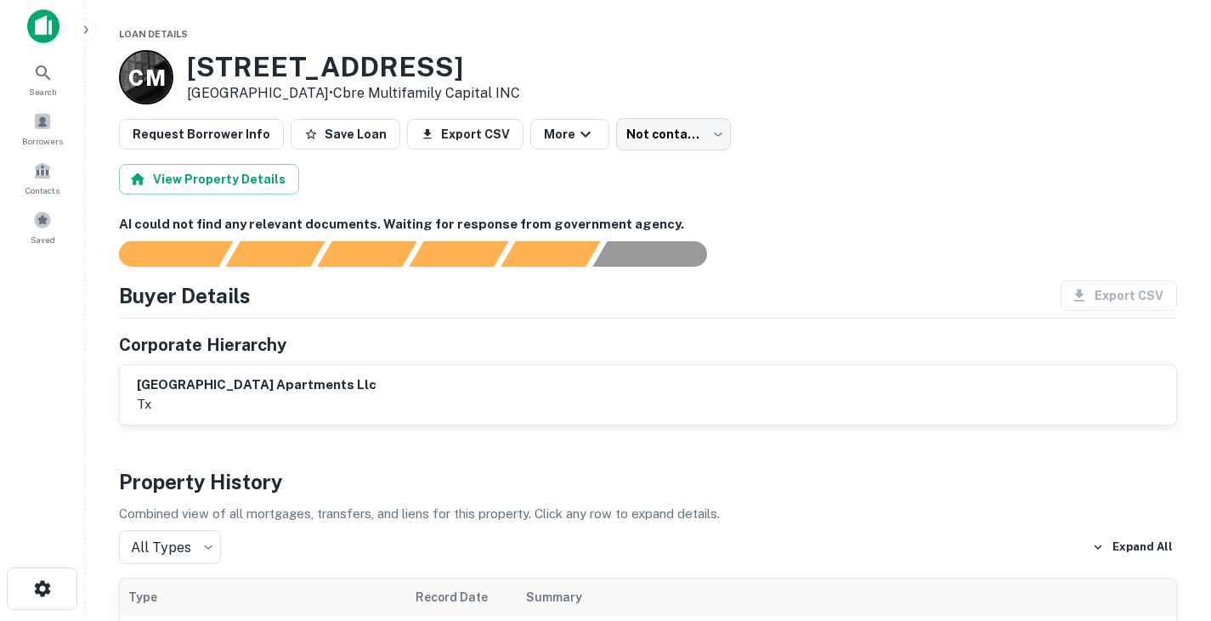
scroll to position [5, 0]
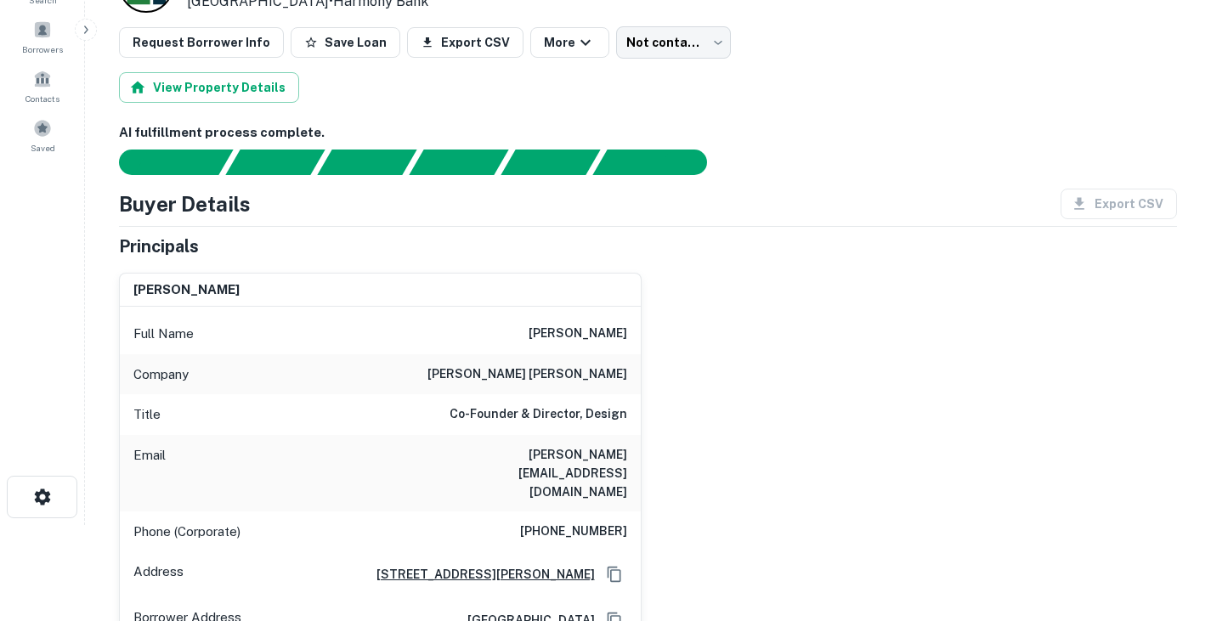
scroll to position [105, 0]
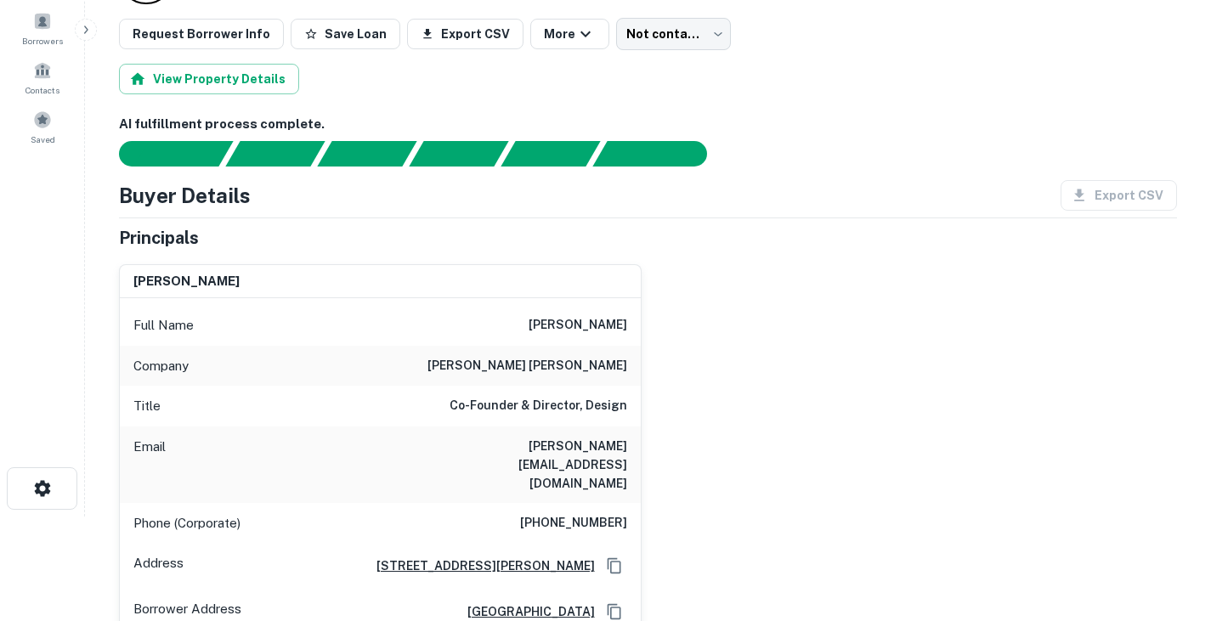
click at [566, 331] on h6 "[PERSON_NAME]" at bounding box center [578, 325] width 99 height 20
copy h6 "[PERSON_NAME]"
click at [546, 438] on h6 "william@jonesbaker.com" at bounding box center [525, 465] width 204 height 56
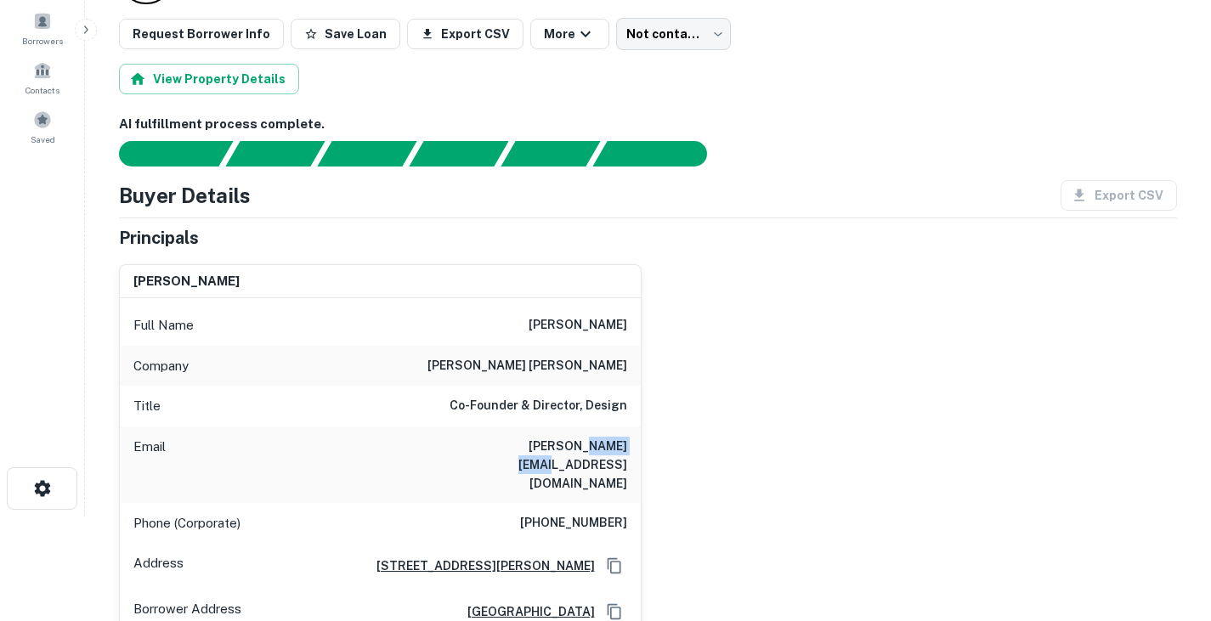
click at [546, 438] on h6 "william@jonesbaker.com" at bounding box center [525, 465] width 204 height 56
copy h6 "william@jonesbaker.com"
click at [569, 513] on h6 "(214) 426-5600" at bounding box center [573, 523] width 107 height 20
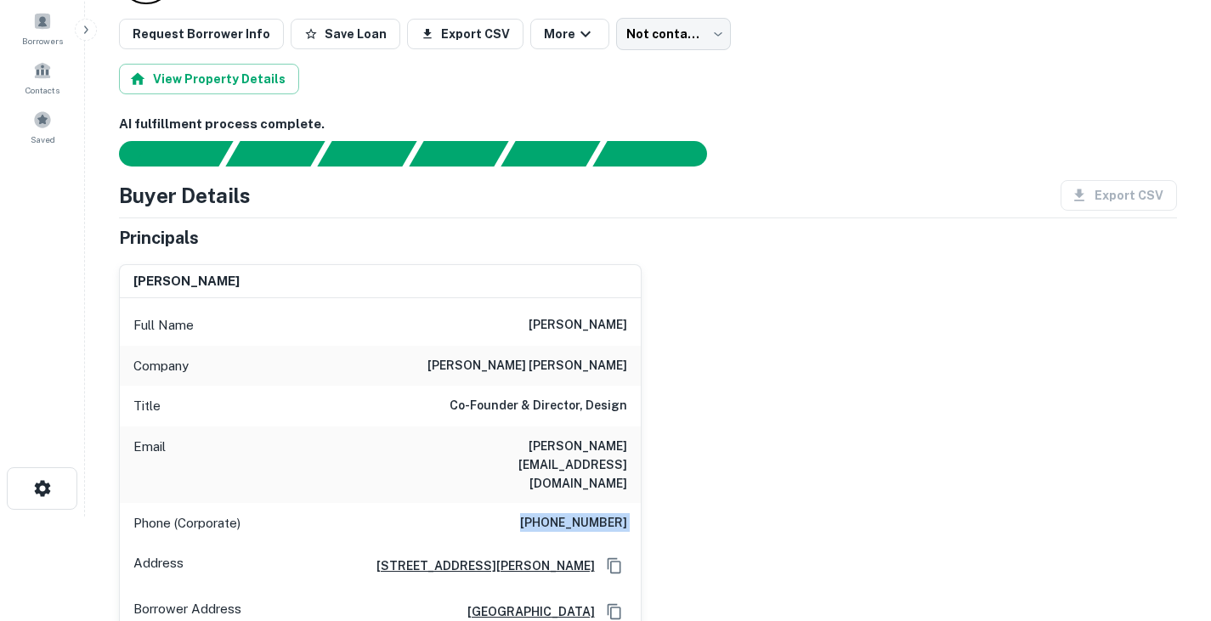
click at [569, 513] on h6 "(214) 426-5600" at bounding box center [573, 523] width 107 height 20
copy h6 "(214) 426-5600"
click at [456, 354] on div "Company jones baker" at bounding box center [380, 366] width 521 height 41
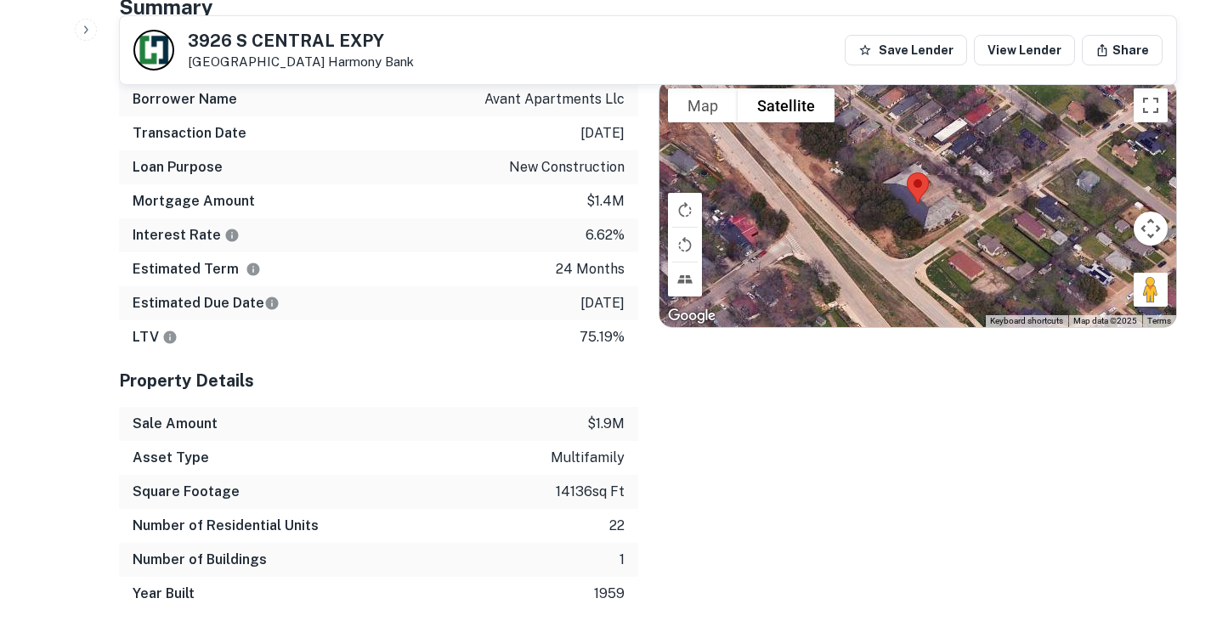
scroll to position [1012, 0]
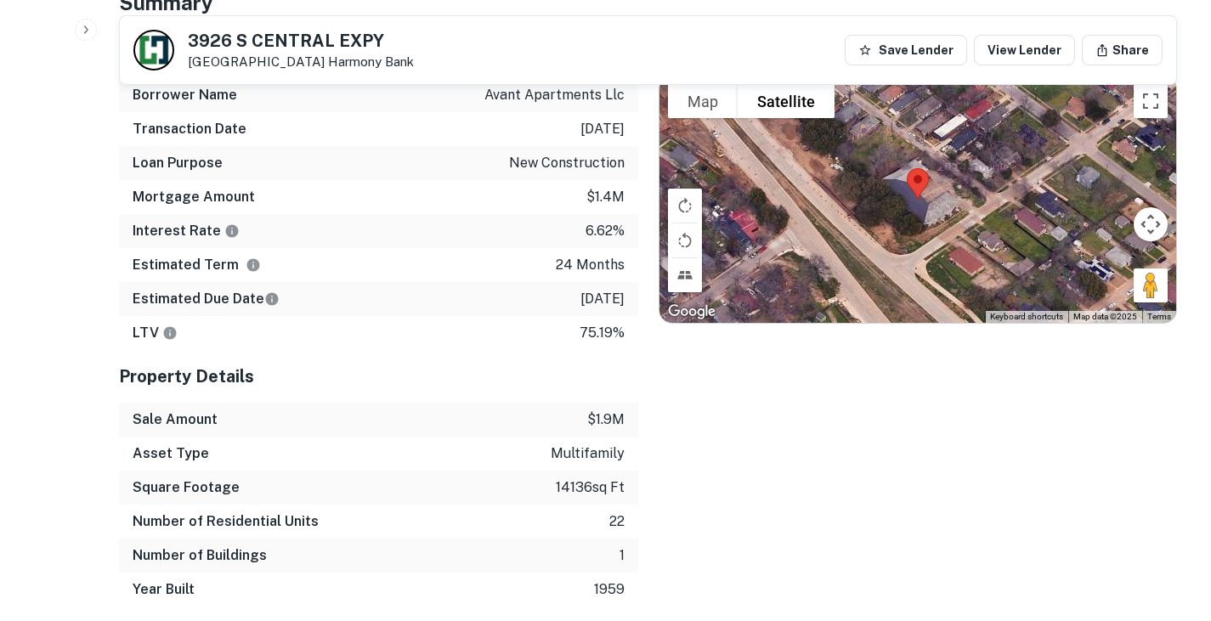
click at [338, 282] on div "Estimated Due Date 2/18/2026" at bounding box center [378, 299] width 519 height 34
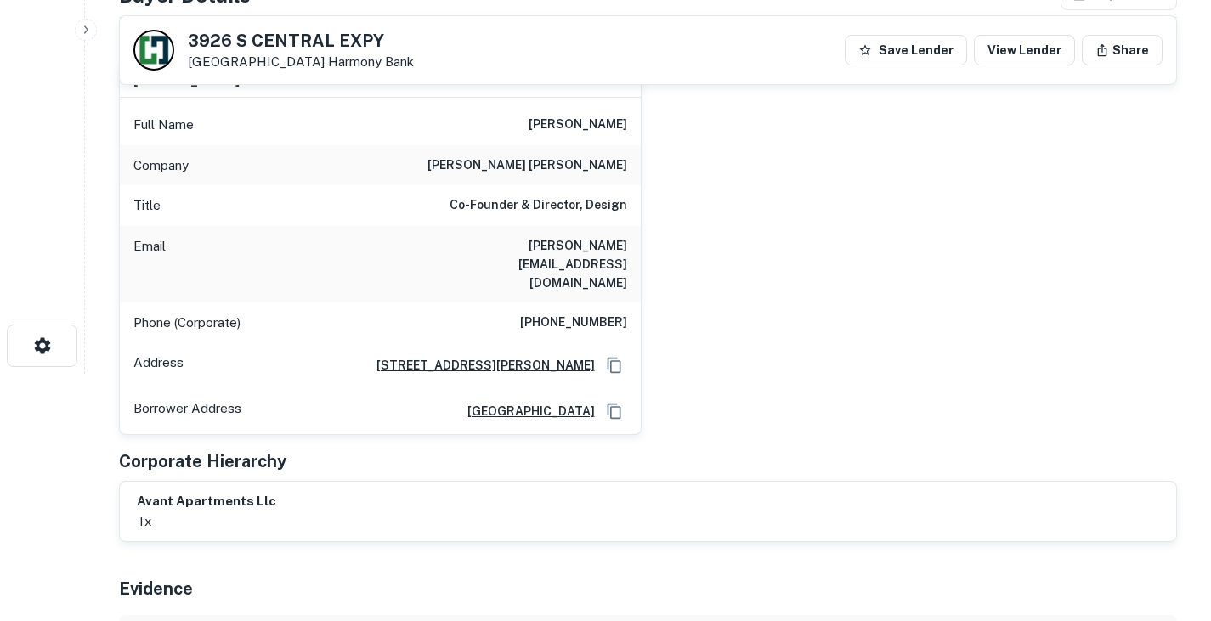
scroll to position [0, 0]
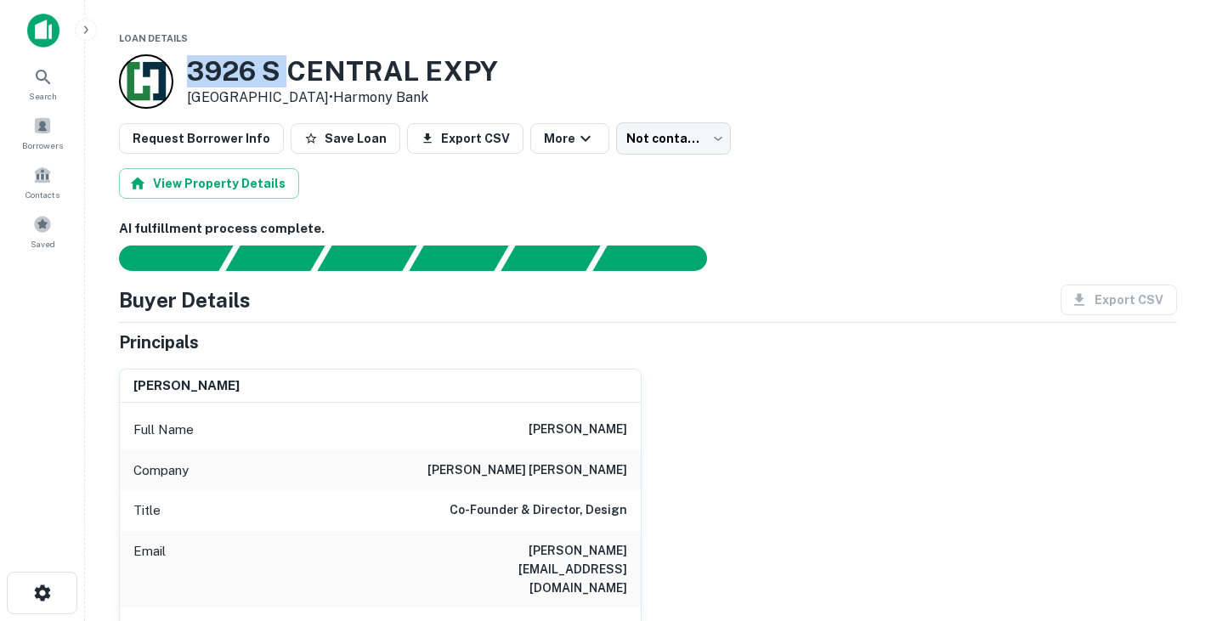
drag, startPoint x: 192, startPoint y: 67, endPoint x: 290, endPoint y: 86, distance: 99.5
click at [290, 86] on h3 "3926 S CENTRAL EXPY" at bounding box center [342, 71] width 311 height 32
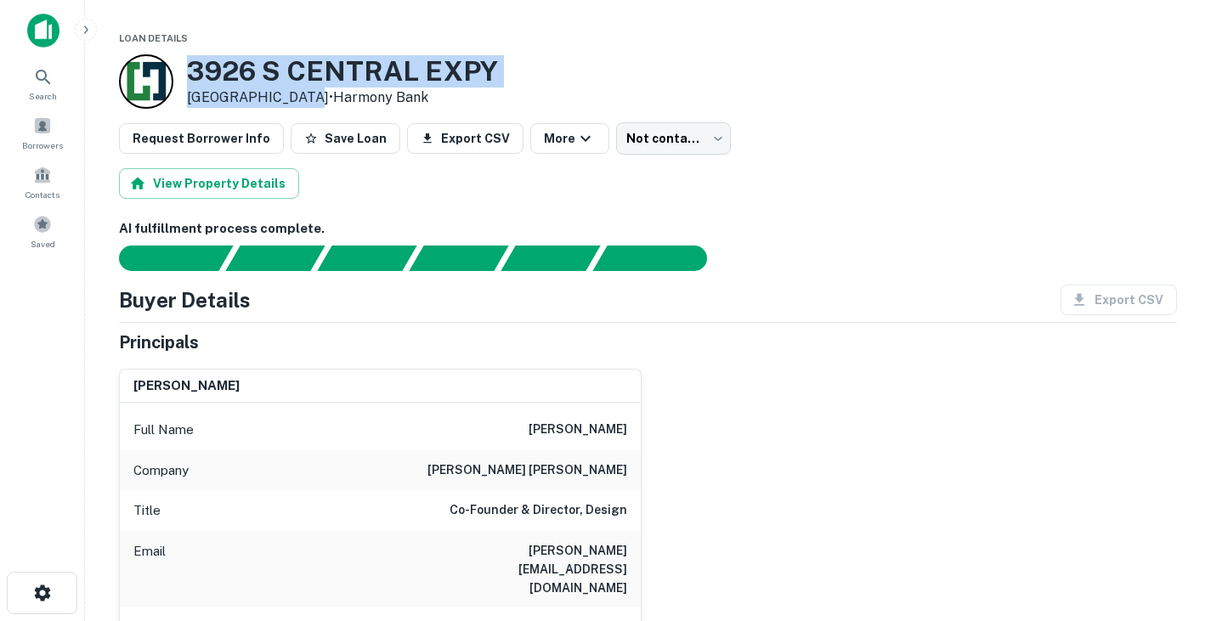
drag, startPoint x: 293, startPoint y: 96, endPoint x: 194, endPoint y: 68, distance: 103.3
click at [194, 68] on div "3926 S CENTRAL EXPY Dallas, TX 75215 • Harmony Bank" at bounding box center [342, 81] width 311 height 53
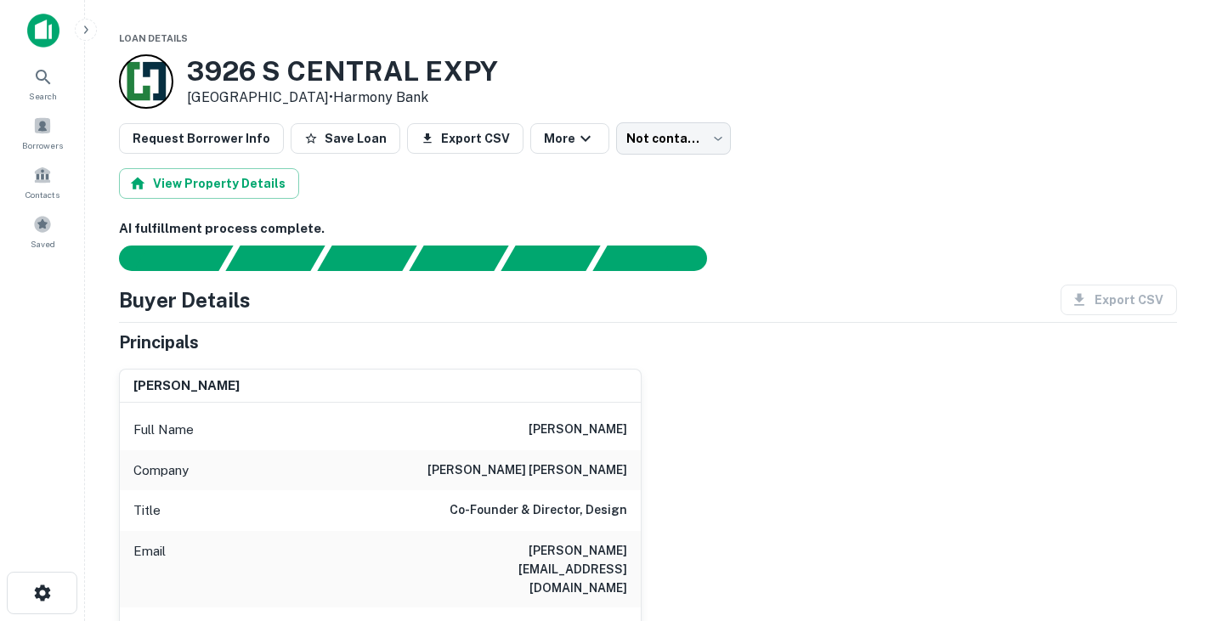
click at [574, 387] on div "william baker" at bounding box center [380, 387] width 521 height 34
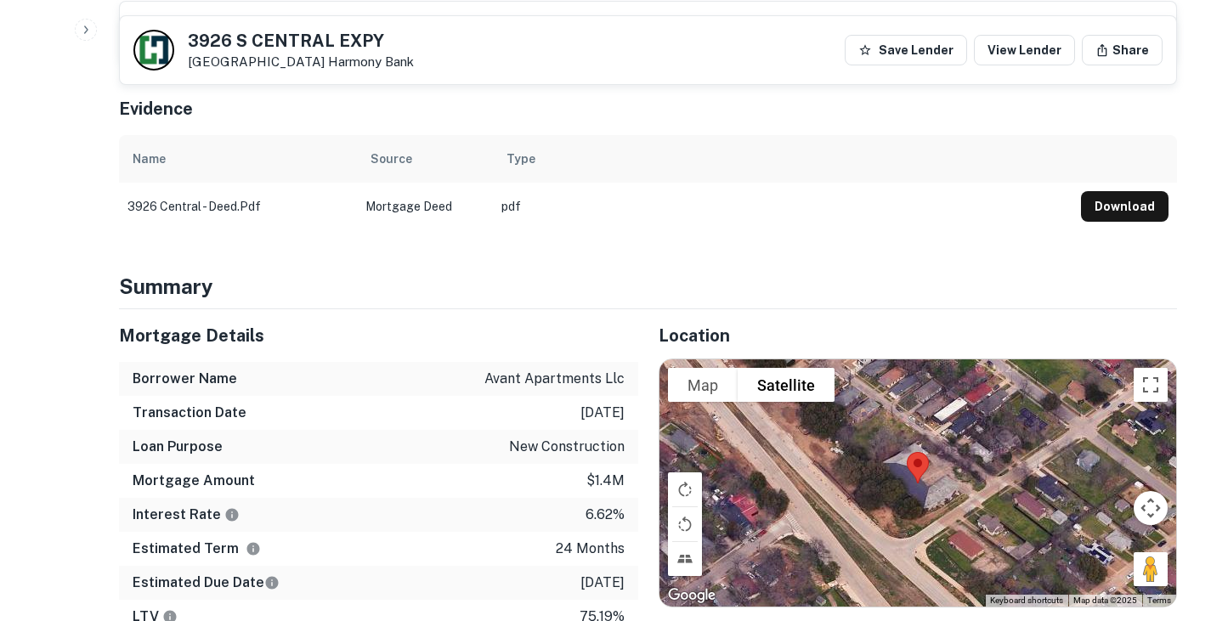
scroll to position [773, 0]
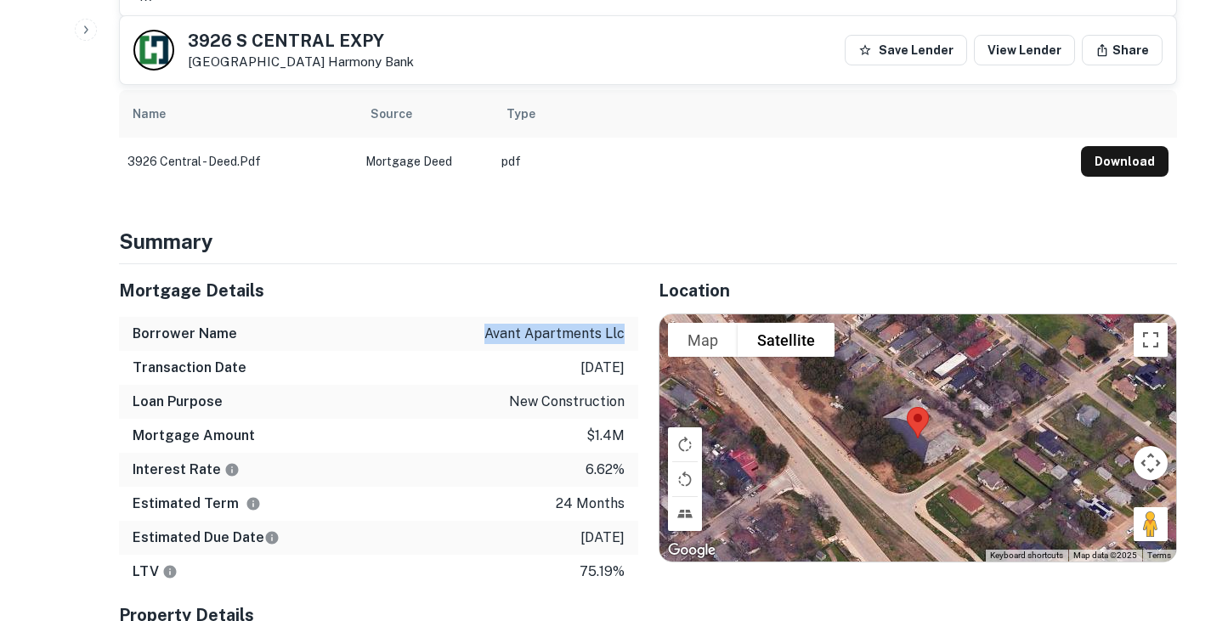
drag, startPoint x: 490, startPoint y: 299, endPoint x: 631, endPoint y: 302, distance: 141.1
click at [631, 317] on div "Borrower Name avant apartments llc" at bounding box center [378, 334] width 519 height 34
click at [589, 426] on p "$1.4m" at bounding box center [606, 436] width 38 height 20
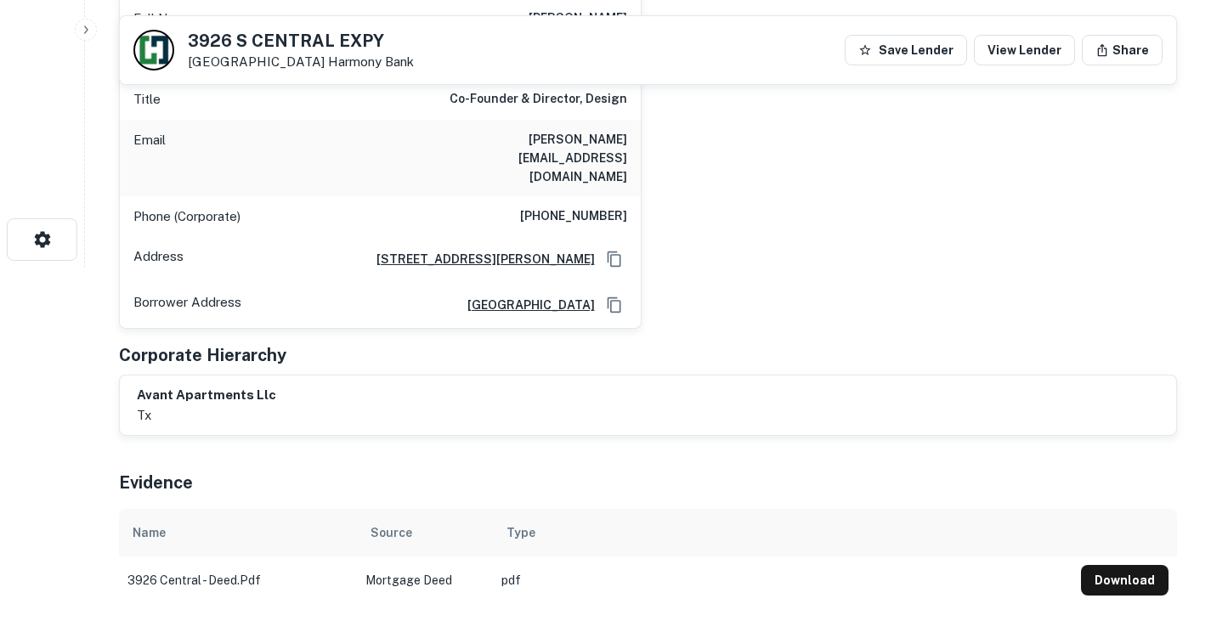
scroll to position [0, 0]
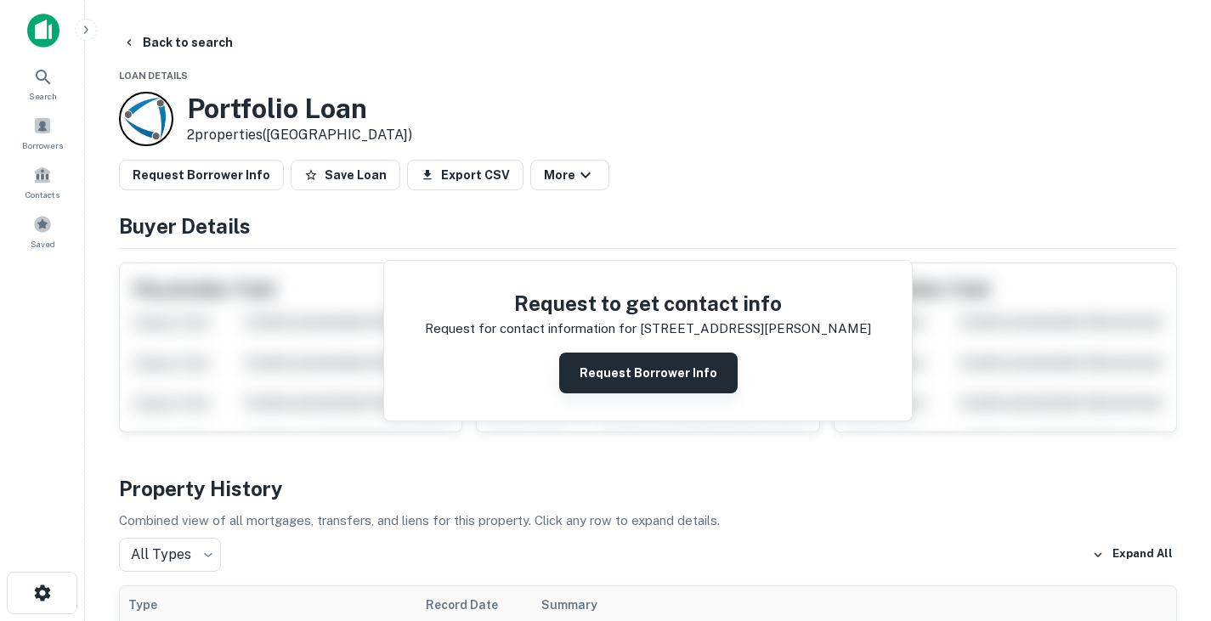
click at [616, 375] on button "Request Borrower Info" at bounding box center [648, 373] width 179 height 41
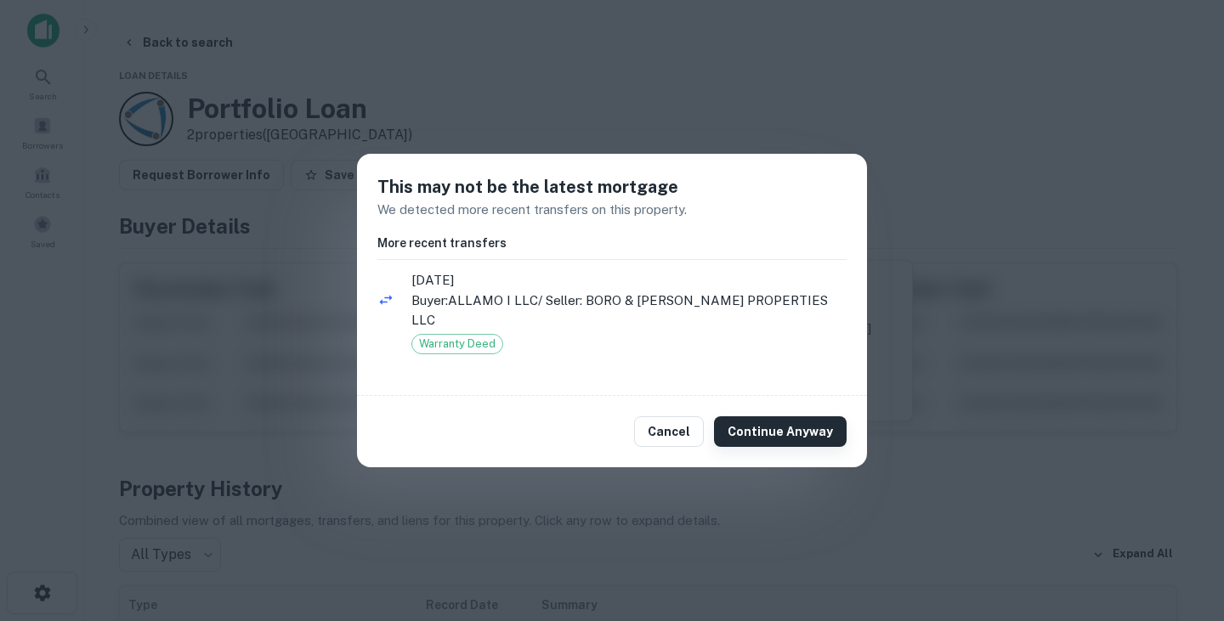
click at [773, 421] on button "Continue Anyway" at bounding box center [780, 432] width 133 height 31
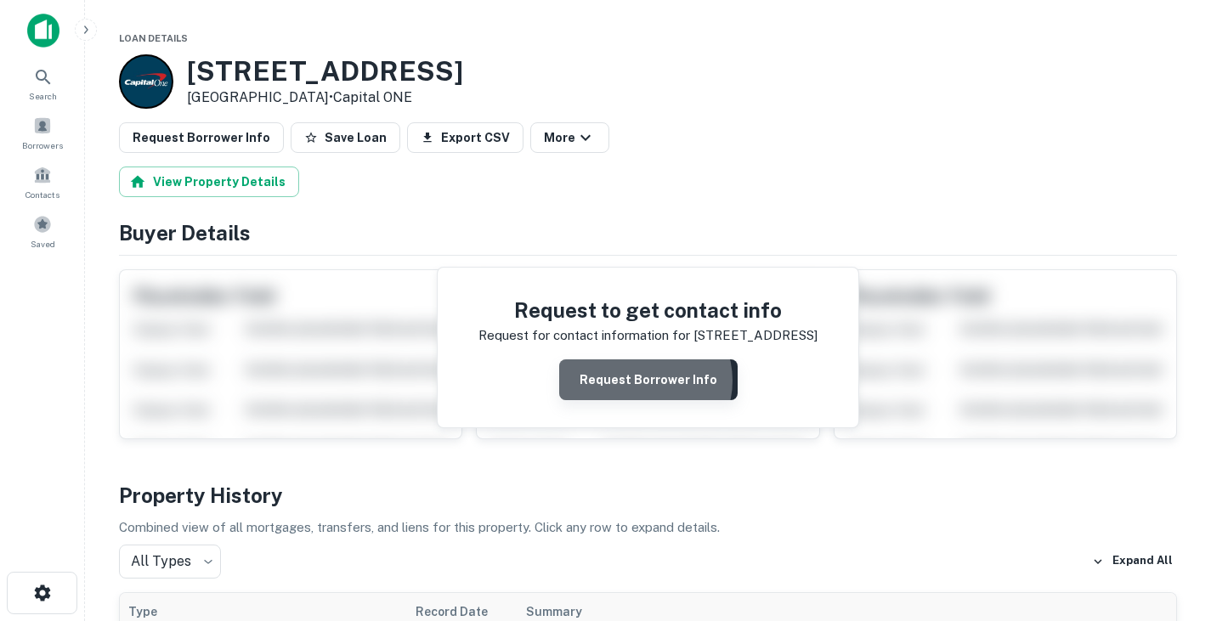
click at [644, 381] on button "Request Borrower Info" at bounding box center [648, 380] width 179 height 41
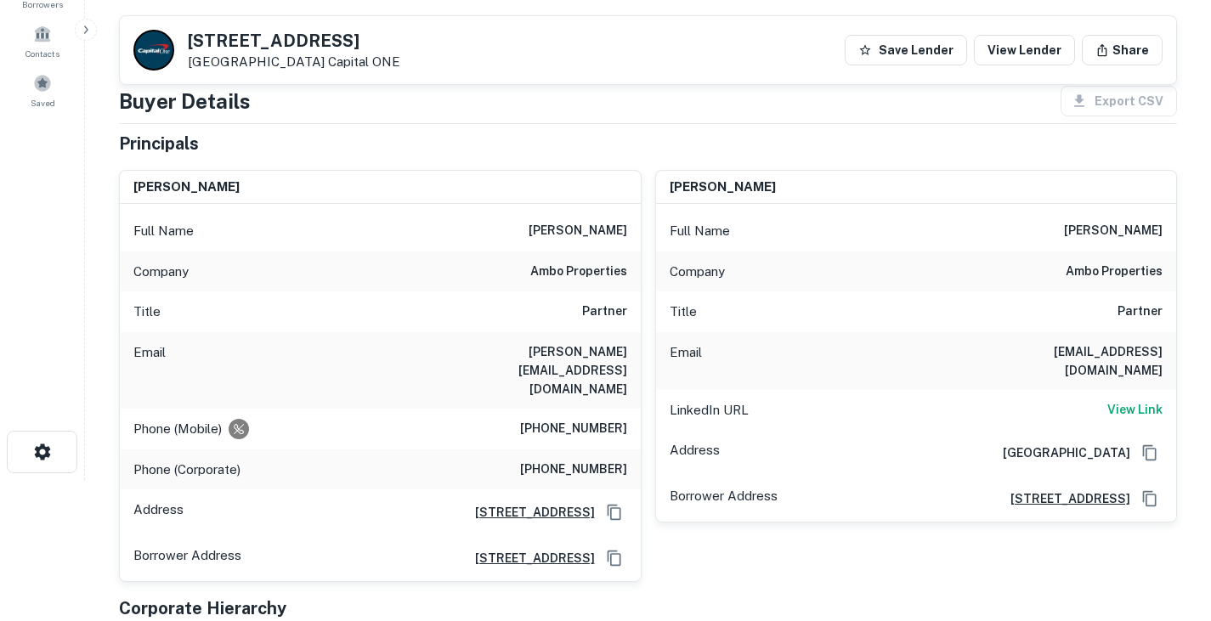
scroll to position [131, 0]
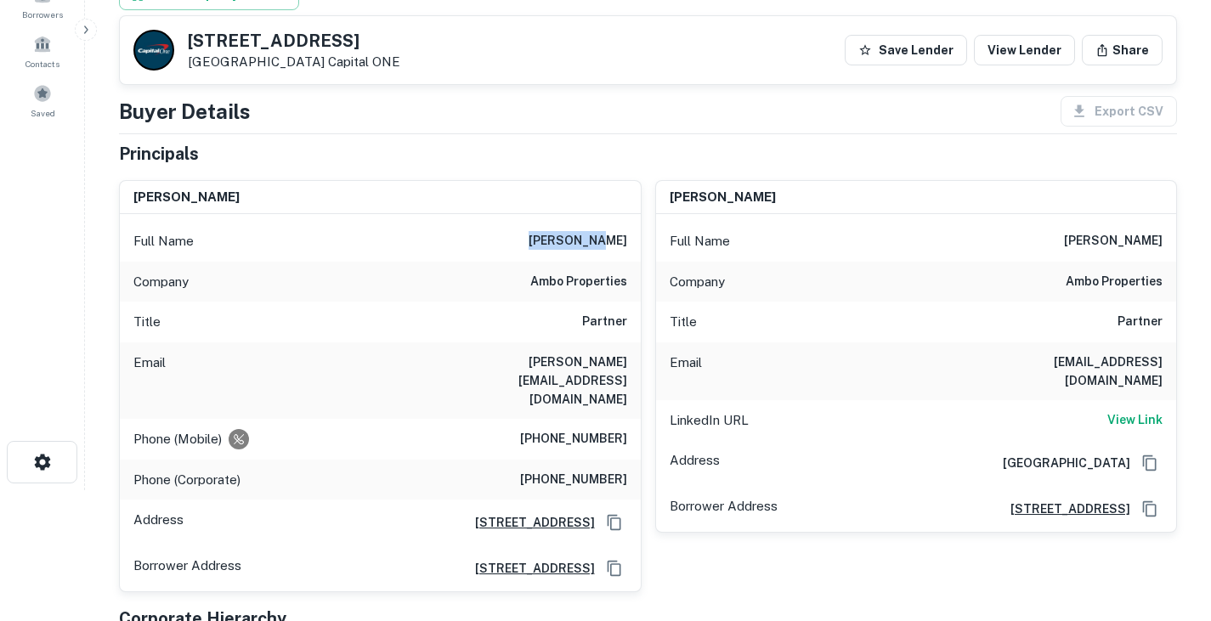
drag, startPoint x: 563, startPoint y: 241, endPoint x: 641, endPoint y: 249, distance: 78.6
click at [641, 249] on div "[PERSON_NAME] Full Name [PERSON_NAME] Company ambo properties Title Partner Ema…" at bounding box center [380, 386] width 523 height 413
copy h6 "[PERSON_NAME]"
click at [632, 278] on div "Company ambo properties" at bounding box center [380, 282] width 521 height 41
click at [541, 368] on h6 "[PERSON_NAME][EMAIL_ADDRESS][DOMAIN_NAME]" at bounding box center [525, 381] width 204 height 56
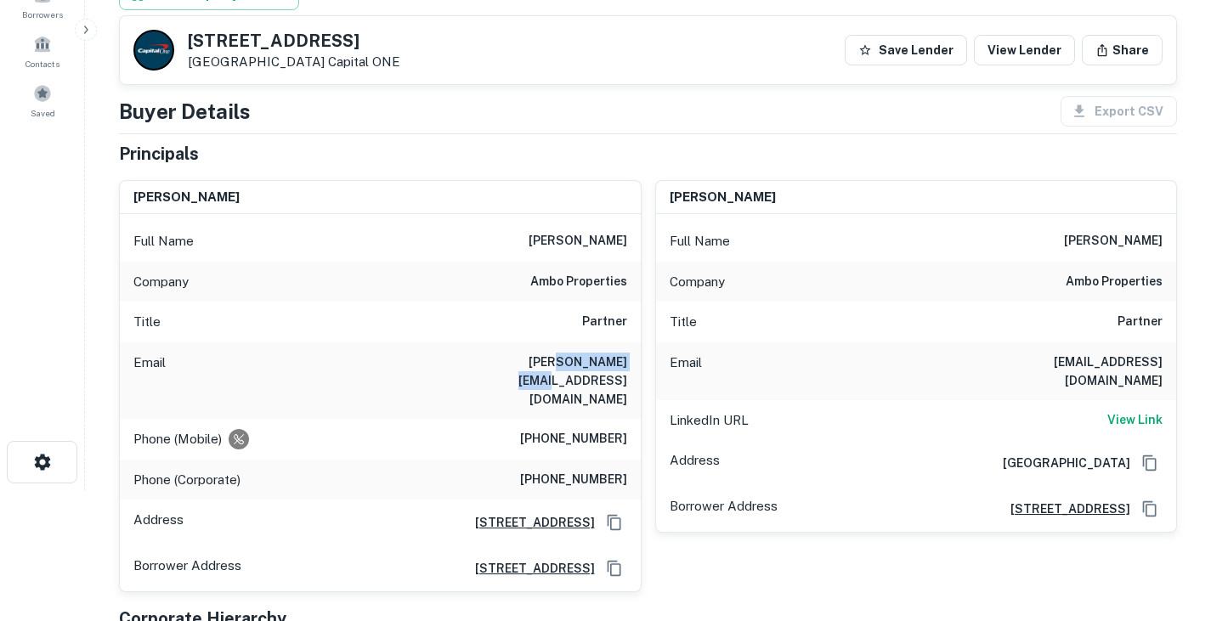
click at [541, 368] on h6 "[PERSON_NAME][EMAIL_ADDRESS][DOMAIN_NAME]" at bounding box center [525, 381] width 204 height 56
drag, startPoint x: 541, startPoint y: 368, endPoint x: 512, endPoint y: 360, distance: 29.9
click at [512, 360] on h6 "[PERSON_NAME][EMAIL_ADDRESS][DOMAIN_NAME]" at bounding box center [525, 381] width 204 height 56
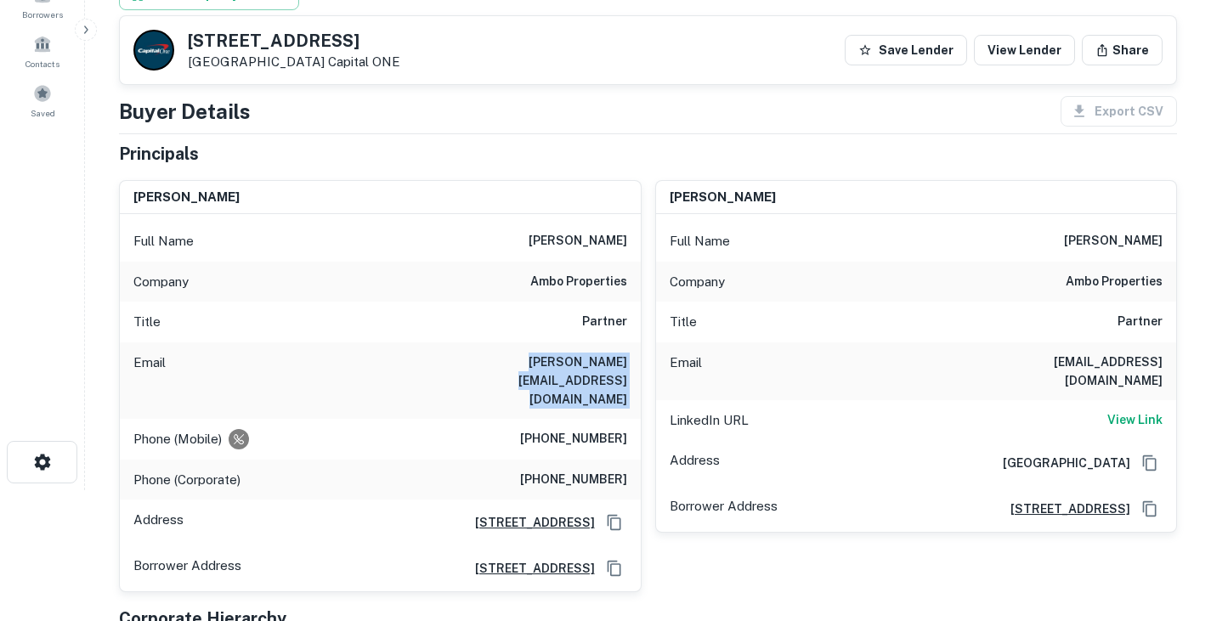
copy h6 "[PERSON_NAME][EMAIL_ADDRESS][DOMAIN_NAME]"
click at [581, 429] on h6 "[PHONE_NUMBER]" at bounding box center [573, 439] width 107 height 20
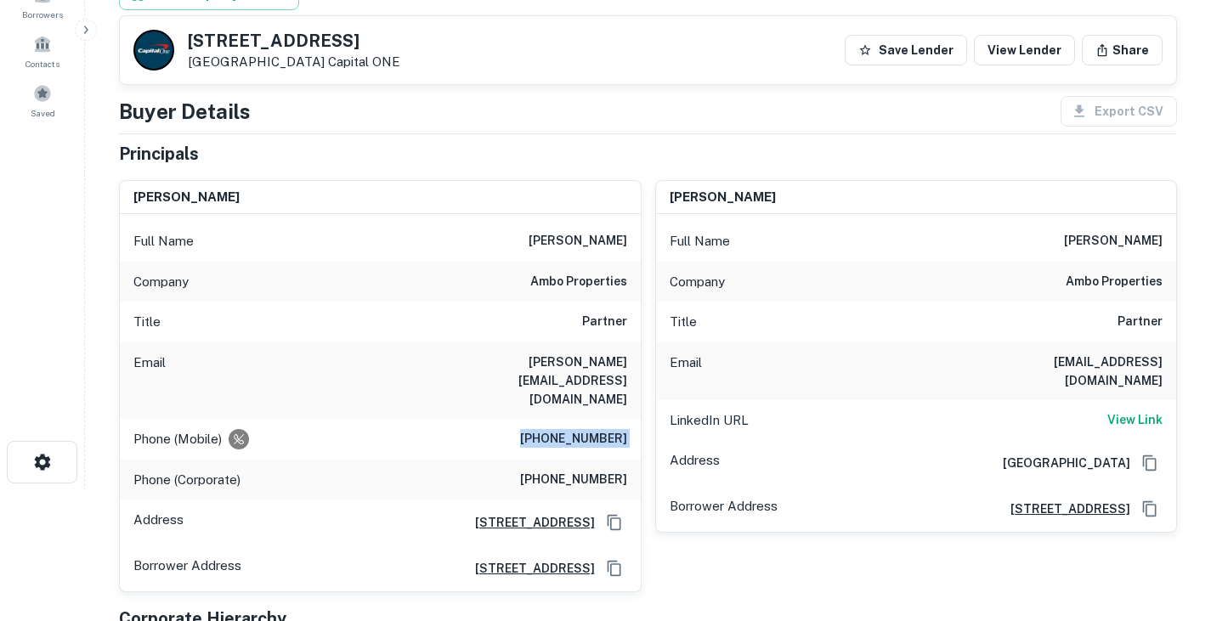
click at [581, 429] on h6 "[PHONE_NUMBER]" at bounding box center [573, 439] width 107 height 20
copy h6 "[PHONE_NUMBER]"
click at [506, 372] on h6 "[PERSON_NAME][EMAIL_ADDRESS][DOMAIN_NAME]" at bounding box center [525, 381] width 204 height 56
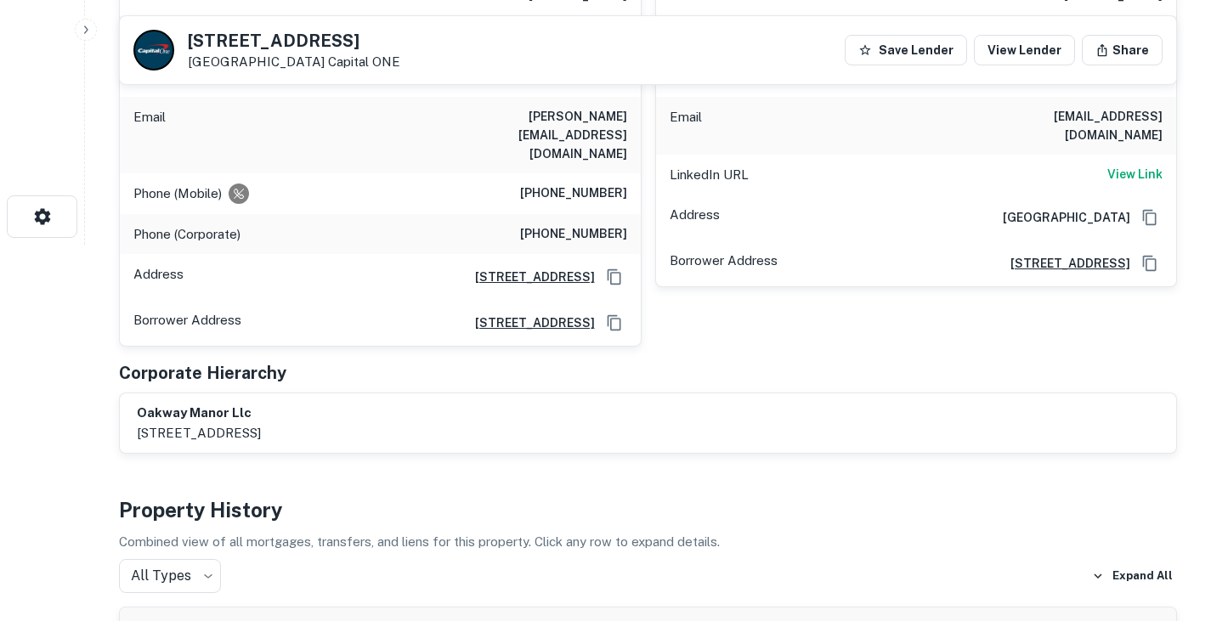
scroll to position [0, 0]
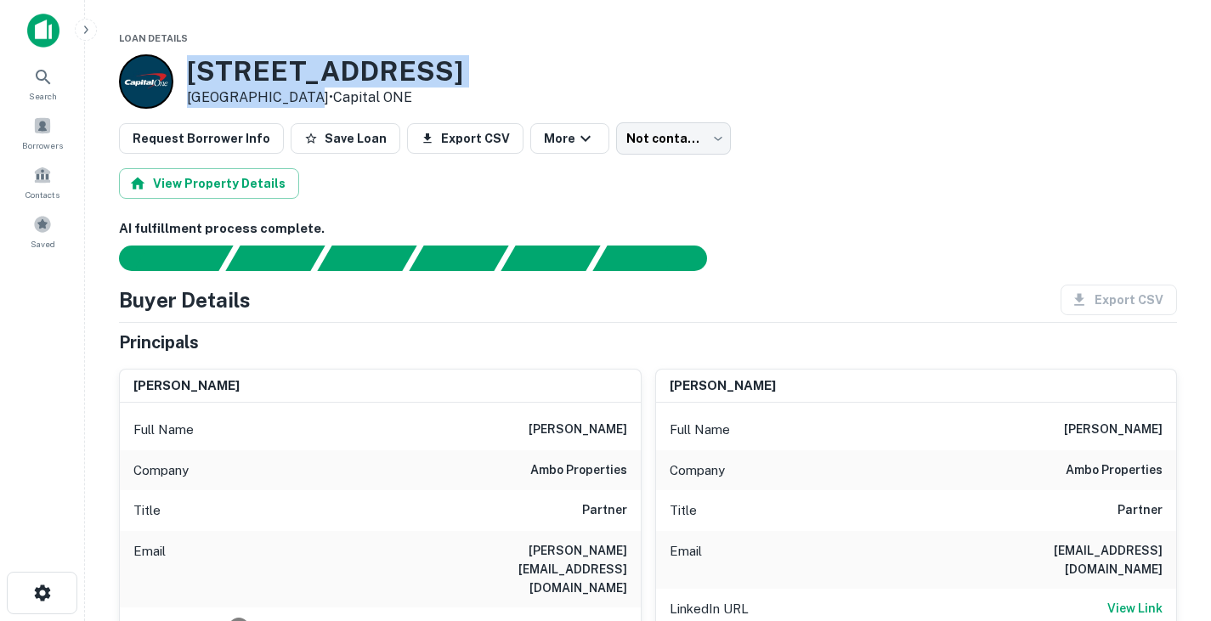
drag, startPoint x: 188, startPoint y: 69, endPoint x: 291, endPoint y: 94, distance: 106.0
click at [291, 94] on div "[STREET_ADDRESS] • Capital ONE" at bounding box center [325, 81] width 276 height 53
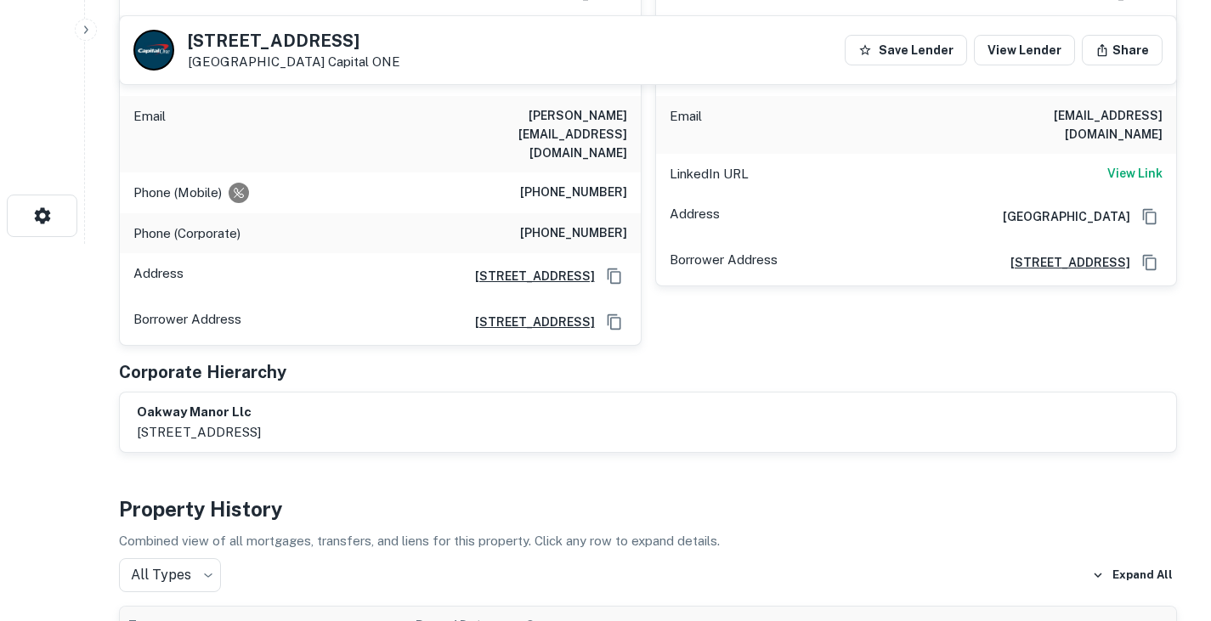
scroll to position [381, 0]
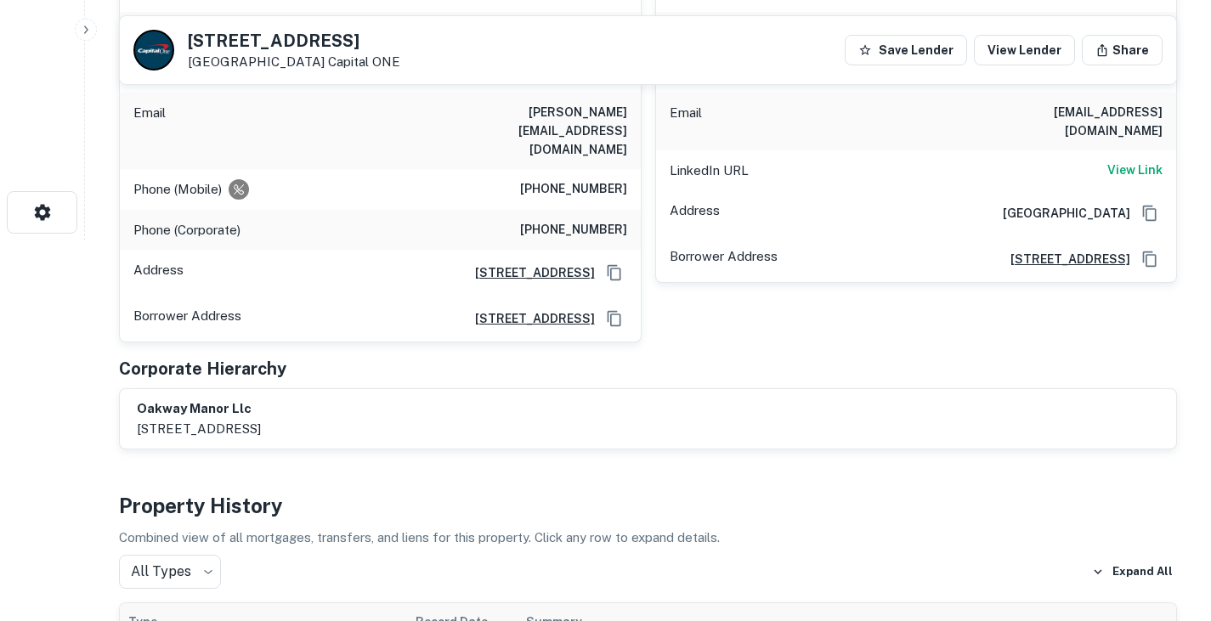
click at [503, 315] on div "Principals [PERSON_NAME] Full Name [PERSON_NAME] Company ambo properties Title …" at bounding box center [648, 170] width 1058 height 559
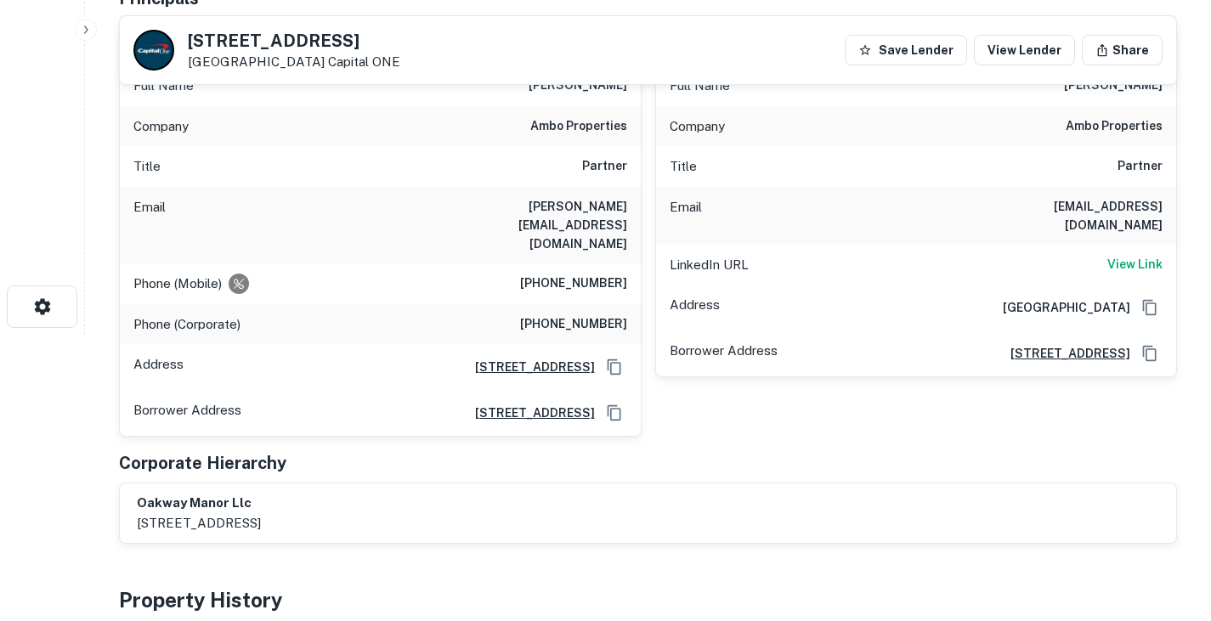
scroll to position [216, 0]
